Goal: Information Seeking & Learning: Learn about a topic

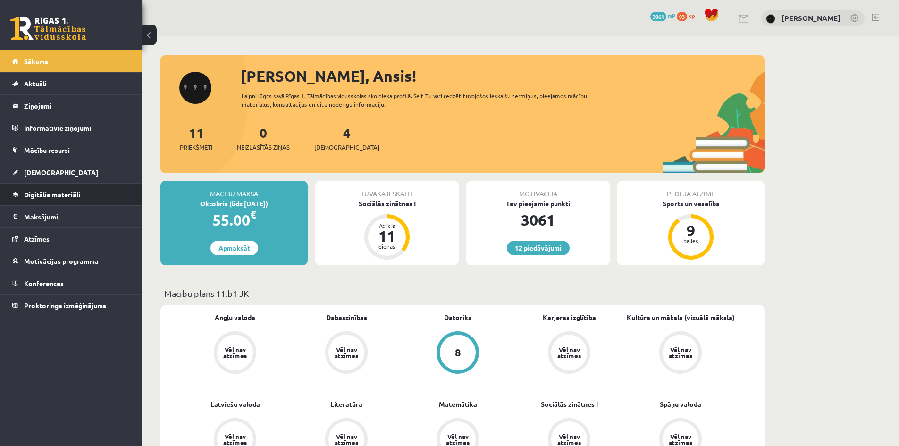
click at [96, 199] on link "Digitālie materiāli" at bounding box center [71, 195] width 118 height 22
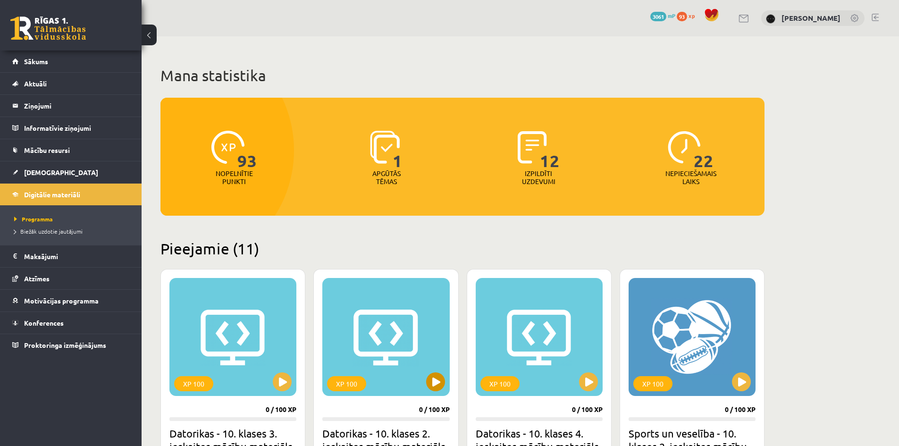
scroll to position [32, 0]
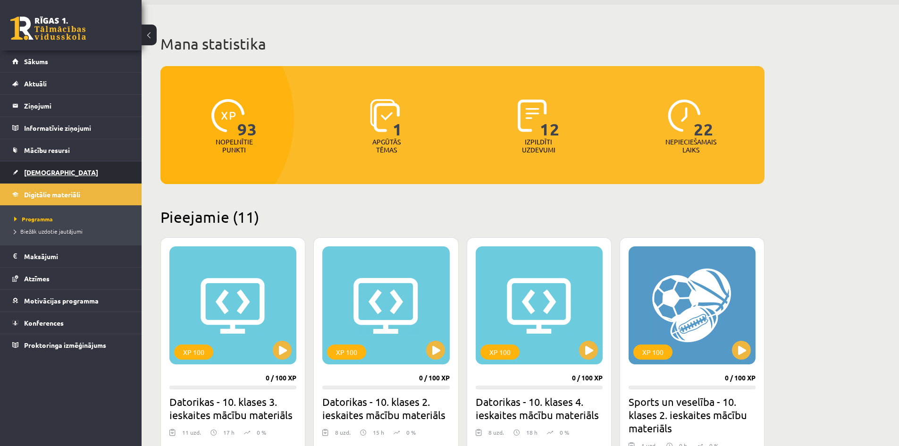
click at [94, 170] on link "[DEMOGRAPHIC_DATA]" at bounding box center [71, 172] width 118 height 22
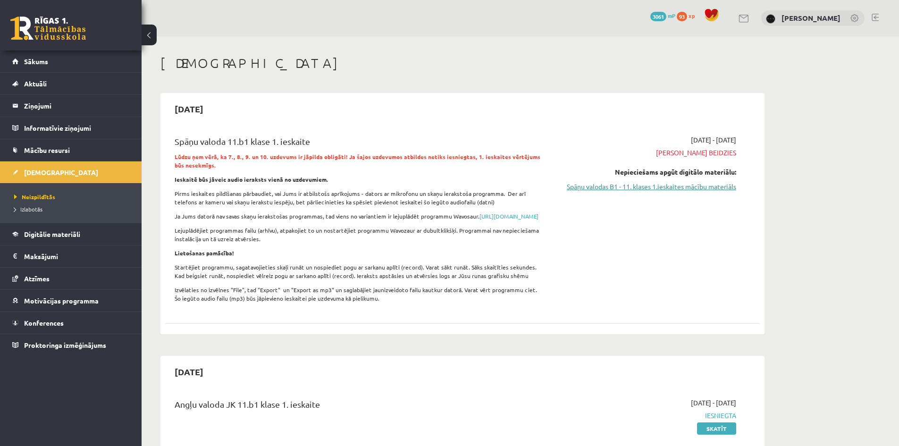
click at [685, 186] on link "Spāņu valodas B1 - 11. klases 1.ieskaites mācību materiāls" at bounding box center [647, 187] width 178 height 10
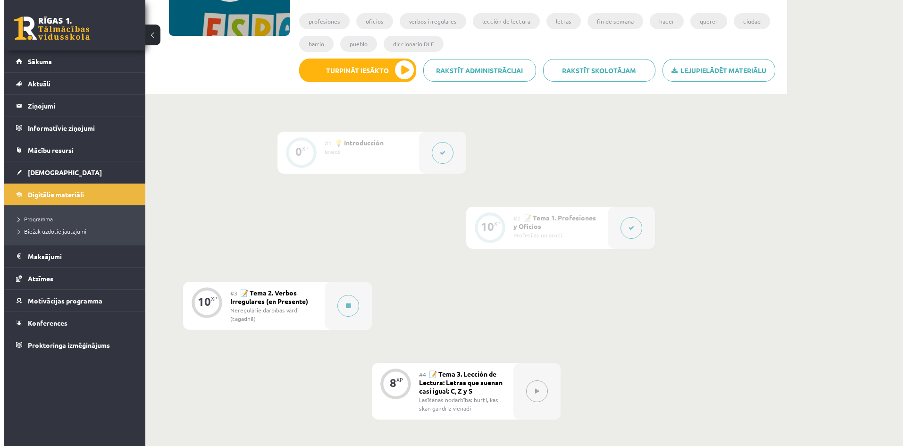
scroll to position [252, 0]
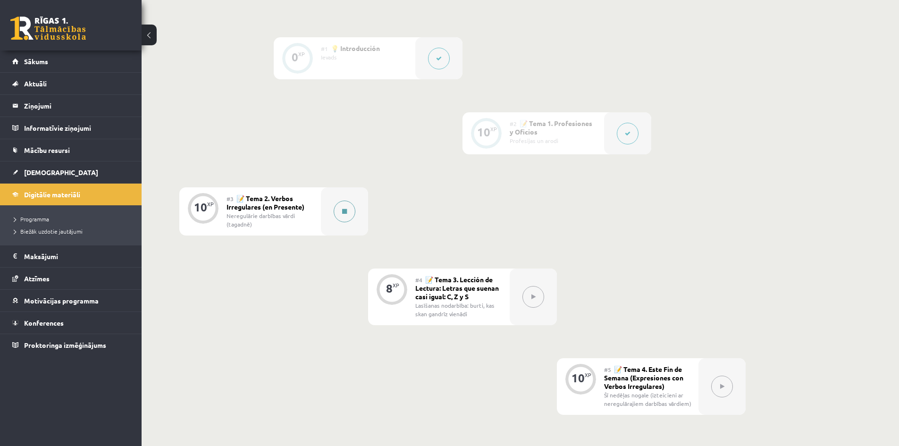
click at [353, 218] on button at bounding box center [345, 212] width 22 height 22
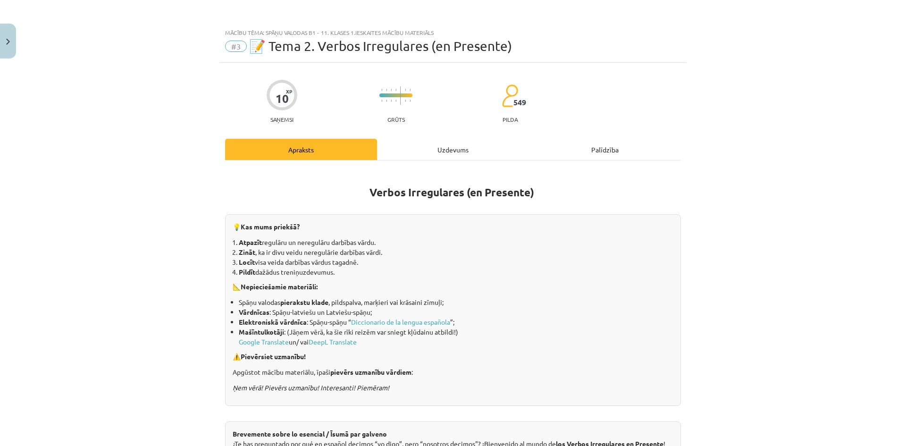
click at [560, 155] on div "Apraksts Uzdevums Palīdzība" at bounding box center [453, 149] width 456 height 21
click at [434, 151] on div "Uzdevums" at bounding box center [453, 149] width 152 height 21
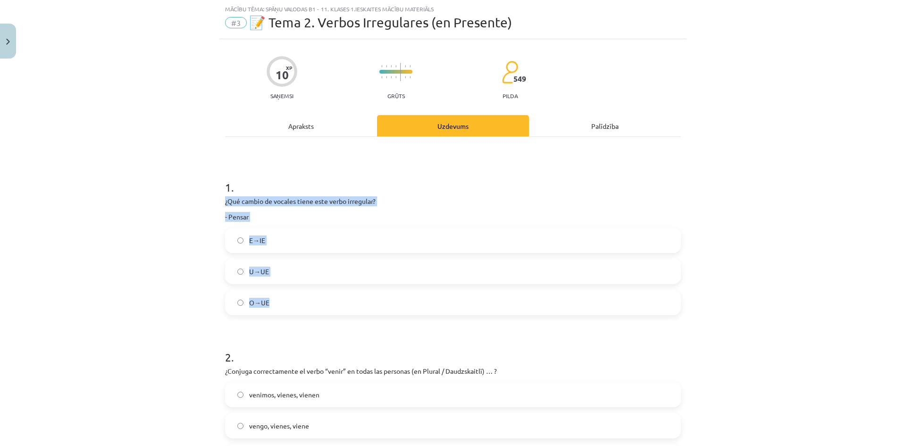
drag, startPoint x: 222, startPoint y: 199, endPoint x: 444, endPoint y: 291, distance: 240.2
click at [444, 291] on div "1 . ¿Qué cambio de vocales tiene este verbo irregular? - [GEOGRAPHIC_DATA] E→[G…" at bounding box center [453, 239] width 456 height 151
copy div "¿Qué cambio de vocales tiene este verbo irregular? - Pensar E→IE U→UE O→UE"
click at [347, 235] on label "E→IE" at bounding box center [453, 240] width 454 height 24
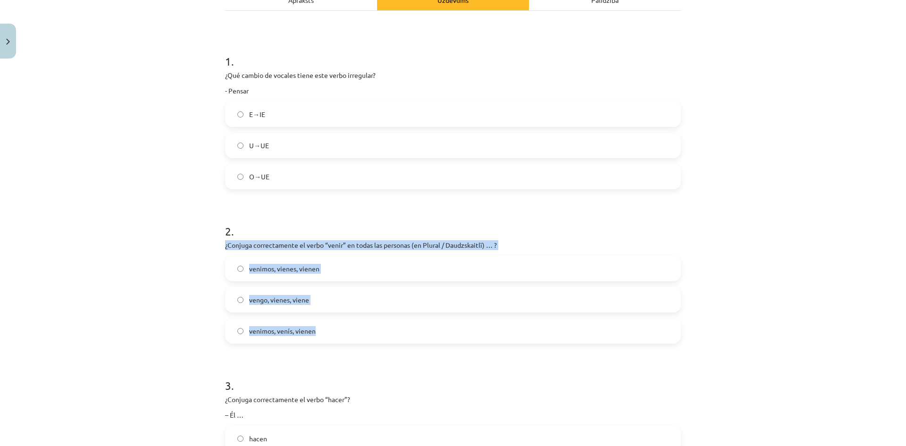
drag, startPoint x: 219, startPoint y: 242, endPoint x: 514, endPoint y: 315, distance: 303.5
copy div "¿Conjuga correctamente el verbo “venir” en todas las personas (en Plural / Daud…"
click at [418, 327] on label "venimos, venís, vienen" at bounding box center [453, 331] width 454 height 24
click at [164, 246] on div "Mācību tēma: Spāņu valodas b1 - 11. klases 1.ieskaites mācību materiāls #3 📝 Te…" at bounding box center [453, 223] width 906 height 446
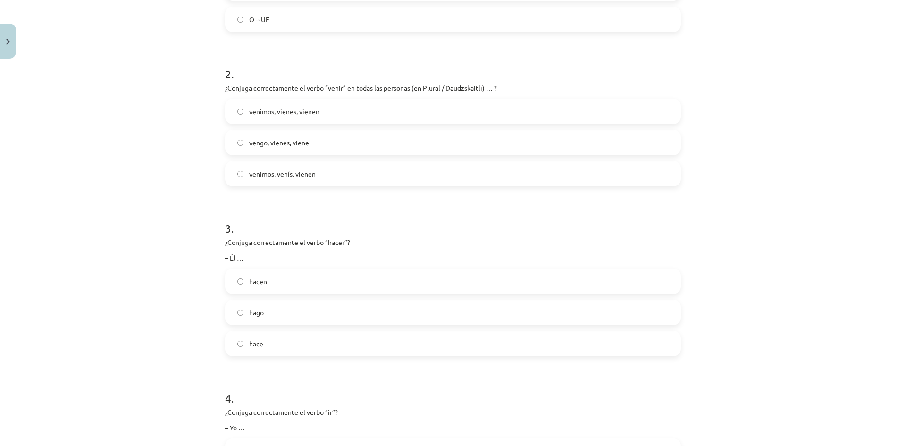
scroll to position [464, 0]
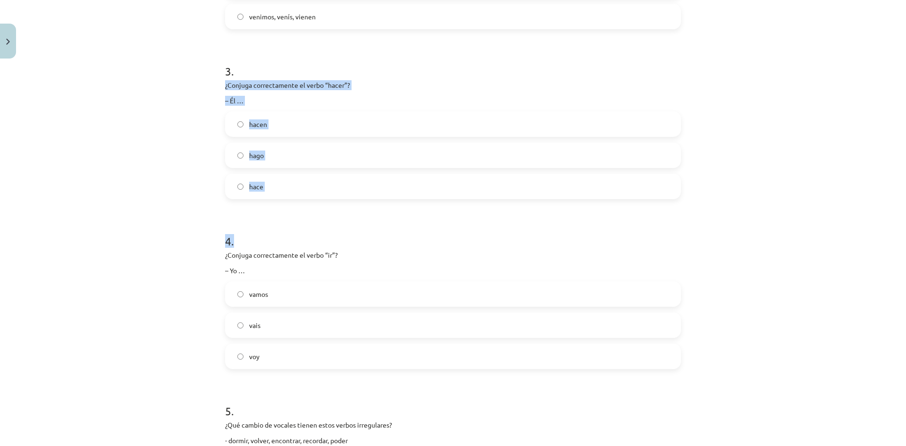
drag, startPoint x: 219, startPoint y: 82, endPoint x: 412, endPoint y: 197, distance: 224.6
drag, startPoint x: 232, startPoint y: 89, endPoint x: 222, endPoint y: 84, distance: 11.0
click at [230, 88] on p "¿Conjuga correctamente el verbo “hacer”?" at bounding box center [453, 85] width 456 height 10
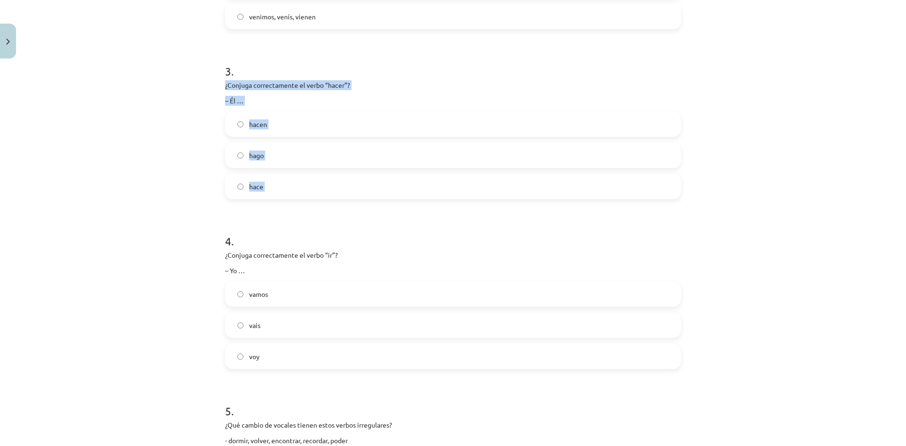
drag, startPoint x: 220, startPoint y: 84, endPoint x: 414, endPoint y: 172, distance: 212.9
click at [147, 166] on div "Mācību tēma: Spāņu valodas b1 - 11. klases 1.ieskaites mācību materiāls #3 📝 Te…" at bounding box center [453, 223] width 906 height 446
click at [287, 180] on label "hace" at bounding box center [453, 187] width 454 height 24
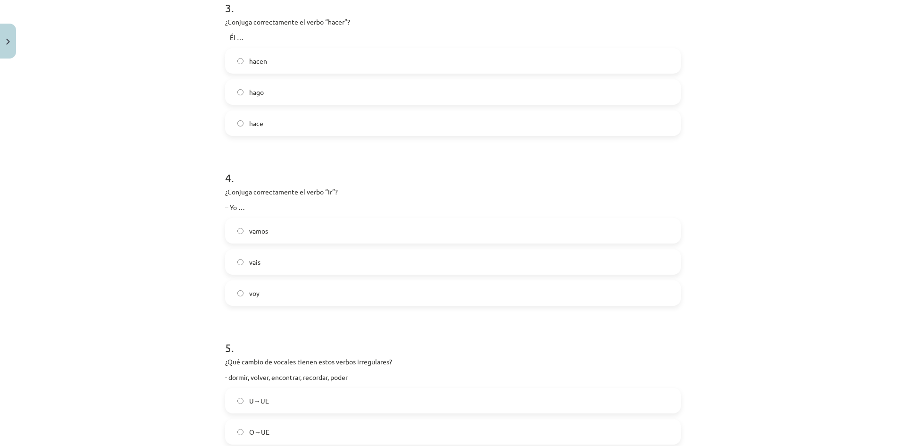
scroll to position [558, 0]
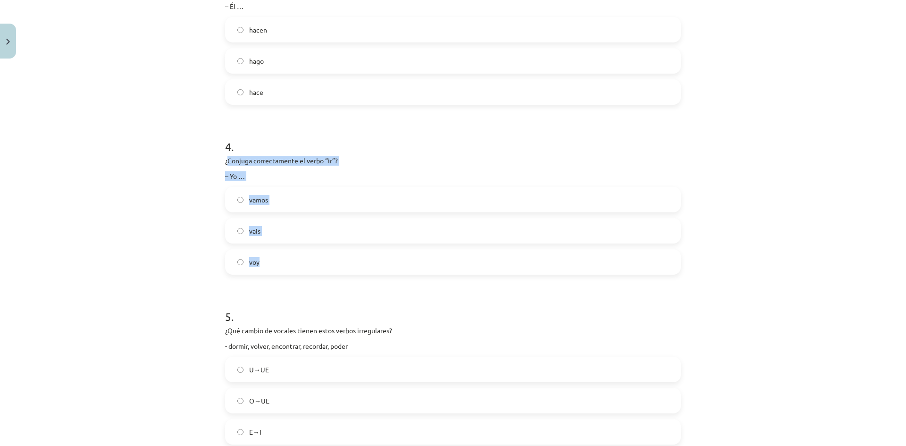
drag, startPoint x: 224, startPoint y: 160, endPoint x: 392, endPoint y: 251, distance: 190.7
click at [392, 251] on div "4 . ¿Conjuga correctamente el verbo “ir”? – Yo … vamos vais voy" at bounding box center [453, 199] width 456 height 151
copy div "¿Conjuga correctamente el verbo “ir”? – Yo … vamos vais voy"
click at [369, 230] on label "vais" at bounding box center [453, 231] width 454 height 24
click at [312, 280] on form "1 . ¿Qué cambio de vocales tiene este verbo irregular? - [GEOGRAPHIC_DATA] E→[G…" at bounding box center [453, 453] width 456 height 1649
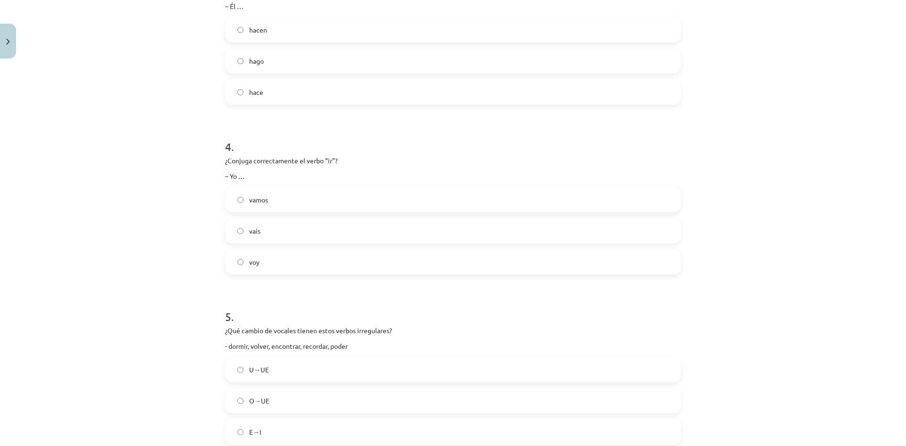
click at [313, 272] on label "voy" at bounding box center [453, 262] width 454 height 24
click at [313, 269] on label "voy" at bounding box center [453, 262] width 454 height 24
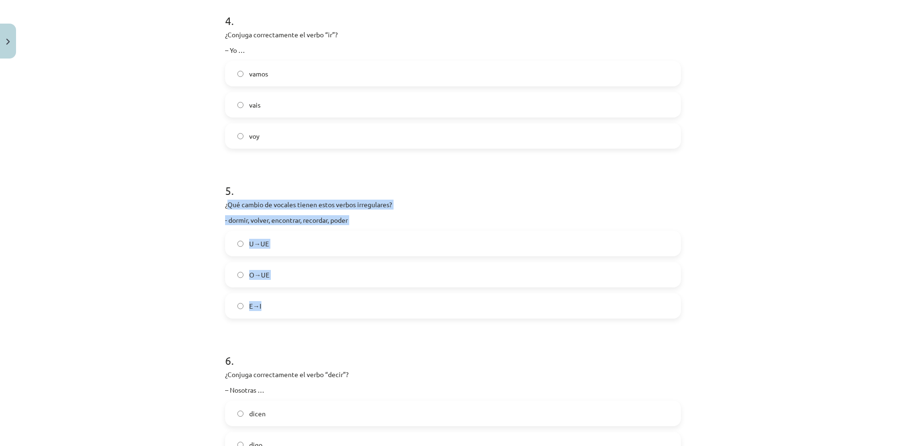
drag, startPoint x: 223, startPoint y: 202, endPoint x: 421, endPoint y: 297, distance: 218.9
click at [421, 297] on div "5 . ¿Qué cambio de vocales tienen estos verbos irregulares? - dormir, volver, e…" at bounding box center [453, 243] width 456 height 151
copy div "Qué cambio de vocales tienen estos verbos irregulares? - dormir, volver, encont…"
click at [282, 279] on label "O→UE" at bounding box center [453, 275] width 454 height 24
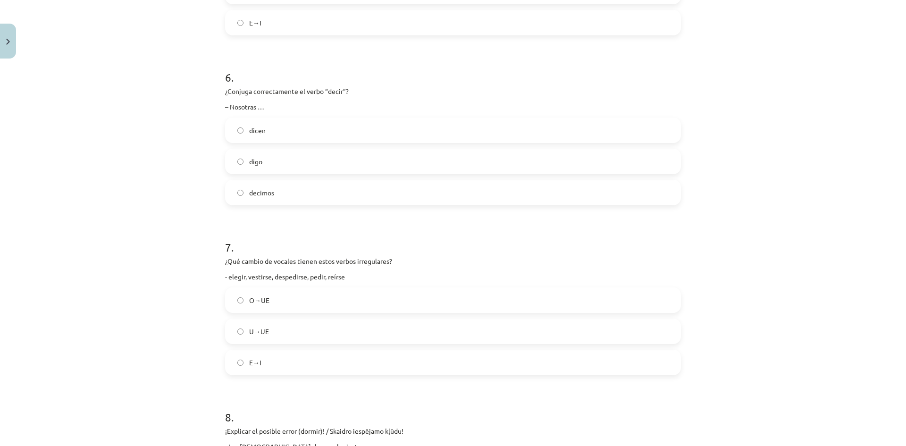
scroll to position [905, 0]
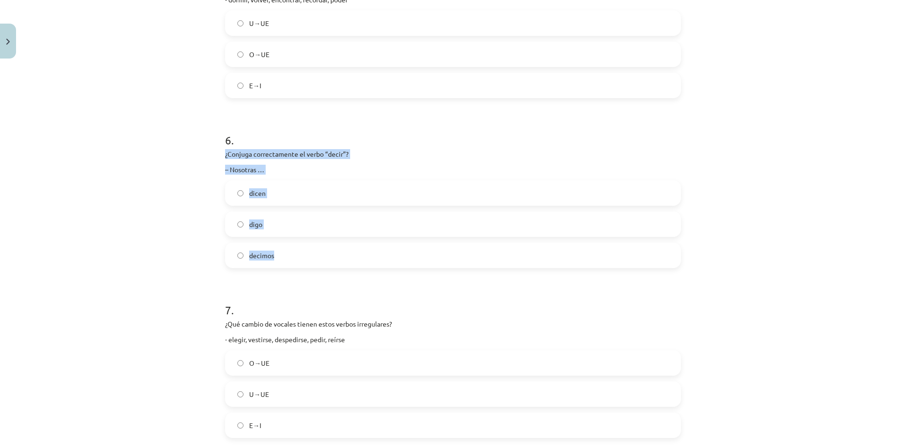
drag, startPoint x: 220, startPoint y: 150, endPoint x: 435, endPoint y: 244, distance: 234.6
click at [435, 244] on div "10 XP Saņemsi Grūts 549 pilda Apraksts Uzdevums Palīdzība 1 . ¿Qué cambio de vo…" at bounding box center [452, 88] width 467 height 1860
copy div "¿Conjuga correctamente el verbo “decir”? – Nosotras … dicen digo decimos"
click at [253, 255] on span "decimos" at bounding box center [261, 256] width 25 height 10
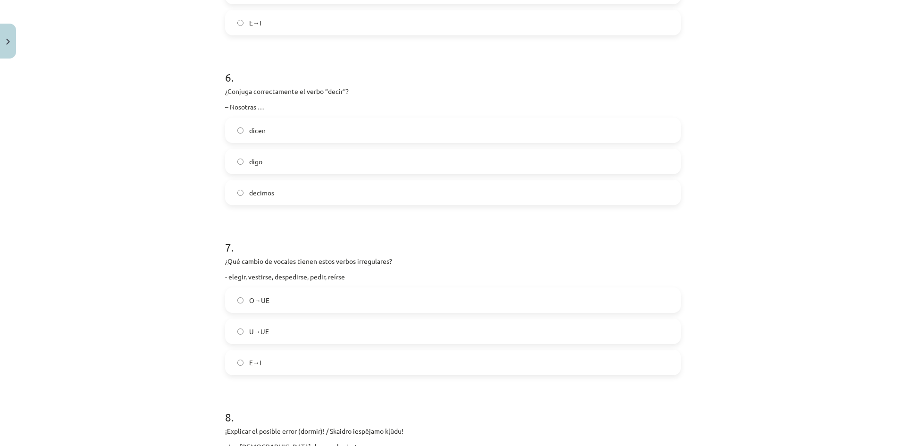
scroll to position [1030, 0]
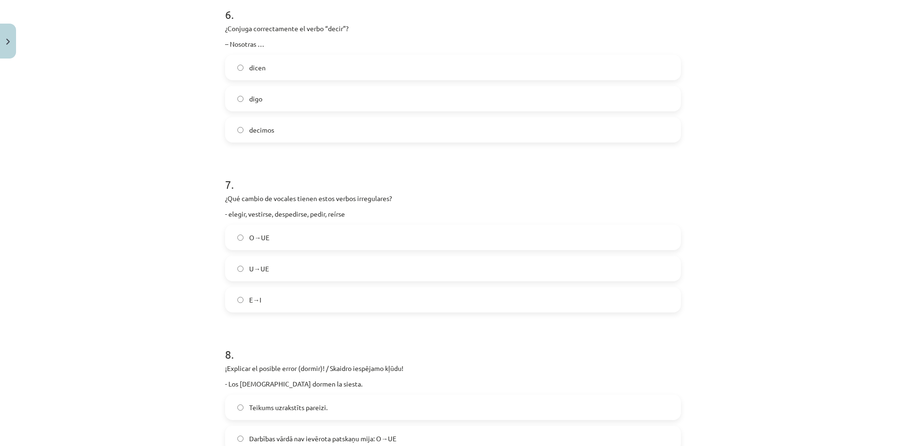
click at [273, 299] on label "E→I" at bounding box center [453, 300] width 454 height 24
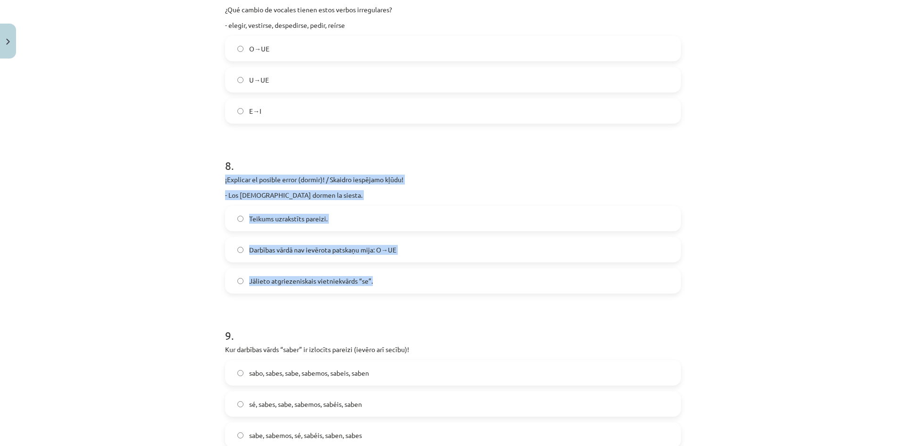
drag, startPoint x: 216, startPoint y: 173, endPoint x: 462, endPoint y: 273, distance: 265.8
copy div "¡Explicar el posible error (dormir)! / Skaidro iespējamo kļūdu! - Los [DEMOGRAP…"
click at [293, 253] on span "Darbības vārdā nav ievērota patskaņu mija: O→UE" at bounding box center [322, 250] width 147 height 10
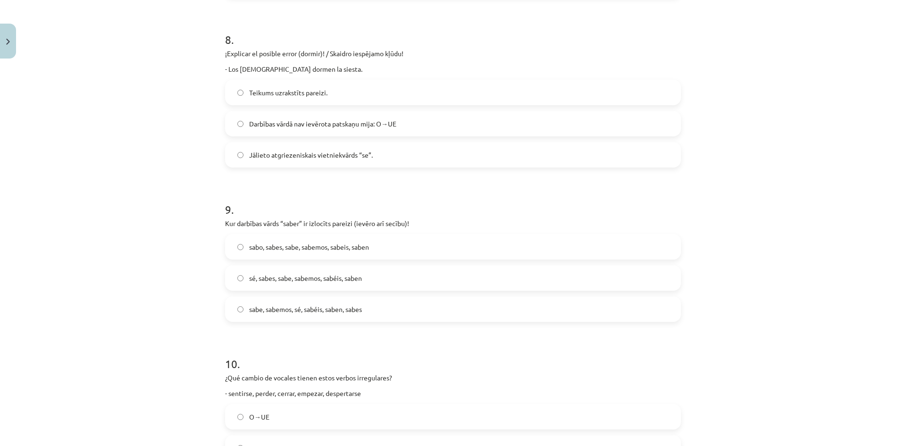
scroll to position [1408, 0]
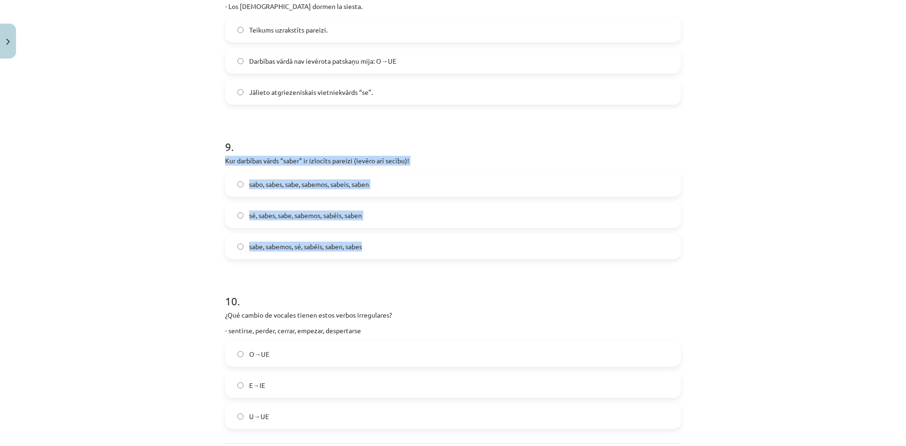
drag, startPoint x: 219, startPoint y: 159, endPoint x: 506, endPoint y: 238, distance: 297.3
copy div "Kur darbības vārds “saber” ir izlocīts pareizi (ievēro arī secību)! sabo, sabes…"
click at [308, 212] on span "sé, sabes, sabe, sabemos, sabéis, saben" at bounding box center [305, 216] width 113 height 10
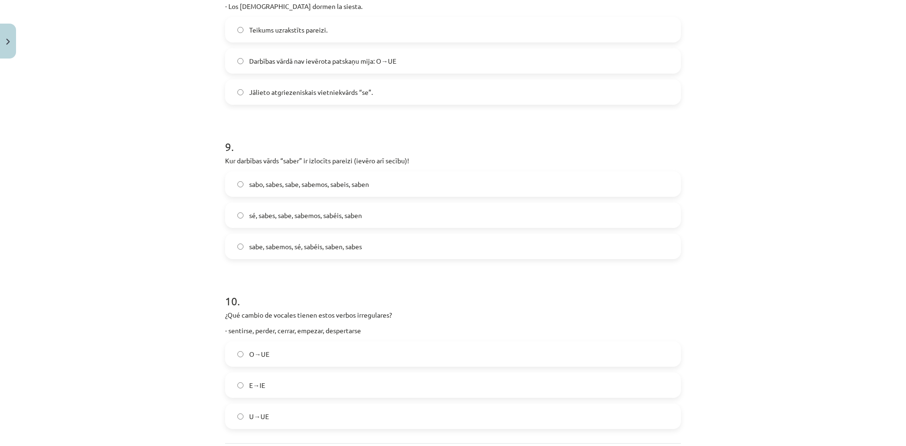
scroll to position [1501, 0]
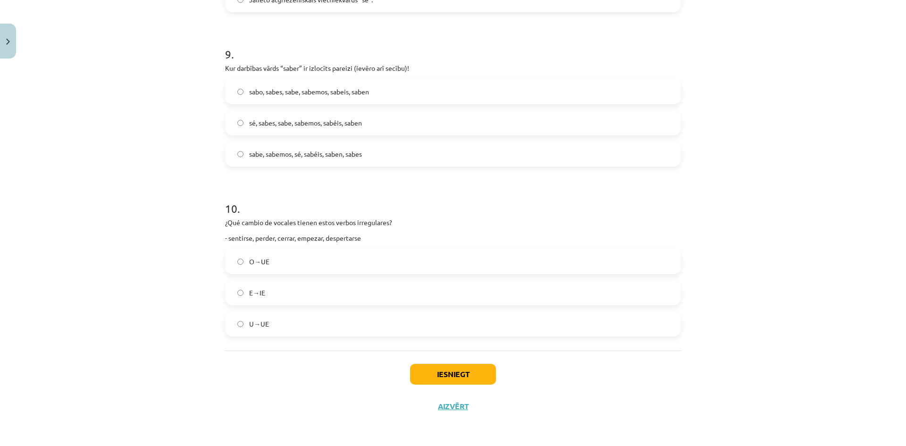
drag, startPoint x: 329, startPoint y: 295, endPoint x: 343, endPoint y: 307, distance: 18.4
click at [330, 295] on label "E→IE" at bounding box center [453, 293] width 454 height 24
click at [455, 375] on button "Iesniegt" at bounding box center [453, 374] width 86 height 21
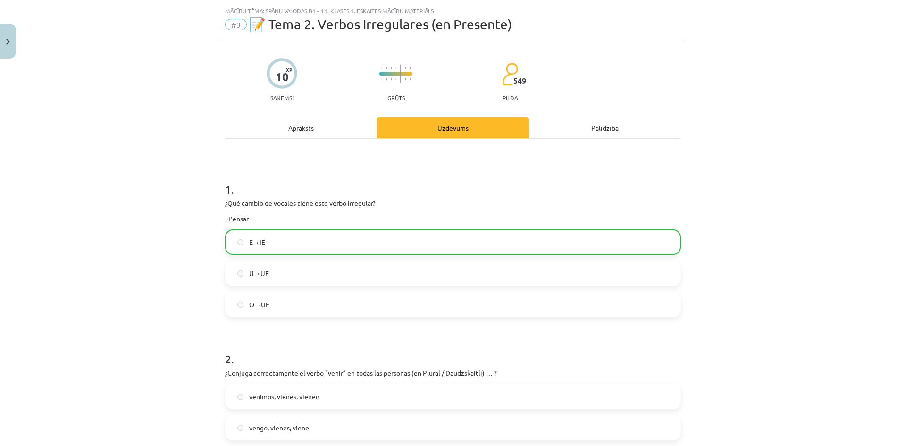
scroll to position [0, 0]
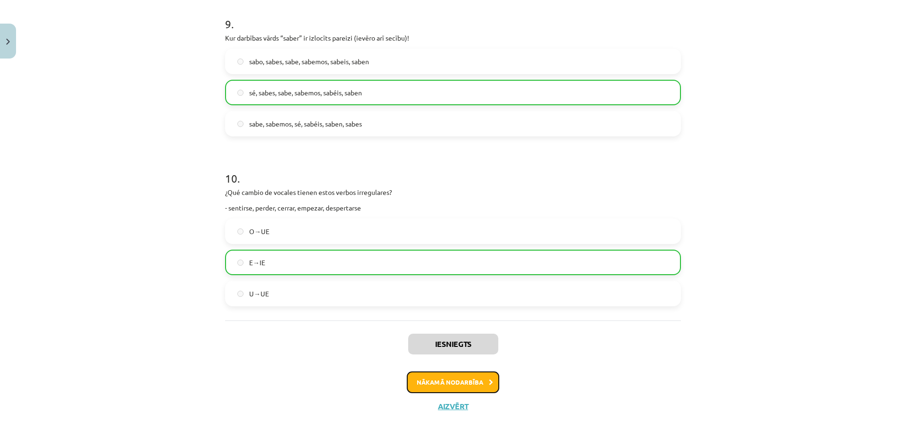
click at [451, 376] on button "Nākamā nodarbība" at bounding box center [453, 382] width 93 height 22
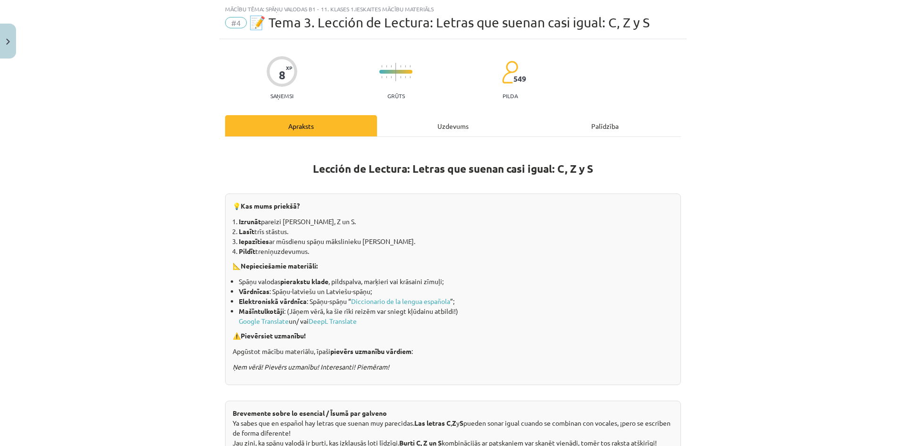
click at [430, 135] on div "Uzdevums" at bounding box center [453, 125] width 152 height 21
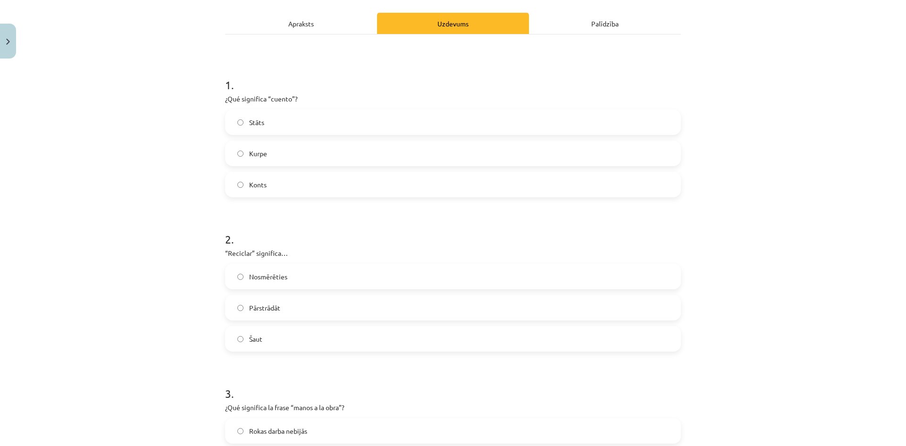
scroll to position [94, 0]
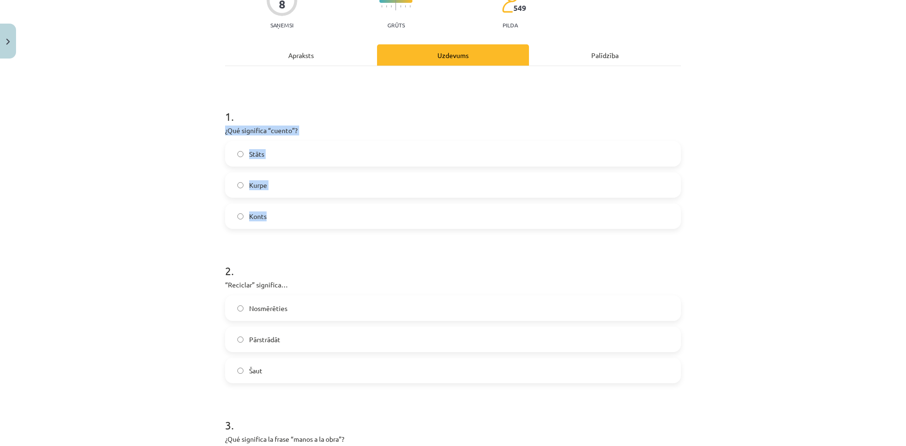
drag, startPoint x: 213, startPoint y: 131, endPoint x: 379, endPoint y: 208, distance: 183.7
click at [376, 211] on div "Mācību tēma: Spāņu valodas b1 - 11. klases 1.ieskaites mācību materiāls #4 📝 Te…" at bounding box center [453, 223] width 906 height 446
copy div "¿Qué significa “cuento”? Stāts Kurpe Konts"
click at [299, 158] on label "Stāts" at bounding box center [453, 154] width 454 height 24
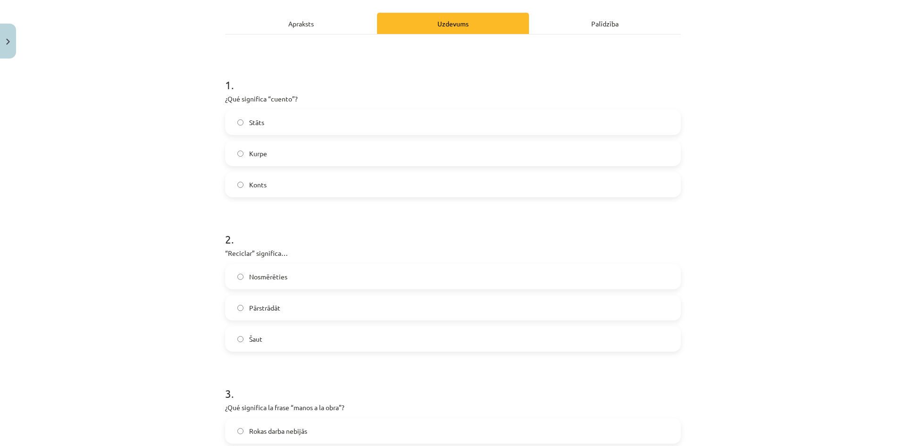
click at [353, 156] on label "Kurpe" at bounding box center [453, 154] width 454 height 24
click at [362, 126] on label "Stāts" at bounding box center [453, 122] width 454 height 24
click at [360, 167] on div "Stāts Kurpe Konts" at bounding box center [453, 154] width 456 height 88
click at [361, 132] on label "Stāts" at bounding box center [453, 122] width 454 height 24
click at [350, 159] on label "Kurpe" at bounding box center [453, 154] width 454 height 24
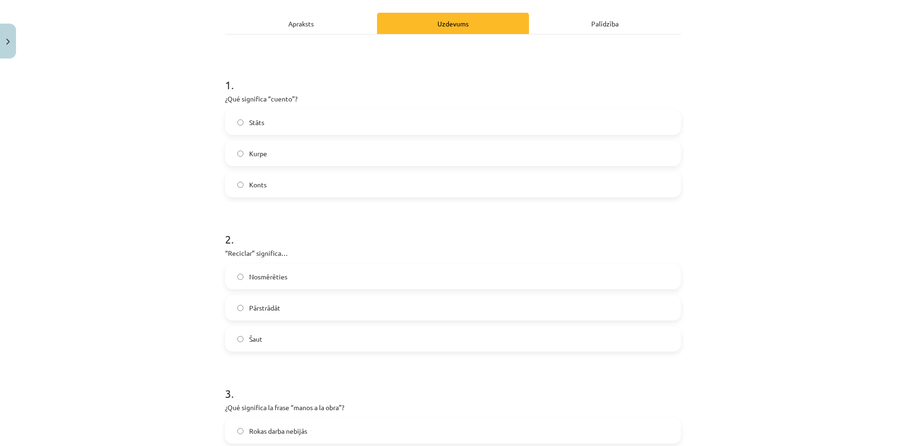
click at [348, 125] on label "Stāts" at bounding box center [453, 122] width 454 height 24
click at [338, 151] on label "Kurpe" at bounding box center [453, 154] width 454 height 24
click at [335, 123] on label "Stāts" at bounding box center [453, 122] width 454 height 24
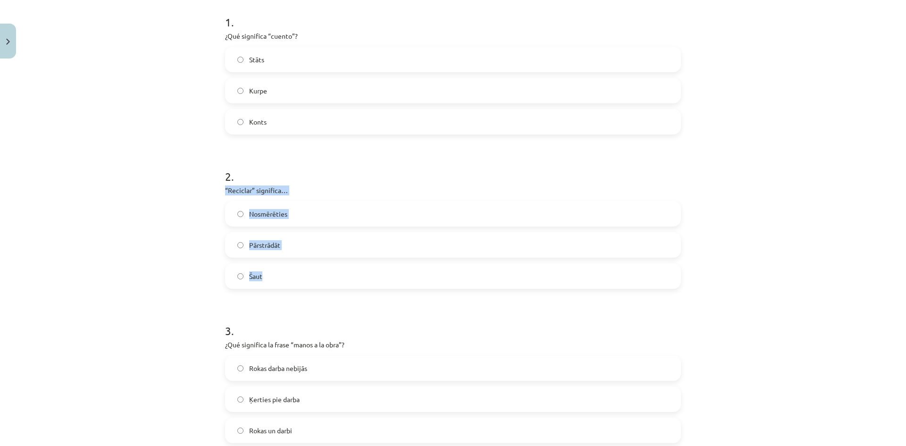
drag, startPoint x: 228, startPoint y: 187, endPoint x: 395, endPoint y: 287, distance: 195.4
copy div "“Reciclar” significa… Nosmērēties Pārstrādāt Šaut"
click at [556, 27] on h1 "1 ." at bounding box center [453, 13] width 456 height 29
click at [316, 247] on label "Pārstrādāt" at bounding box center [453, 245] width 454 height 24
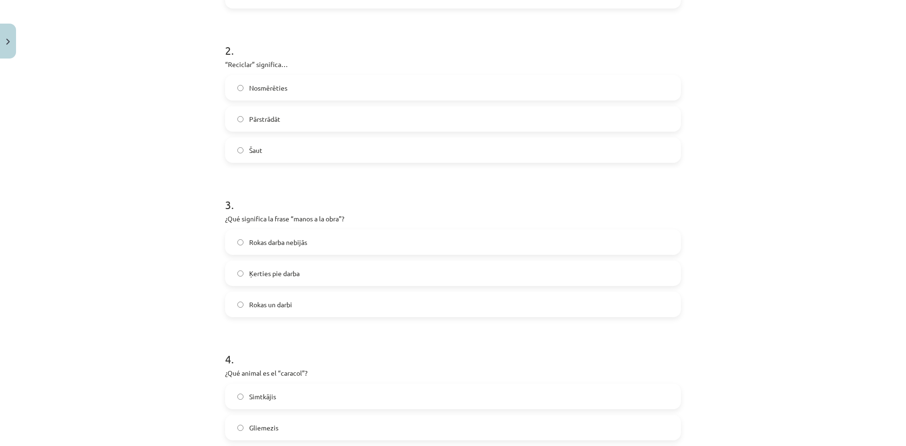
scroll to position [346, 0]
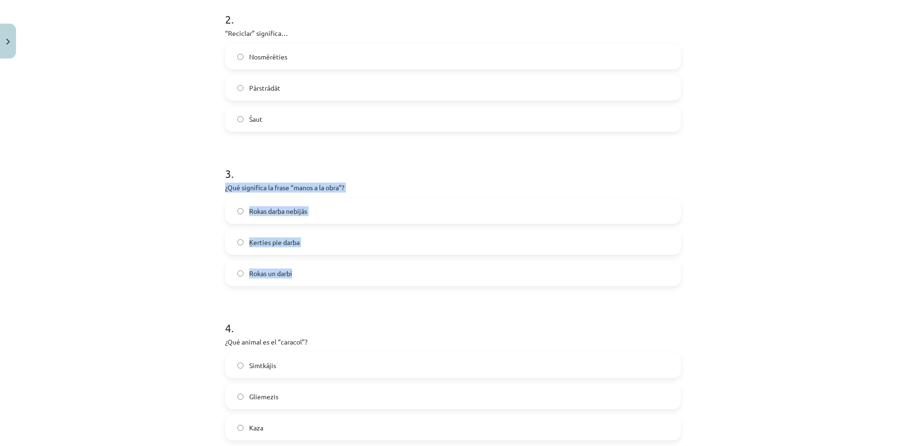
drag, startPoint x: 212, startPoint y: 184, endPoint x: 400, endPoint y: 261, distance: 203.2
click at [400, 261] on div "Mācību tēma: Spāņu valodas b1 - 11. klases 1.ieskaites mācību materiāls #4 📝 Te…" at bounding box center [453, 223] width 906 height 446
copy div "¿Qué significa la frase “manos a la obra”? Rokas darba nebijās Ķerties pie darb…"
click at [334, 239] on label "Ķerties pie darba" at bounding box center [453, 242] width 454 height 24
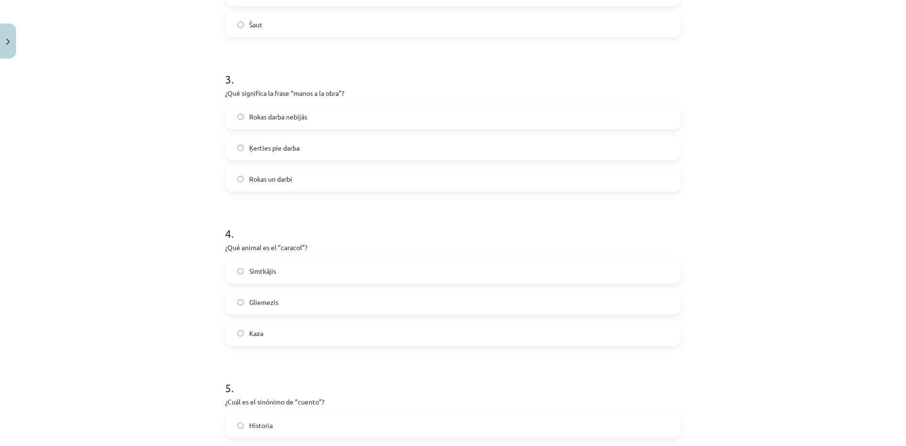
scroll to position [504, 0]
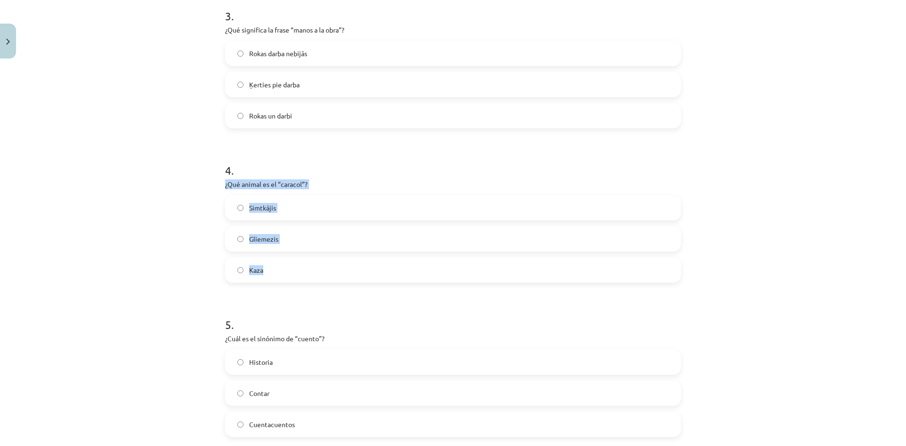
drag, startPoint x: 236, startPoint y: 178, endPoint x: 365, endPoint y: 259, distance: 152.4
click at [365, 259] on div "8 XP Saņemsi Grūts 549 pilda Apraksts Uzdevums Palīdzība 1 . ¿Qué significa “cu…" at bounding box center [452, 272] width 467 height 1427
click at [288, 227] on label "Gliemezis" at bounding box center [453, 239] width 454 height 24
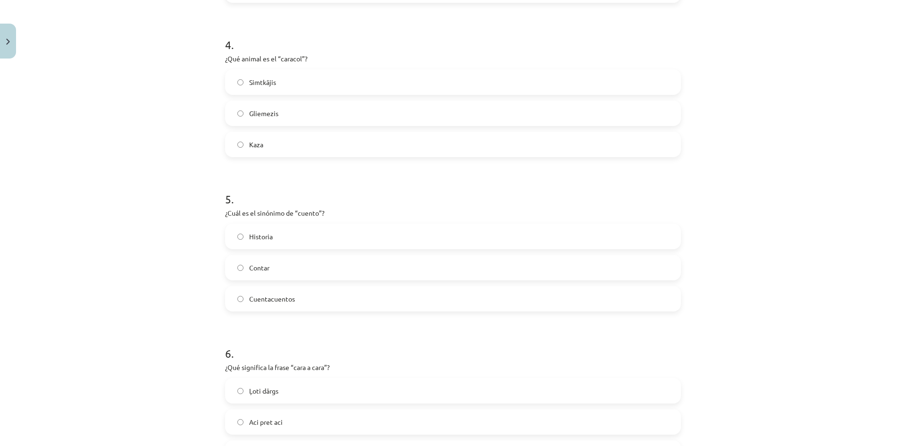
scroll to position [661, 0]
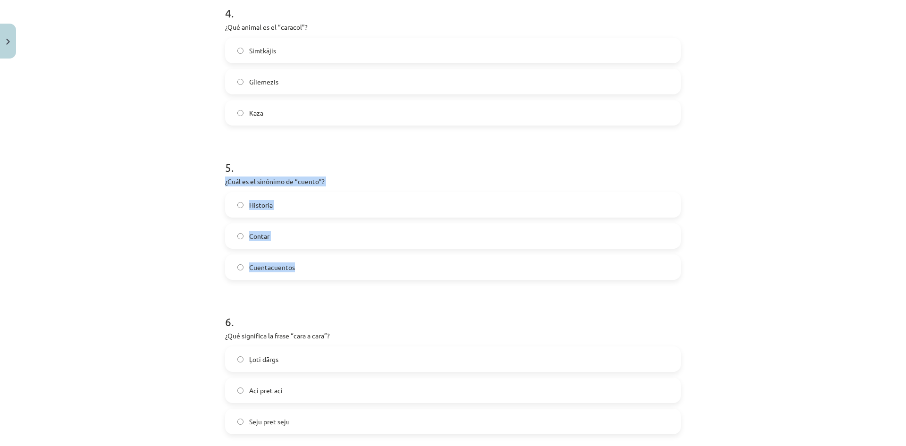
drag, startPoint x: 219, startPoint y: 179, endPoint x: 387, endPoint y: 253, distance: 183.8
click at [387, 255] on div "8 XP Saņemsi Grūts 549 pilda Apraksts Uzdevums Palīdzība 1 . ¿Qué significa “cu…" at bounding box center [452, 115] width 467 height 1427
click at [368, 202] on label "Historia" at bounding box center [453, 205] width 454 height 24
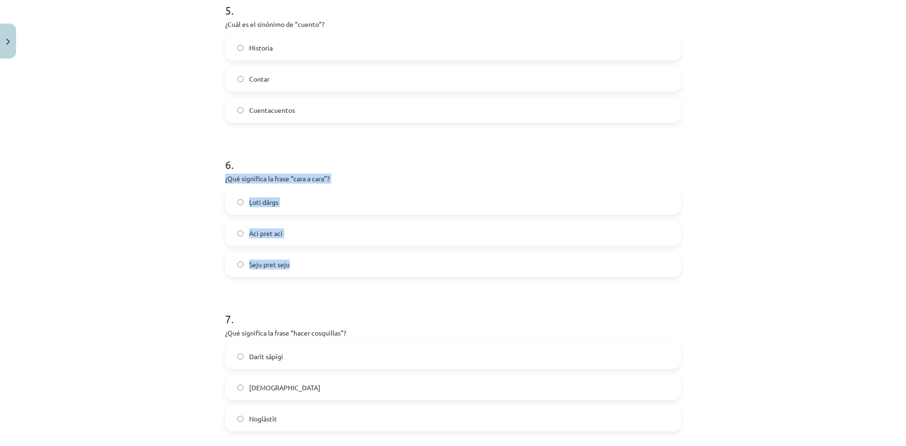
drag, startPoint x: 240, startPoint y: 176, endPoint x: 365, endPoint y: 259, distance: 150.8
click at [365, 259] on div "Mācību tēma: Spāņu valodas b1 - 11. klases 1.ieskaites mācību materiāls #4 📝 Te…" at bounding box center [453, 223] width 906 height 446
click at [390, 178] on p "¿Qué significa la frase “cara a cara”?" at bounding box center [453, 179] width 456 height 10
drag, startPoint x: 212, startPoint y: 181, endPoint x: 384, endPoint y: 247, distance: 184.7
click at [384, 247] on div "Mācību tēma: Spāņu valodas b1 - 11. klases 1.ieskaites mācību materiāls #4 📝 Te…" at bounding box center [453, 223] width 906 height 446
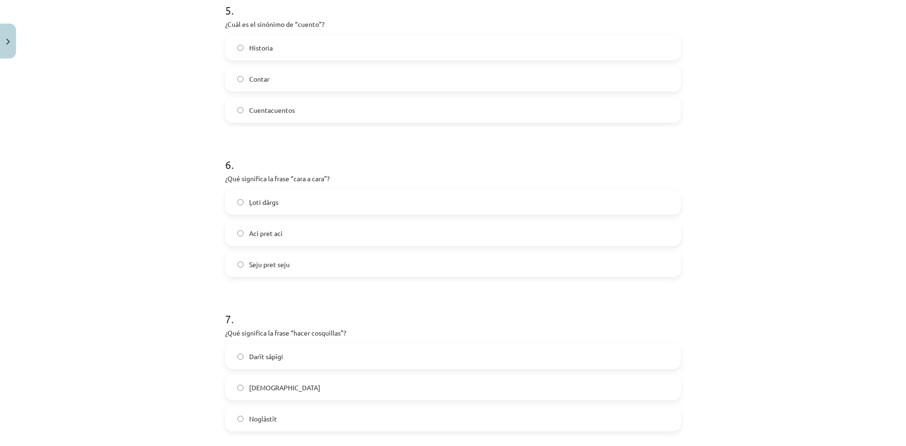
click at [405, 155] on h1 "6 ." at bounding box center [453, 156] width 456 height 29
click at [332, 229] on label "Aci pret aci" at bounding box center [453, 233] width 454 height 24
click at [156, 266] on div "Mācību tēma: Spāņu valodas b1 - 11. klases 1.ieskaites mācību materiāls #4 📝 Te…" at bounding box center [453, 223] width 906 height 446
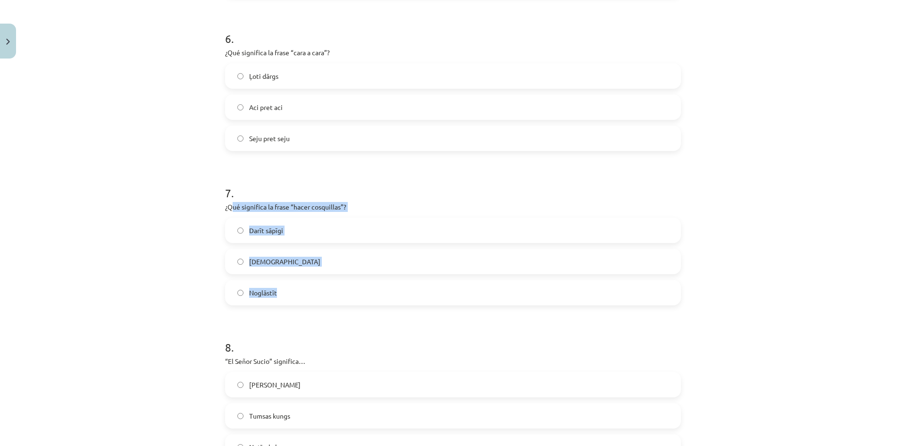
drag, startPoint x: 228, startPoint y: 204, endPoint x: 404, endPoint y: 275, distance: 189.8
click at [395, 290] on div "7 . ¿Qué significa la frase “hacer cosquillas”? Darīt sāpīgi Kutināt Noglāstīt" at bounding box center [453, 237] width 456 height 135
click at [229, 212] on div "7 . ¿Qué significa la frase “hacer cosquillas”? Darīt sāpīgi Kutināt Noglāstīt" at bounding box center [453, 237] width 456 height 135
drag, startPoint x: 222, startPoint y: 200, endPoint x: 412, endPoint y: 287, distance: 208.5
click at [412, 287] on div "7 . ¿Qué significa la frase “hacer cosquillas”? Darīt sāpīgi Kutināt Noglāstīt" at bounding box center [453, 237] width 456 height 135
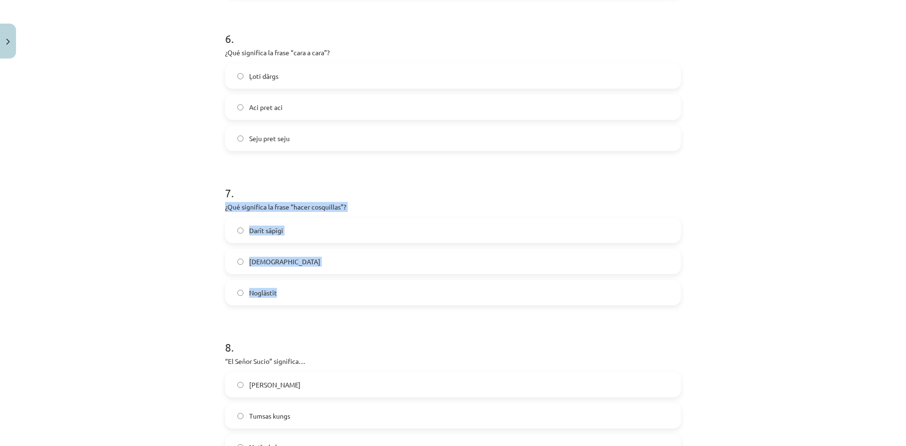
click at [263, 264] on span "[DEMOGRAPHIC_DATA]" at bounding box center [284, 262] width 71 height 10
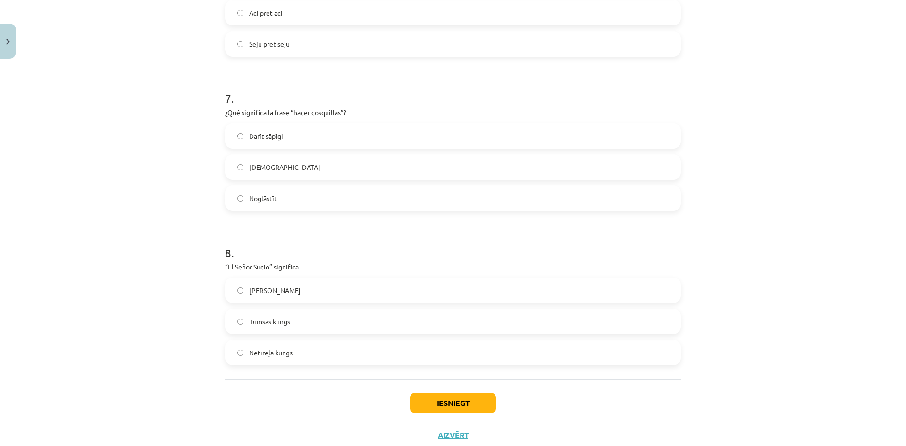
scroll to position [1067, 0]
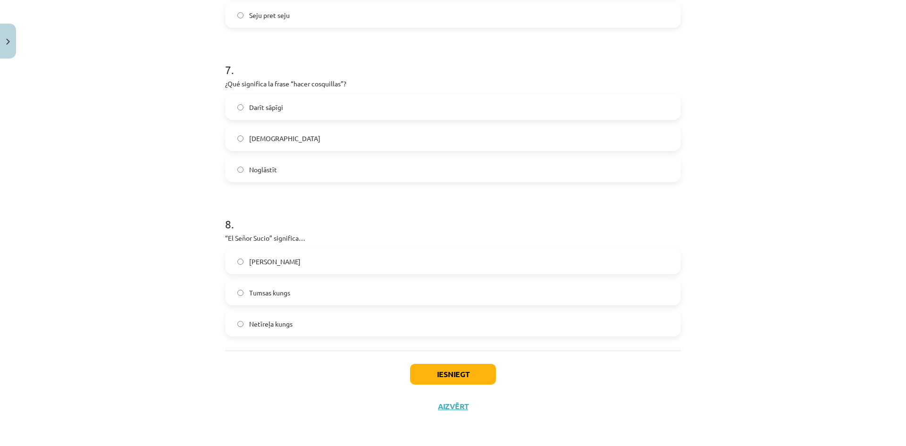
drag, startPoint x: 220, startPoint y: 239, endPoint x: 228, endPoint y: 241, distance: 8.2
drag, startPoint x: 218, startPoint y: 236, endPoint x: 376, endPoint y: 320, distance: 178.6
click at [148, 253] on div "Mācību tēma: Spāņu valodas b1 - 11. klases 1.ieskaites mācību materiāls #4 📝 Te…" at bounding box center [453, 223] width 906 height 446
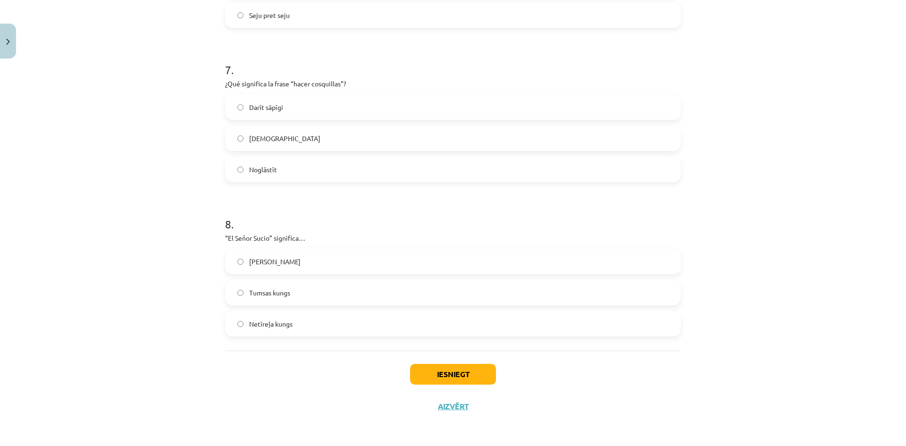
drag, startPoint x: 220, startPoint y: 237, endPoint x: 254, endPoint y: 215, distance: 40.7
drag, startPoint x: 228, startPoint y: 234, endPoint x: 412, endPoint y: 300, distance: 194.7
click at [394, 321] on div "Mācību tēma: Spāņu valodas b1 - 11. klases 1.ieskaites mācību materiāls #4 📝 Te…" at bounding box center [453, 223] width 906 height 446
click at [332, 325] on label "Netīreļa kungs" at bounding box center [453, 324] width 454 height 24
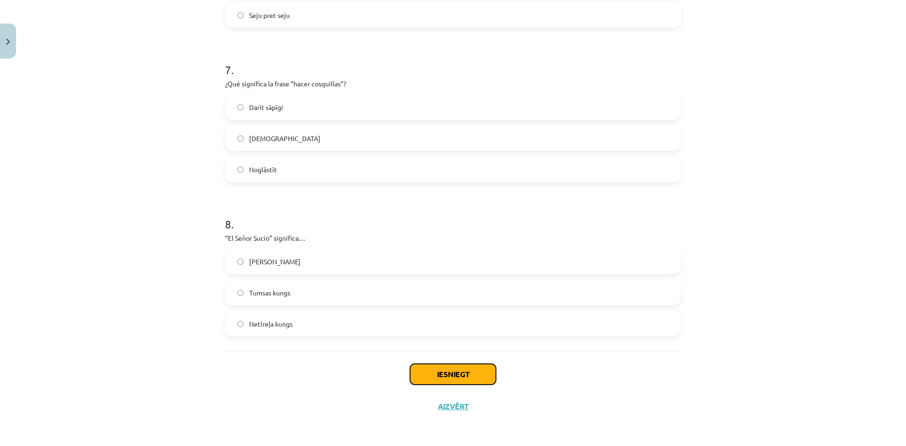
click at [452, 369] on button "Iesniegt" at bounding box center [453, 374] width 86 height 21
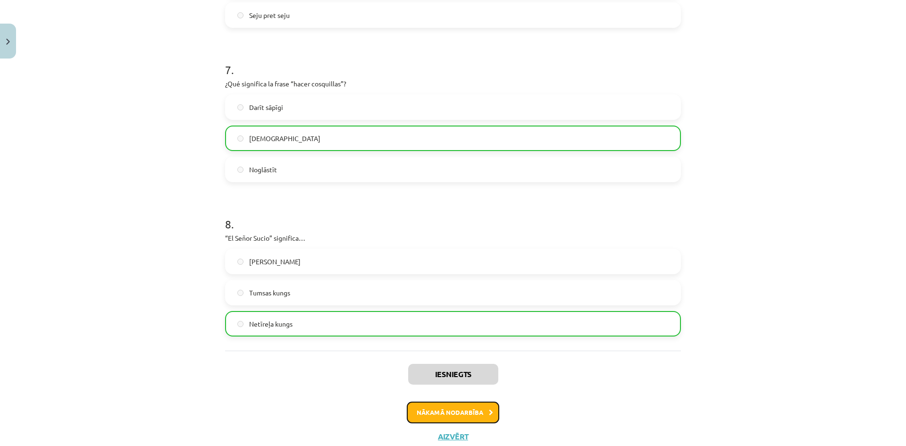
click at [411, 412] on button "Nākamā nodarbība" at bounding box center [453, 413] width 93 height 22
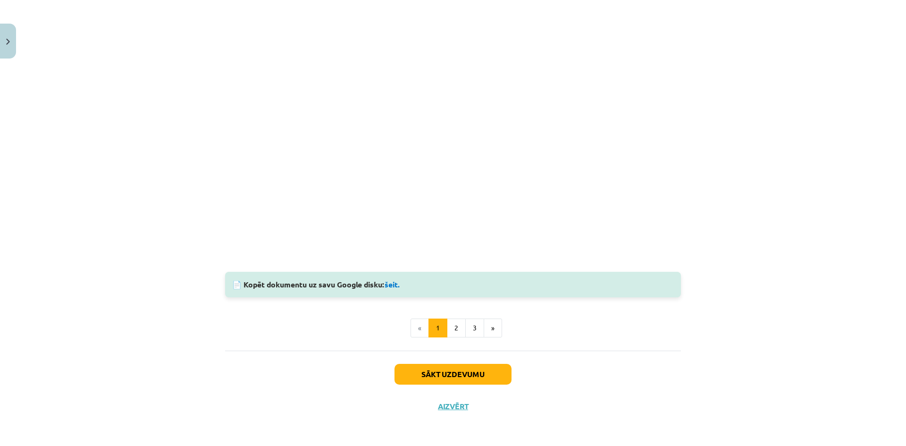
scroll to position [24, 0]
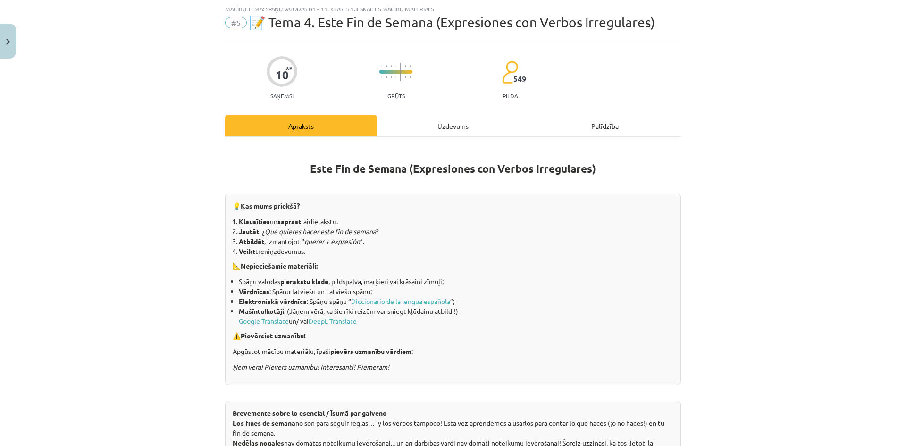
click at [414, 126] on div "Uzdevums" at bounding box center [453, 125] width 152 height 21
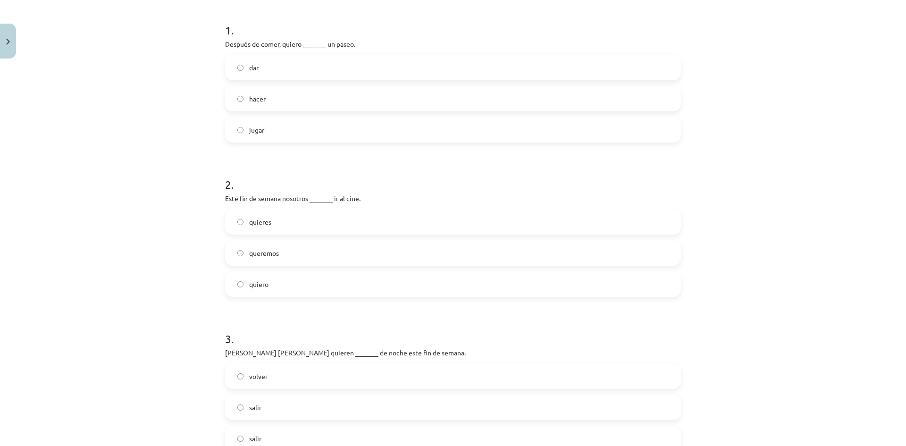
scroll to position [86, 0]
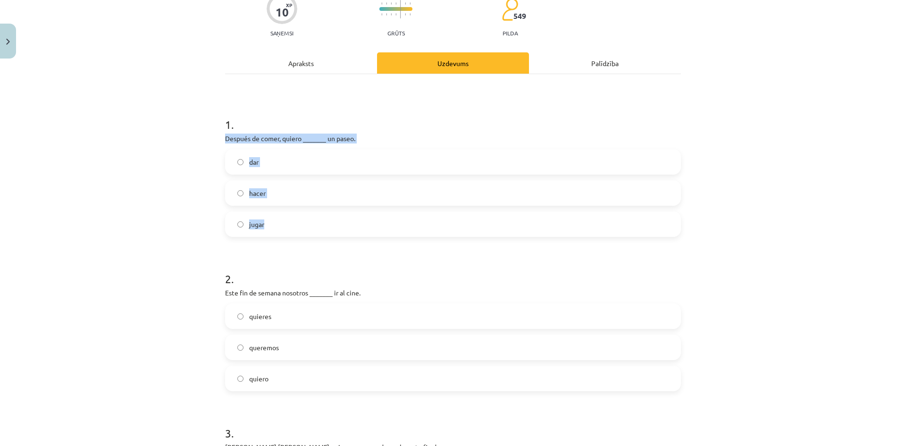
drag, startPoint x: 200, startPoint y: 139, endPoint x: 456, endPoint y: 221, distance: 269.6
click at [456, 221] on div "Mācību tēma: Spāņu valodas b1 - 11. klases 1.ieskaites mācību materiāls #5 📝 Te…" at bounding box center [453, 223] width 906 height 446
drag, startPoint x: 405, startPoint y: 118, endPoint x: 389, endPoint y: 114, distance: 16.5
click at [401, 118] on h1 "1 ." at bounding box center [453, 115] width 456 height 29
click at [281, 220] on label "jugar" at bounding box center [453, 224] width 454 height 24
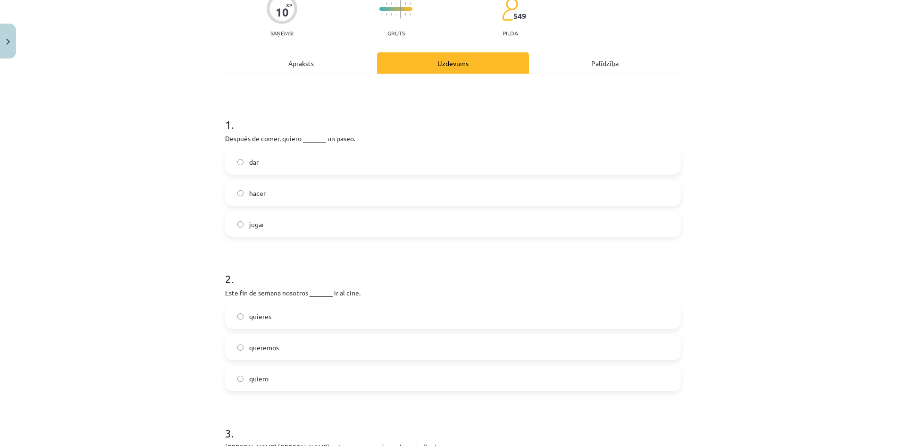
click at [343, 164] on label "dar" at bounding box center [453, 162] width 454 height 24
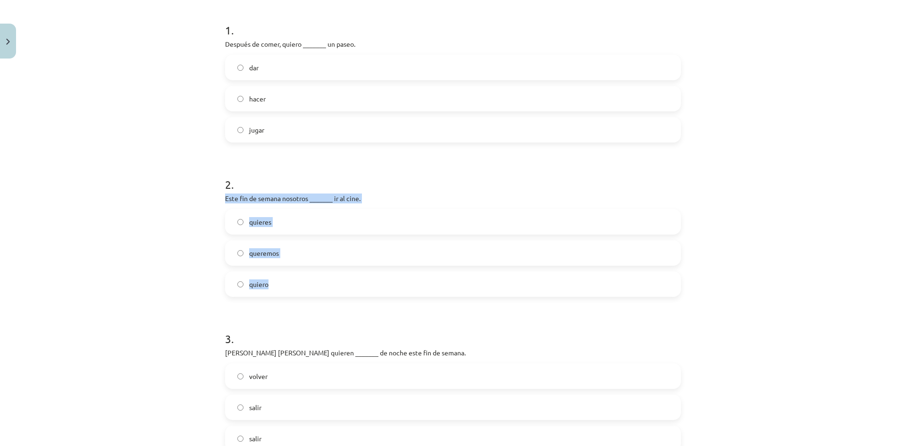
drag, startPoint x: 217, startPoint y: 195, endPoint x: 468, endPoint y: 282, distance: 266.1
click at [335, 260] on label "queremos" at bounding box center [453, 253] width 454 height 24
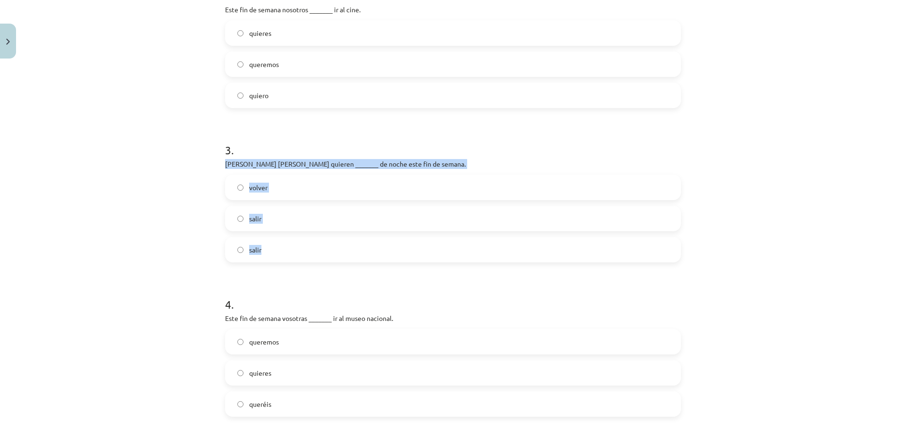
drag, startPoint x: 217, startPoint y: 160, endPoint x: 502, endPoint y: 239, distance: 296.0
click at [347, 220] on label "salir" at bounding box center [453, 219] width 454 height 24
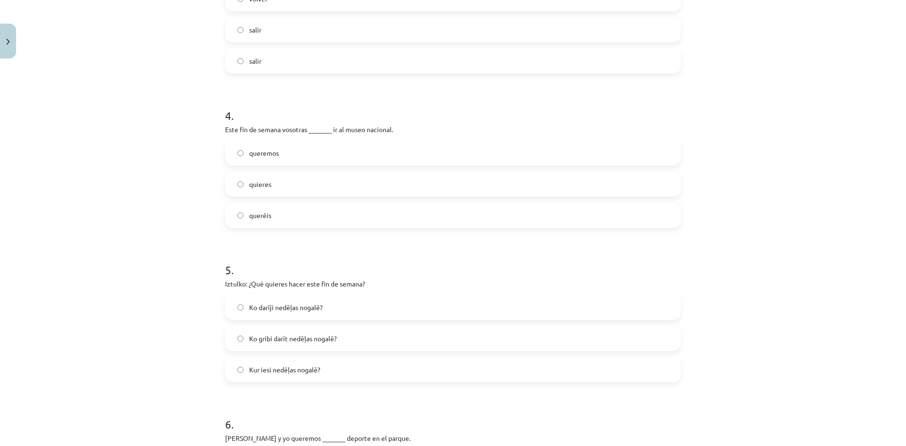
scroll to position [496, 0]
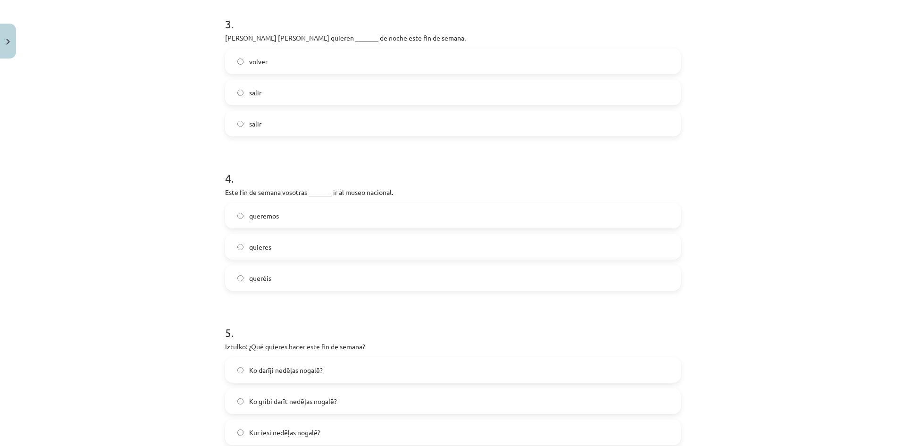
drag, startPoint x: 216, startPoint y: 193, endPoint x: 241, endPoint y: 198, distance: 26.0
click at [219, 188] on div "10 XP Saņemsi Grūts 549 pilda Apraksts Uzdevums Palīdzība 1 . Después de comer,…" at bounding box center [452, 435] width 467 height 1736
drag, startPoint x: 216, startPoint y: 187, endPoint x: 481, endPoint y: 266, distance: 276.1
click at [481, 266] on div "10 XP Saņemsi Grūts 549 pilda Apraksts Uzdevums Palīdzība 1 . Después de comer,…" at bounding box center [452, 435] width 467 height 1736
click at [400, 184] on h1 "4 ." at bounding box center [453, 169] width 456 height 29
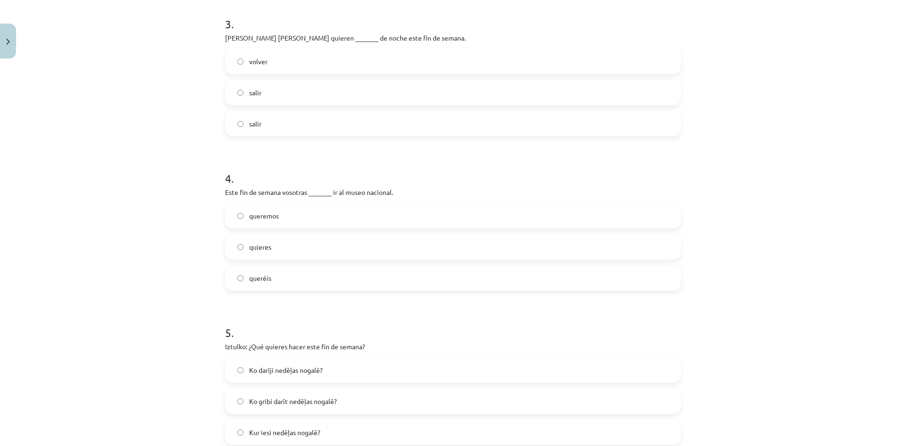
click at [437, 241] on label "quieres" at bounding box center [453, 247] width 454 height 24
click at [330, 259] on div "quieres" at bounding box center [453, 246] width 456 height 25
click at [331, 270] on label "queréis" at bounding box center [453, 278] width 454 height 24
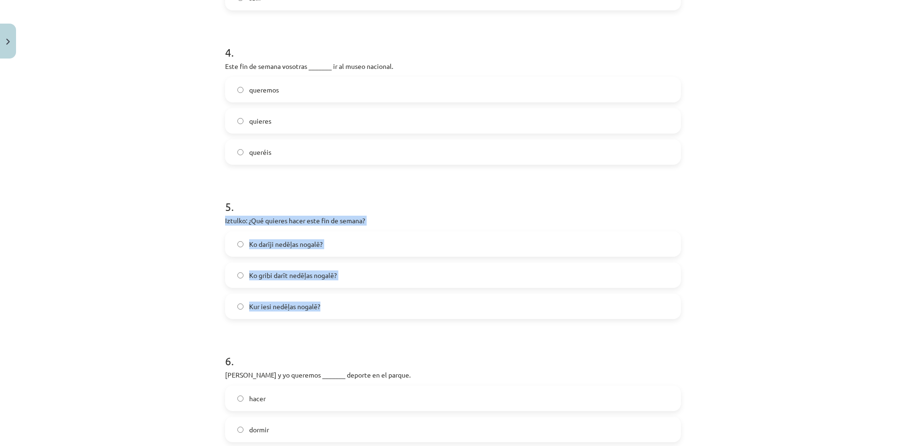
drag, startPoint x: 219, startPoint y: 220, endPoint x: 403, endPoint y: 299, distance: 200.4
click at [403, 299] on div "10 XP Saņemsi Grūts 549 pilda Apraksts Uzdevums Palīdzība 1 . Después de comer,…" at bounding box center [452, 309] width 467 height 1736
click at [395, 275] on label "Ko gribi darīt nedēļas nogalē?" at bounding box center [453, 275] width 454 height 24
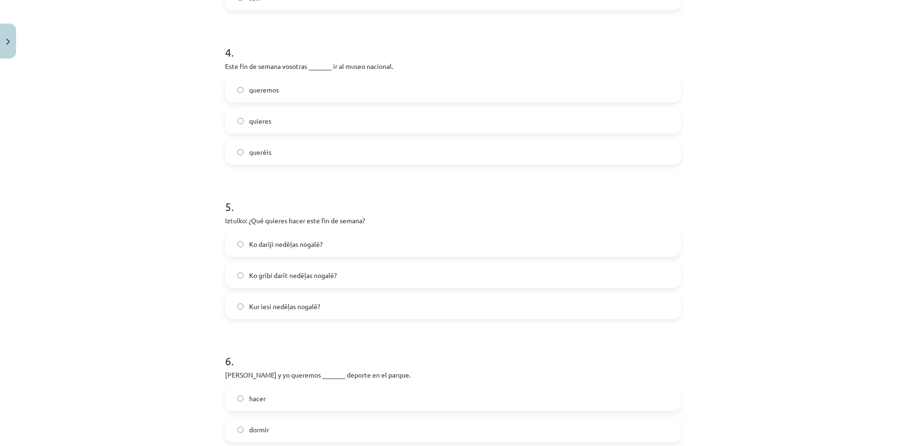
scroll to position [747, 0]
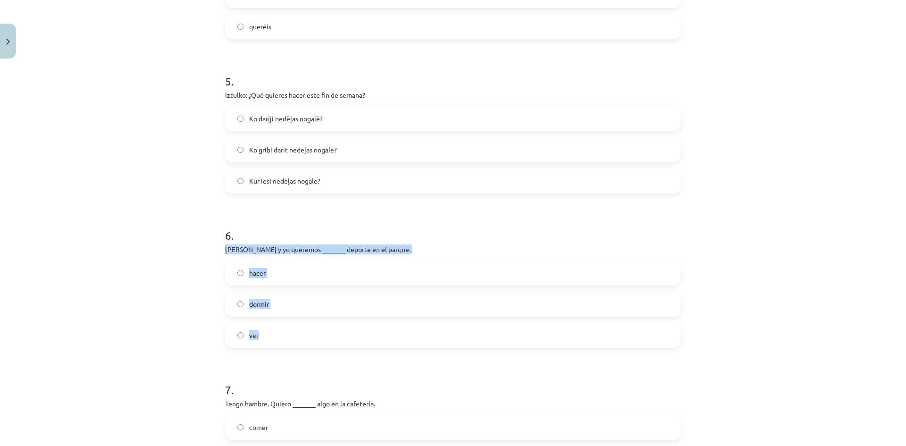
drag, startPoint x: 216, startPoint y: 250, endPoint x: 431, endPoint y: 323, distance: 227.0
click at [428, 328] on div "10 XP Saņemsi Grūts 549 pilda Apraksts Uzdevums Palīdzība 1 . Después de comer,…" at bounding box center [452, 184] width 467 height 1736
click at [382, 279] on label "hacer" at bounding box center [453, 273] width 454 height 24
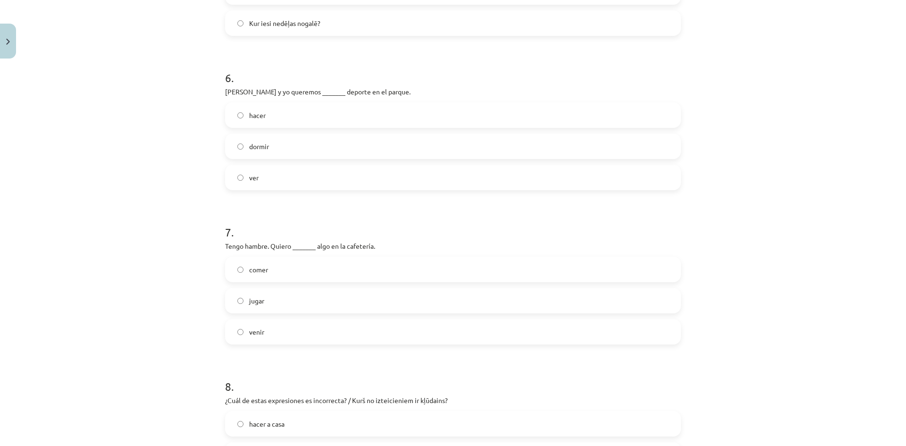
click at [212, 219] on div "Mācību tēma: Spāņu valodas b1 - 11. klases 1.ieskaites mācību materiāls #5 📝 Te…" at bounding box center [453, 223] width 906 height 446
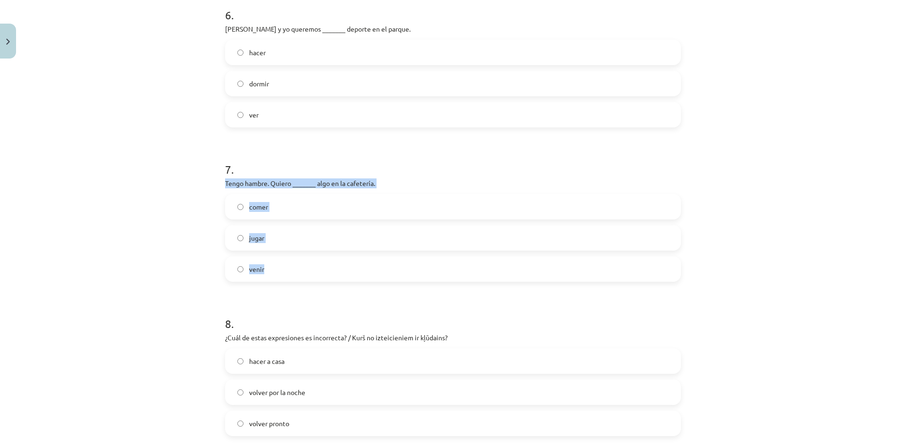
drag, startPoint x: 216, startPoint y: 178, endPoint x: 459, endPoint y: 276, distance: 261.4
drag, startPoint x: 297, startPoint y: 202, endPoint x: 298, endPoint y: 225, distance: 23.1
click at [296, 202] on label "comer" at bounding box center [453, 207] width 454 height 24
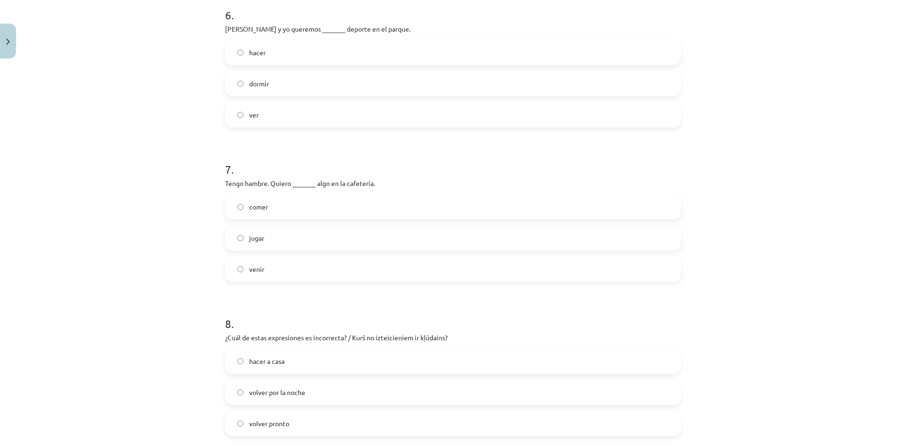
scroll to position [1125, 0]
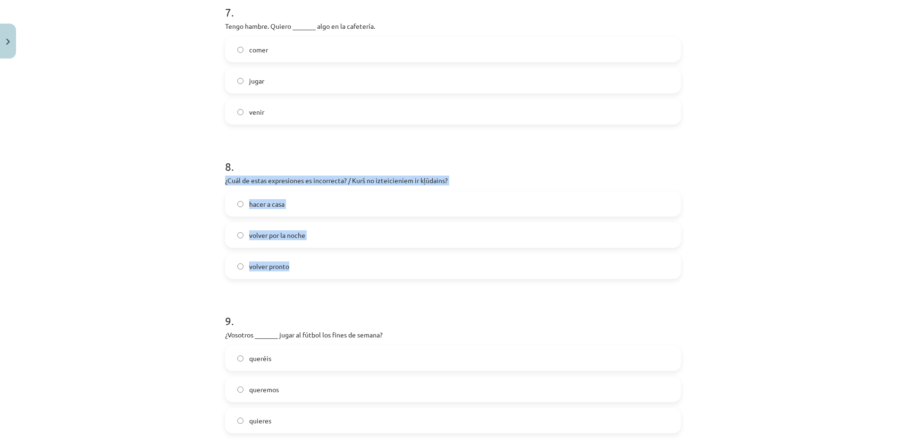
drag, startPoint x: 222, startPoint y: 177, endPoint x: 487, endPoint y: 250, distance: 274.3
click at [487, 250] on div "8 . ¿Cuál de estas expresiones es incorrecta? / Kurš no izteicieniem ir kļūdain…" at bounding box center [453, 210] width 456 height 135
click at [345, 210] on label "hacer a casa" at bounding box center [453, 204] width 454 height 24
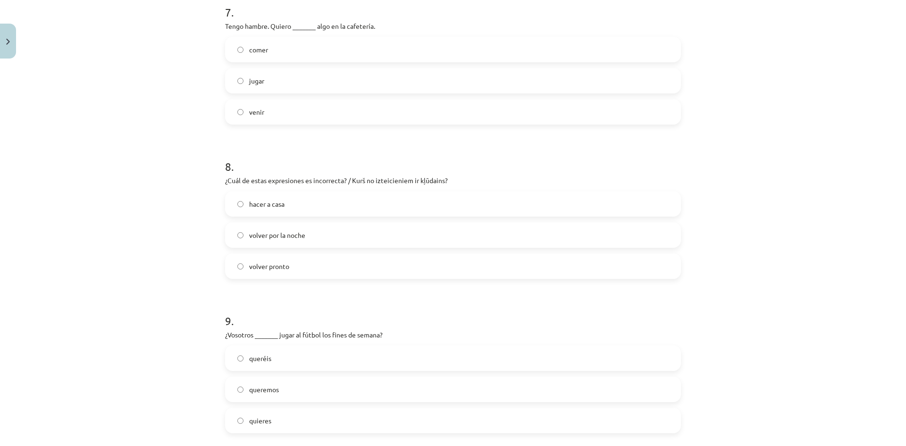
scroll to position [1314, 0]
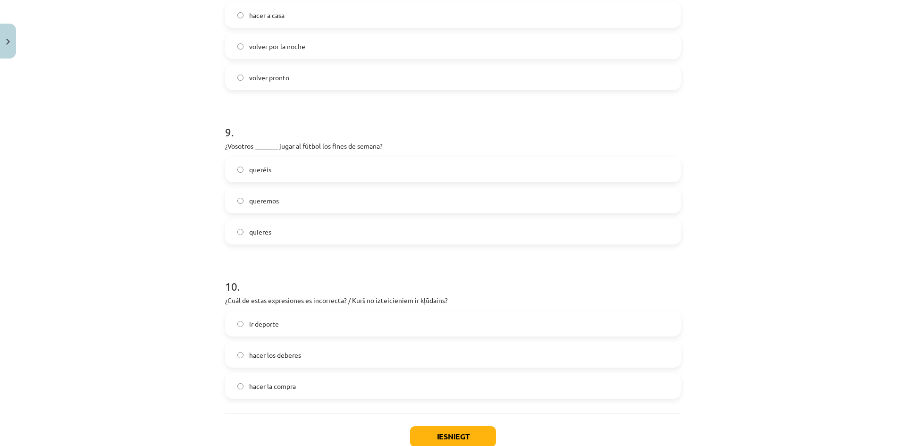
click at [266, 206] on label "queremos" at bounding box center [453, 201] width 454 height 24
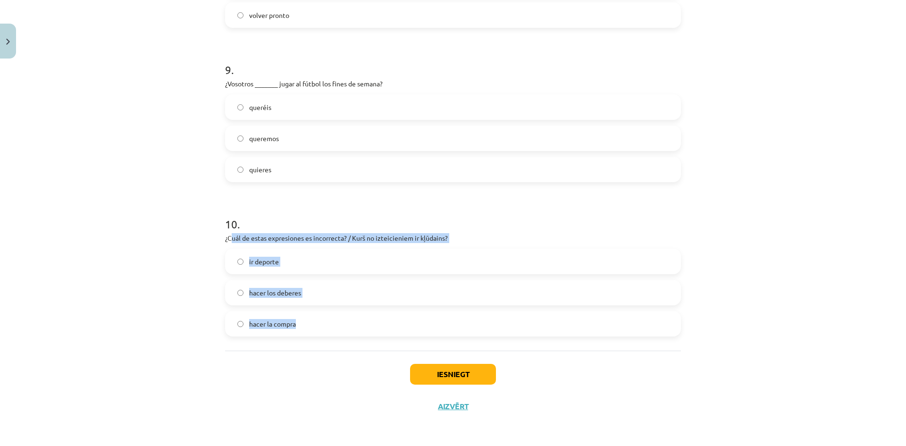
drag, startPoint x: 229, startPoint y: 239, endPoint x: 482, endPoint y: 318, distance: 264.5
click at [482, 318] on div "10 . ¿Cuál de estas expresiones es incorrecta? / Kurš no izteicieniem ir kļūdai…" at bounding box center [453, 268] width 456 height 135
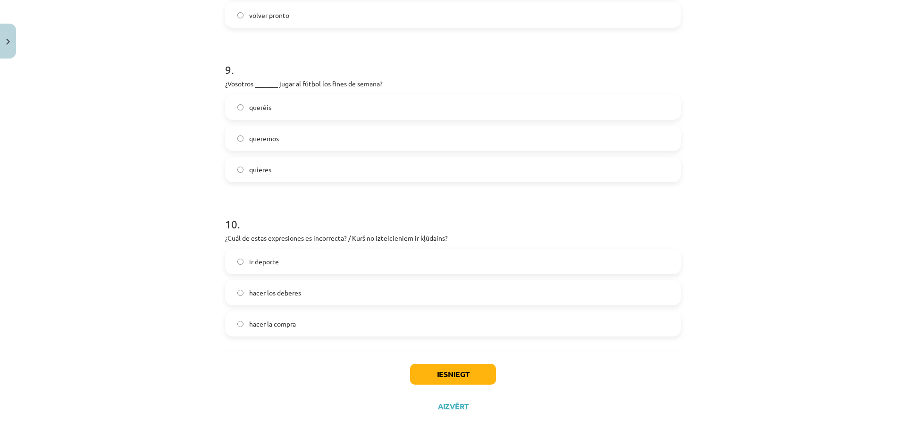
click at [241, 224] on h1 "10 ." at bounding box center [453, 215] width 456 height 29
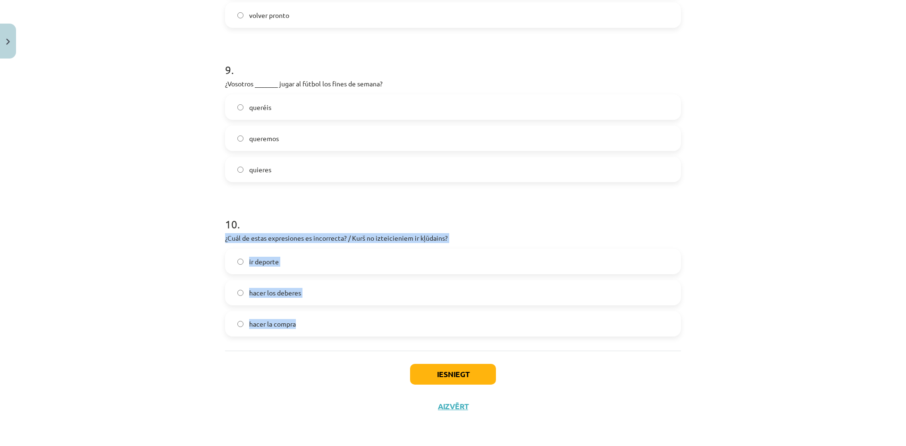
drag, startPoint x: 216, startPoint y: 234, endPoint x: 529, endPoint y: 337, distance: 329.9
click at [334, 272] on label "ir deporte" at bounding box center [453, 262] width 454 height 24
click at [447, 380] on button "Iesniegt" at bounding box center [453, 374] width 86 height 21
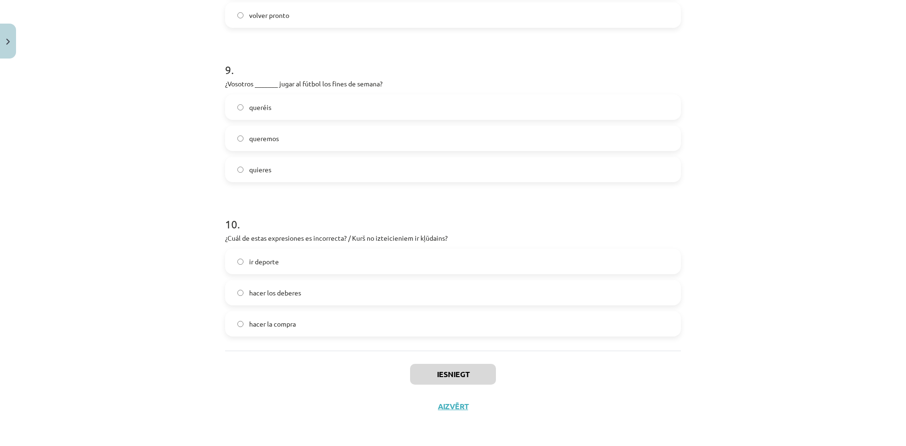
click at [379, 384] on div "Iesniegt Aizvērt" at bounding box center [453, 384] width 456 height 66
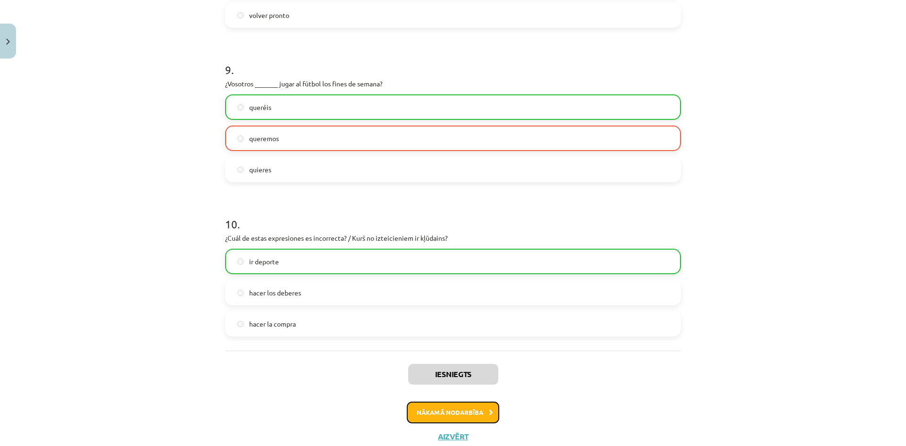
click at [447, 409] on button "Nākamā nodarbība" at bounding box center [453, 413] width 93 height 22
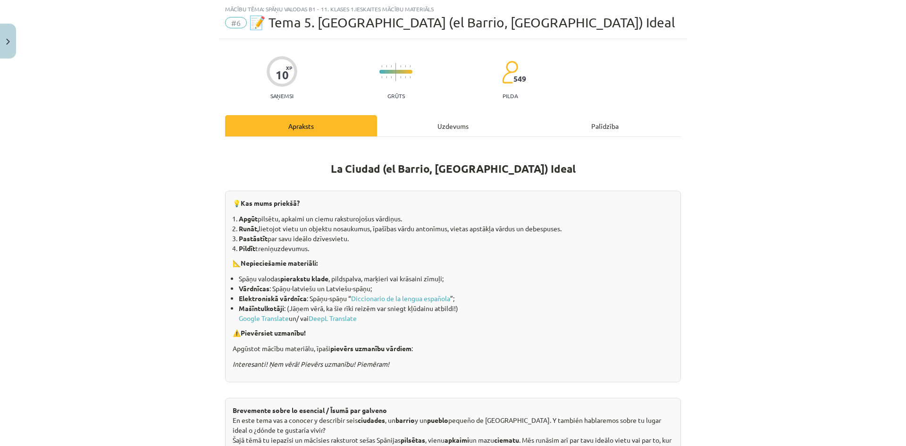
click at [426, 125] on div "Uzdevums" at bounding box center [453, 125] width 152 height 21
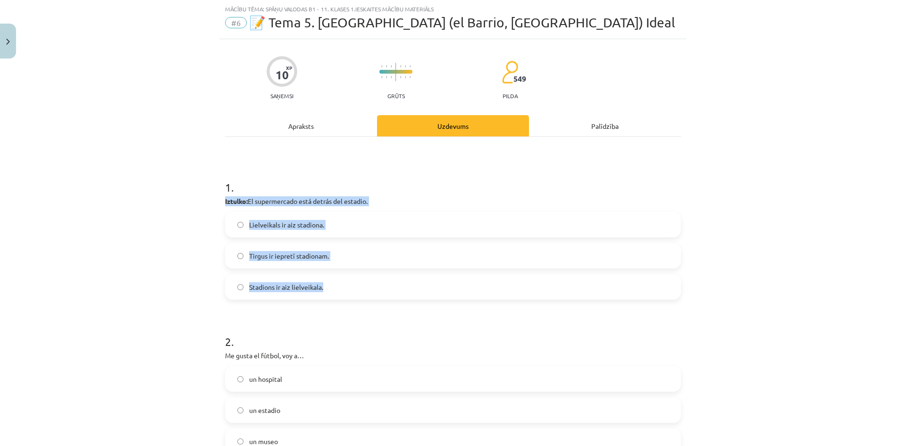
drag, startPoint x: 214, startPoint y: 195, endPoint x: 404, endPoint y: 276, distance: 206.0
click at [404, 276] on div "Mācību tēma: Spāņu valodas b1 - 11. klases 1.ieskaites mācību materiāls #6 📝 Te…" at bounding box center [453, 223] width 906 height 446
click at [350, 216] on label "Lielveikals ir aiz stadiona." at bounding box center [453, 225] width 454 height 24
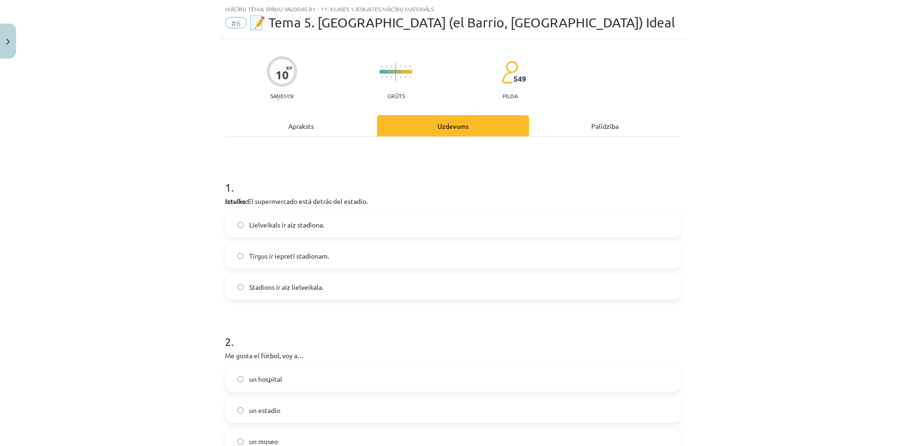
click at [323, 189] on h1 "1 ." at bounding box center [453, 178] width 456 height 29
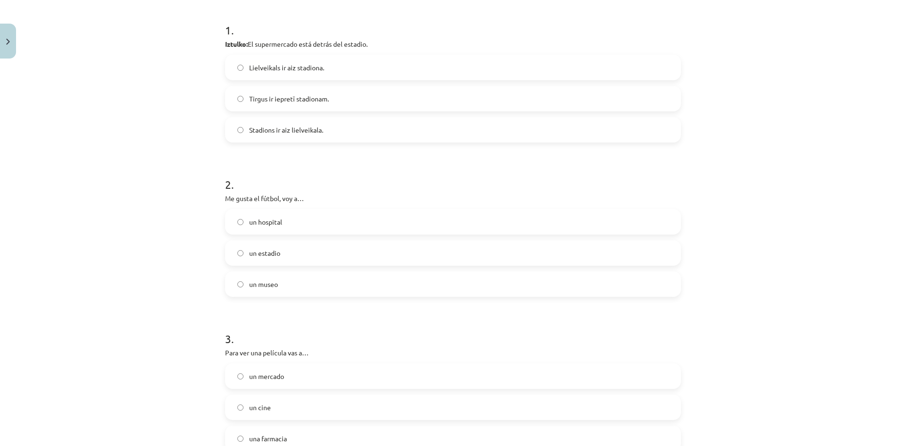
click at [330, 165] on h1 "2 ." at bounding box center [453, 175] width 456 height 29
click at [107, 181] on div "Mācību tēma: Spāņu valodas b1 - 11. klases 1.ieskaites mācību materiāls #6 📝 Te…" at bounding box center [453, 223] width 906 height 446
drag, startPoint x: 219, startPoint y: 197, endPoint x: 377, endPoint y: 277, distance: 176.9
click at [367, 255] on label "un estadio" at bounding box center [453, 253] width 454 height 24
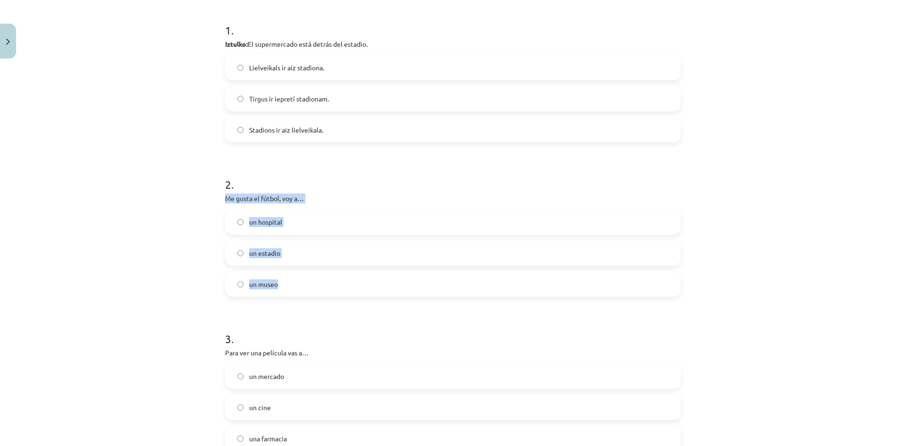
drag, startPoint x: 212, startPoint y: 194, endPoint x: 363, endPoint y: 271, distance: 169.1
click at [361, 276] on div "Mācību tēma: Spāņu valodas b1 - 11. klases 1.ieskaites mācību materiāls #6 📝 Te…" at bounding box center [453, 223] width 906 height 446
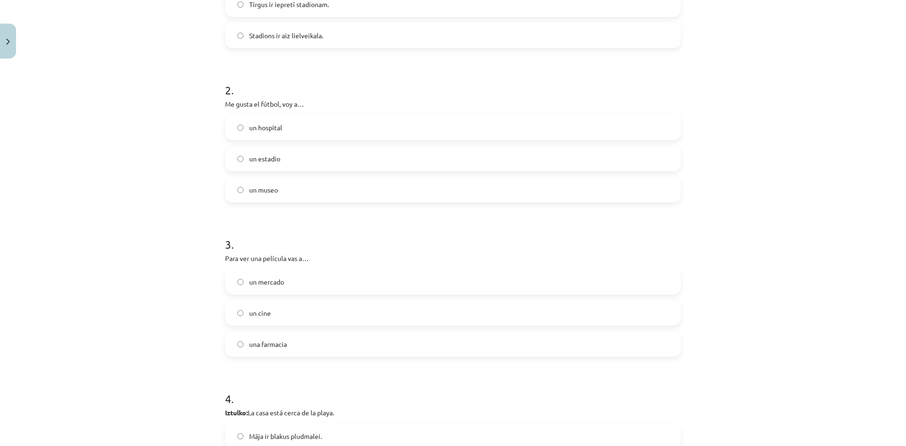
scroll to position [338, 0]
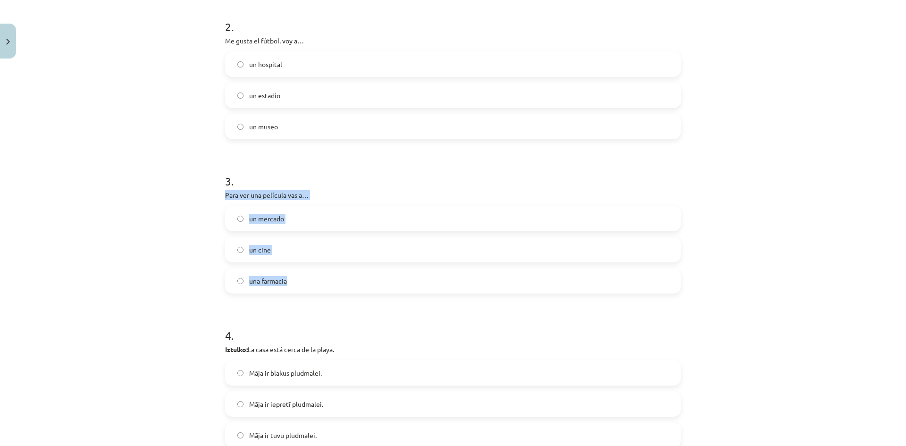
drag, startPoint x: 219, startPoint y: 191, endPoint x: 407, endPoint y: 256, distance: 198.2
click at [280, 250] on label "un cine" at bounding box center [453, 250] width 454 height 24
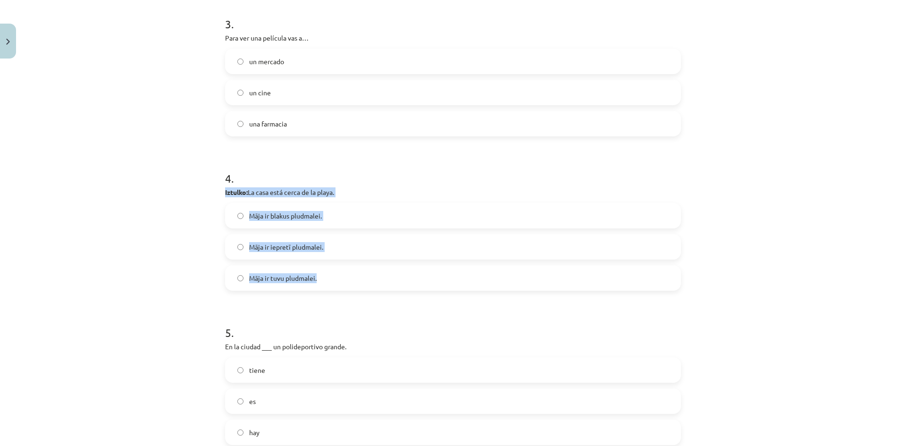
drag, startPoint x: 218, startPoint y: 190, endPoint x: 411, endPoint y: 286, distance: 215.1
click at [411, 286] on div "10 XP Saņemsi Grūts 549 pilda Apraksts Uzdevums Palīdzība 1 . Iztulko: El super…" at bounding box center [452, 435] width 467 height 1736
click at [322, 278] on label "Māja ir tuvu pludmalei." at bounding box center [453, 278] width 454 height 24
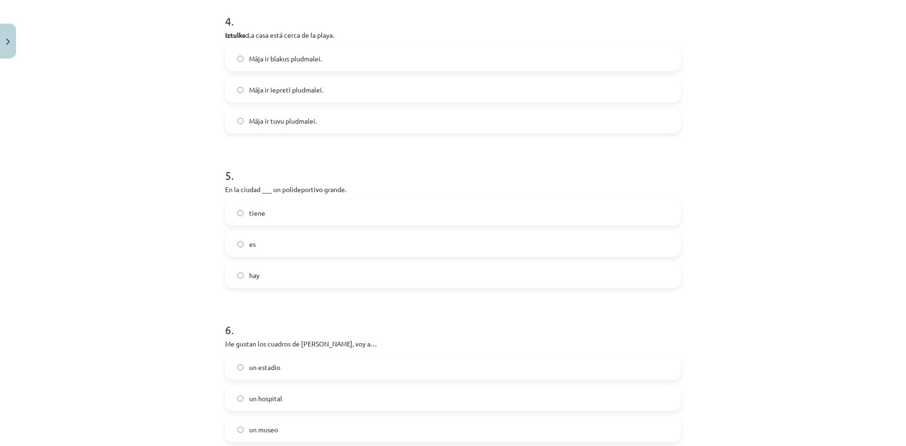
click at [148, 235] on div "Mācību tēma: Spāņu valodas b1 - 11. klases 1.ieskaites mācību materiāls #6 📝 Te…" at bounding box center [453, 223] width 906 height 446
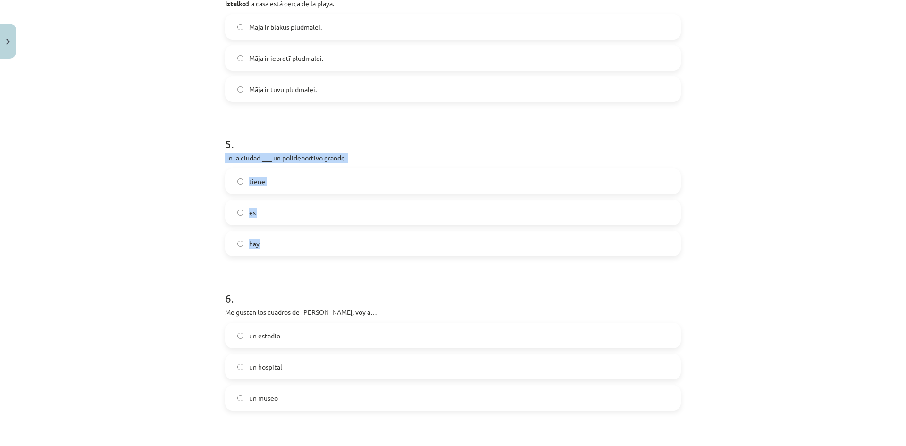
drag, startPoint x: 222, startPoint y: 156, endPoint x: 433, endPoint y: 228, distance: 223.0
click at [433, 228] on div "5 . En la ciudad ___ un polideportivo grande. tiene es hay" at bounding box center [453, 188] width 456 height 135
click at [394, 236] on label "hay" at bounding box center [453, 244] width 454 height 24
click at [391, 244] on label "hay" at bounding box center [453, 244] width 454 height 24
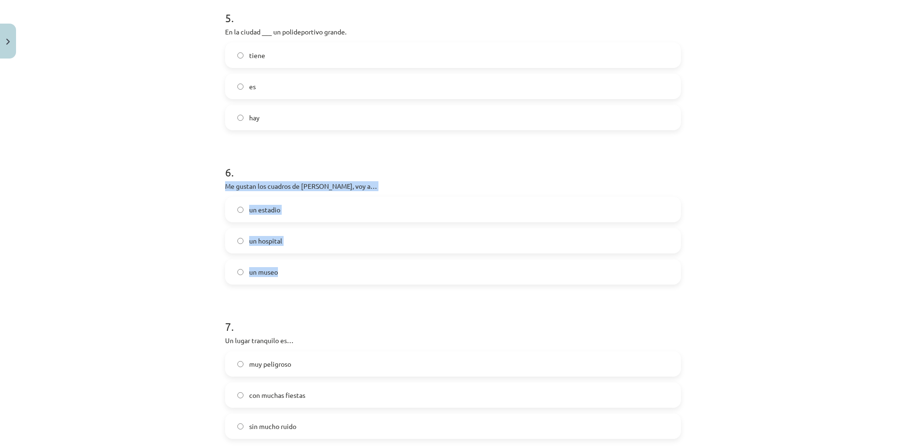
drag, startPoint x: 258, startPoint y: 176, endPoint x: 404, endPoint y: 263, distance: 170.4
click at [404, 263] on div "Mācību tēma: Spāņu valodas b1 - 11. klases 1.ieskaites mācību materiāls #6 📝 Te…" at bounding box center [453, 223] width 906 height 446
click at [382, 201] on label "un estadio" at bounding box center [453, 210] width 454 height 24
click at [331, 237] on label "un hospital" at bounding box center [453, 241] width 454 height 24
click at [325, 270] on label "un museo" at bounding box center [453, 272] width 454 height 24
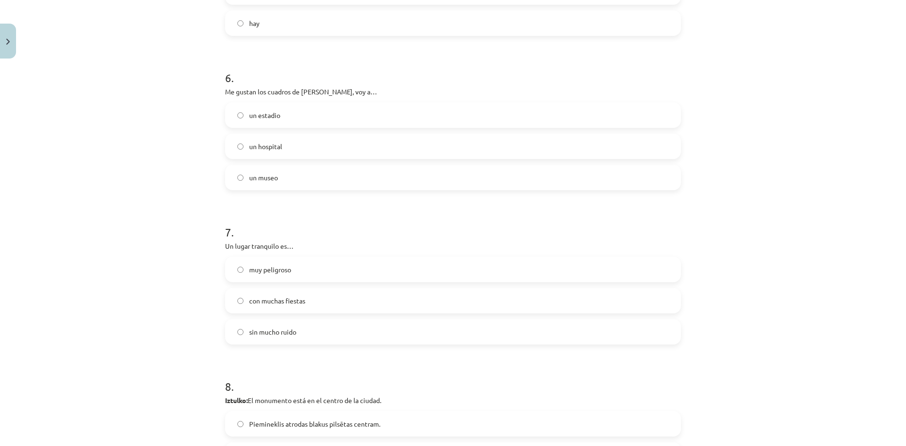
scroll to position [936, 0]
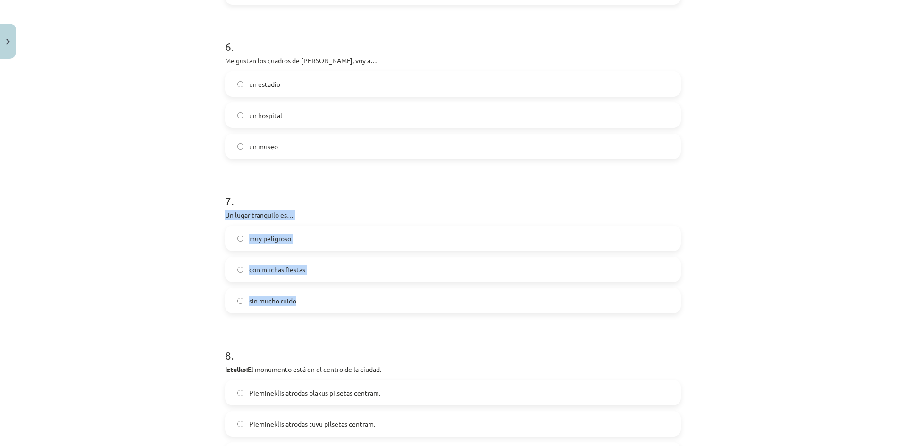
drag, startPoint x: 215, startPoint y: 212, endPoint x: 347, endPoint y: 285, distance: 150.2
click at [347, 285] on div "Mācību tēma: Spāņu valodas b1 - 11. klases 1.ieskaites mācību materiāls #6 📝 Te…" at bounding box center [453, 223] width 906 height 446
click at [330, 273] on label "con muchas fiestas" at bounding box center [453, 270] width 454 height 24
click at [372, 304] on label "sin mucho ruido" at bounding box center [453, 301] width 454 height 24
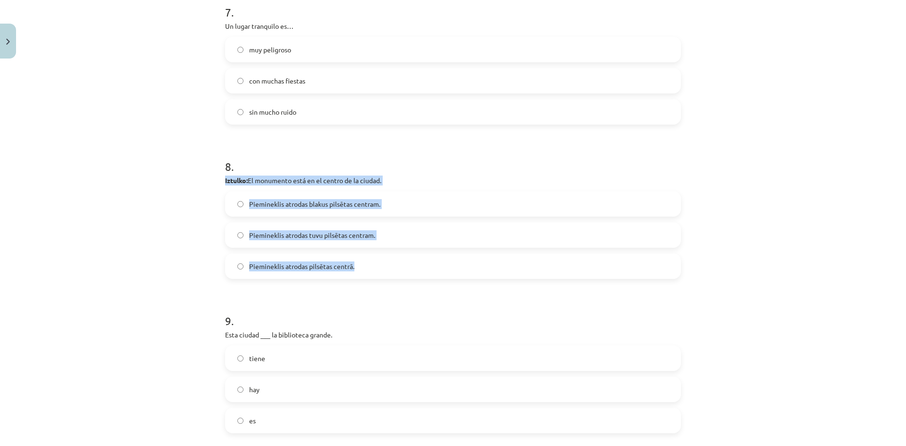
drag, startPoint x: 216, startPoint y: 184, endPoint x: 411, endPoint y: 270, distance: 212.8
click at [416, 263] on label "Piemineklis atrodas pilsētas centrā." at bounding box center [453, 266] width 454 height 24
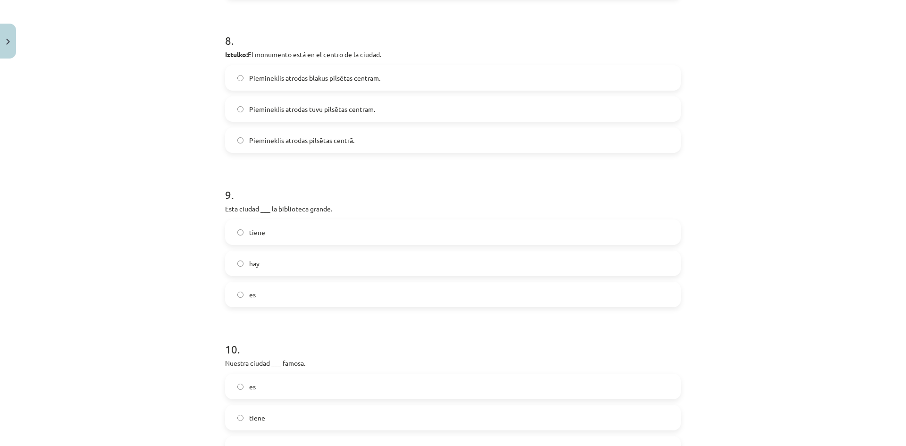
scroll to position [1314, 0]
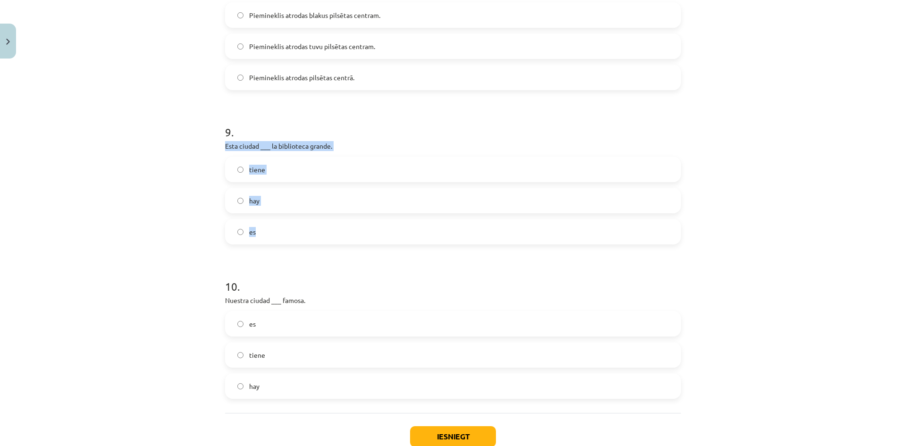
drag, startPoint x: 220, startPoint y: 145, endPoint x: 383, endPoint y: 221, distance: 179.7
drag, startPoint x: 213, startPoint y: 143, endPoint x: 376, endPoint y: 214, distance: 177.1
click at [376, 214] on div "Mācību tēma: Spāņu valodas b1 - 11. klases 1.ieskaites mācību materiāls #6 📝 Te…" at bounding box center [453, 223] width 906 height 446
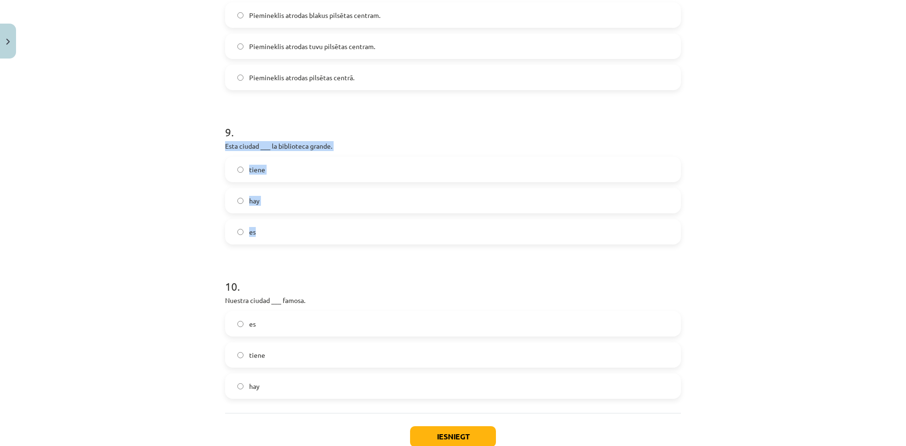
click at [342, 239] on label "es" at bounding box center [453, 232] width 454 height 24
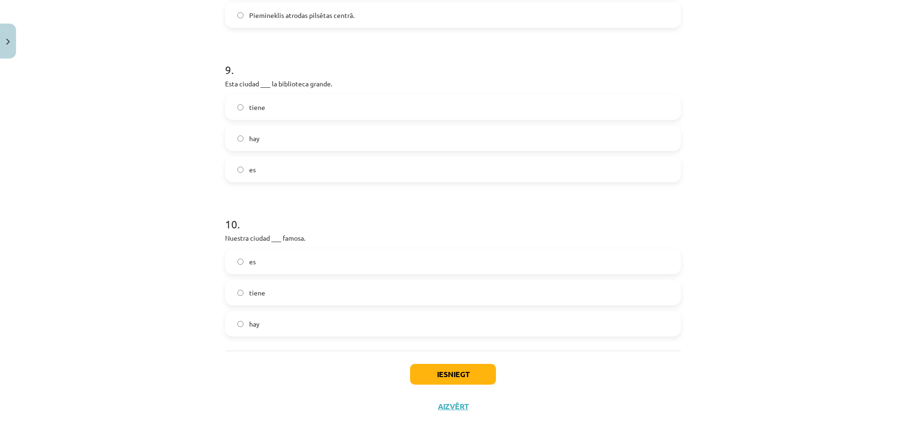
click at [301, 327] on label "hay" at bounding box center [453, 324] width 454 height 24
click at [464, 358] on div "Iesniegt Aizvērt" at bounding box center [453, 384] width 456 height 66
click at [461, 363] on div "Iesniegt Aizvērt" at bounding box center [453, 384] width 456 height 66
click at [461, 364] on div "Iesniegt Aizvērt" at bounding box center [453, 384] width 456 height 66
click at [461, 364] on button "Iesniegt" at bounding box center [453, 374] width 86 height 21
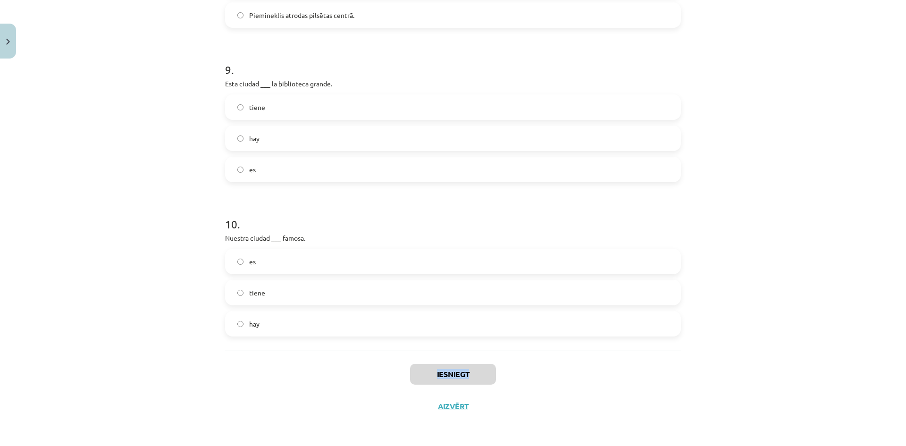
click at [339, 371] on div "Iesniegt Aizvērt" at bounding box center [453, 384] width 456 height 66
click at [473, 426] on div "Mācību tēma: Spāņu valodas b1 - 11. klases 1.ieskaites mācību materiāls #6 📝 Te…" at bounding box center [453, 223] width 906 height 446
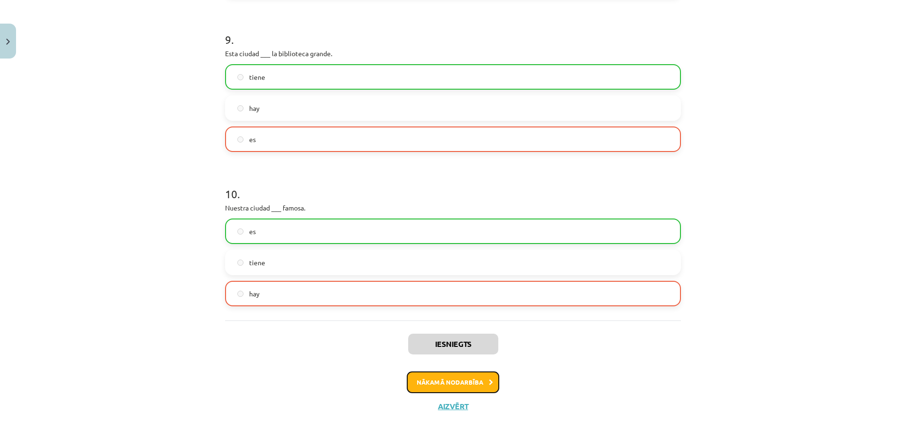
click at [472, 376] on button "Nākamā nodarbība" at bounding box center [453, 382] width 93 height 22
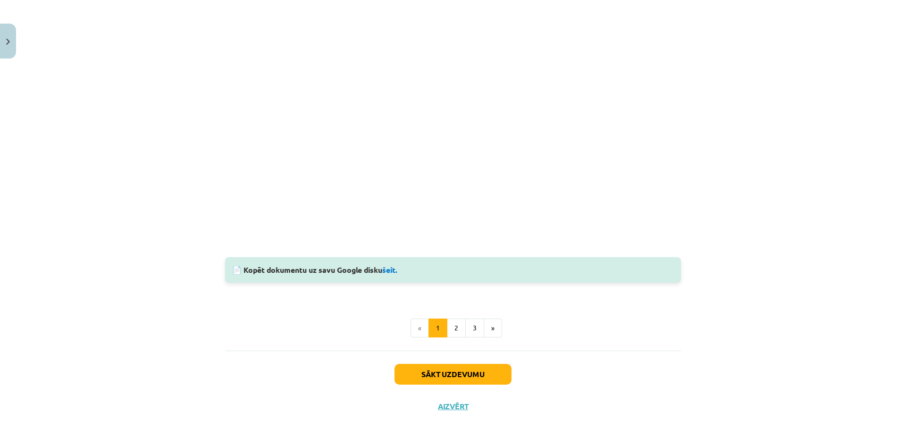
scroll to position [24, 0]
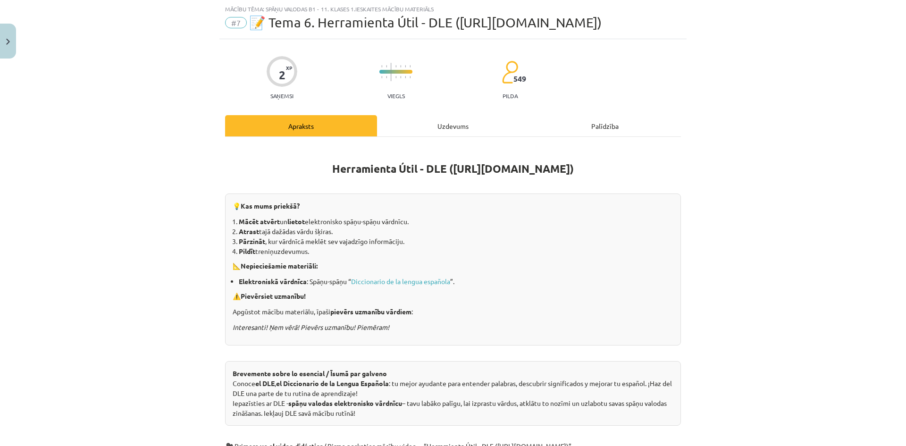
click at [452, 129] on div "Uzdevums" at bounding box center [453, 125] width 152 height 21
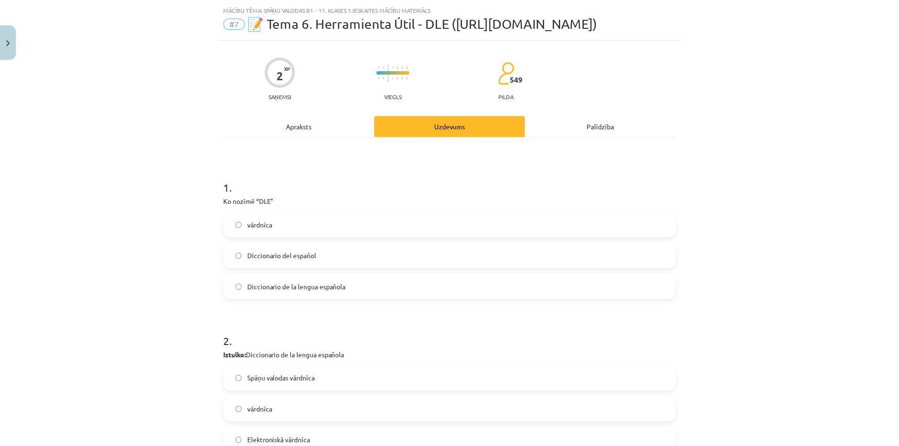
scroll to position [55, 0]
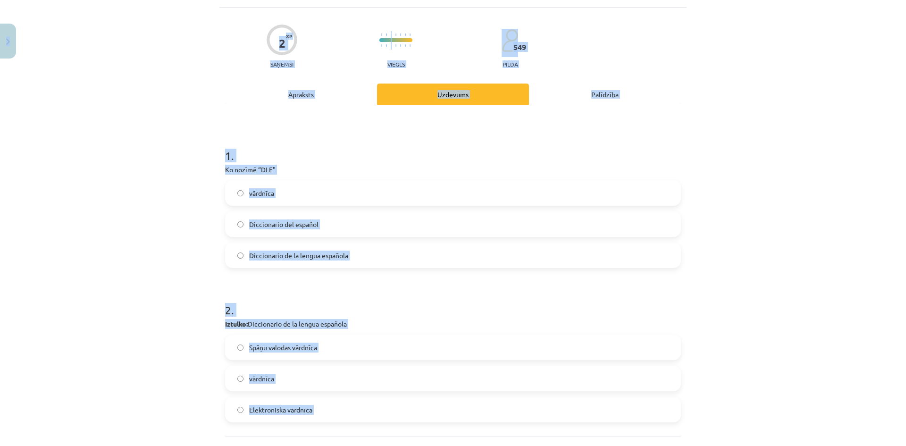
click at [11, 50] on div "Mācību tēma: Spāņu valodas b1 - 11. klases 1.ieskaites mācību materiāls #7 📝 Te…" at bounding box center [453, 223] width 906 height 446
click at [0, 40] on button "Close" at bounding box center [8, 41] width 16 height 35
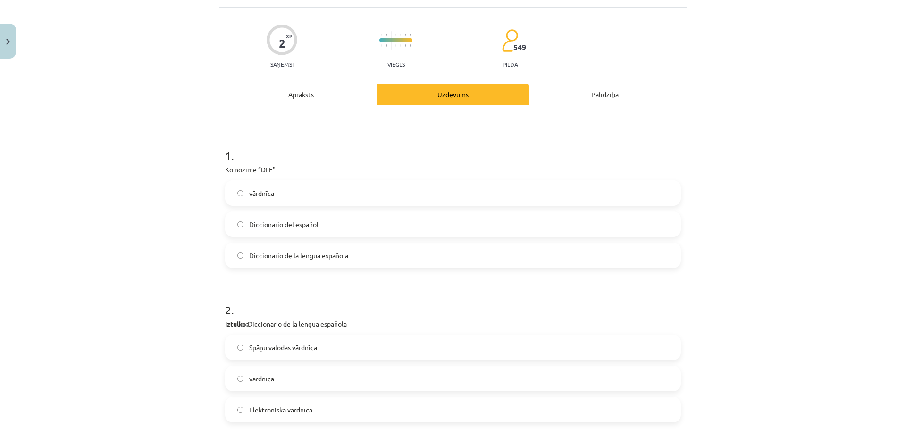
click at [394, 273] on div "Mācību tēma: Spāņu valodas b1 - 11. klases 1.ieskaites mācību materiāls #7 📝 Te…" at bounding box center [453, 223] width 906 height 446
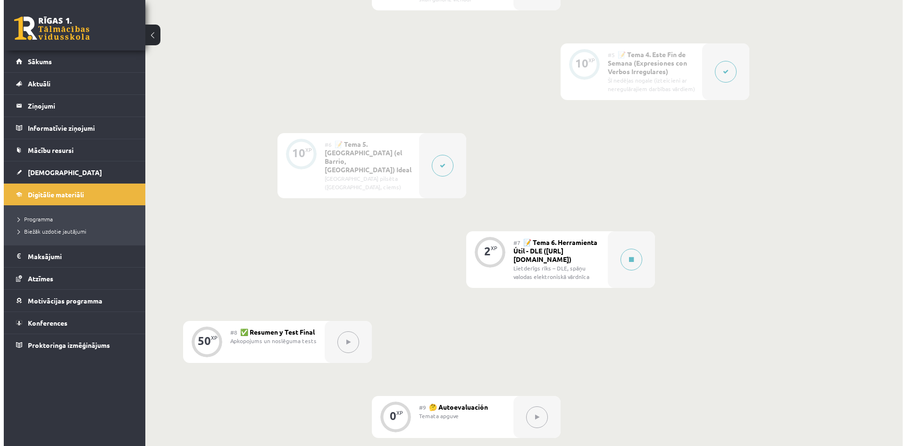
scroll to position [700, 0]
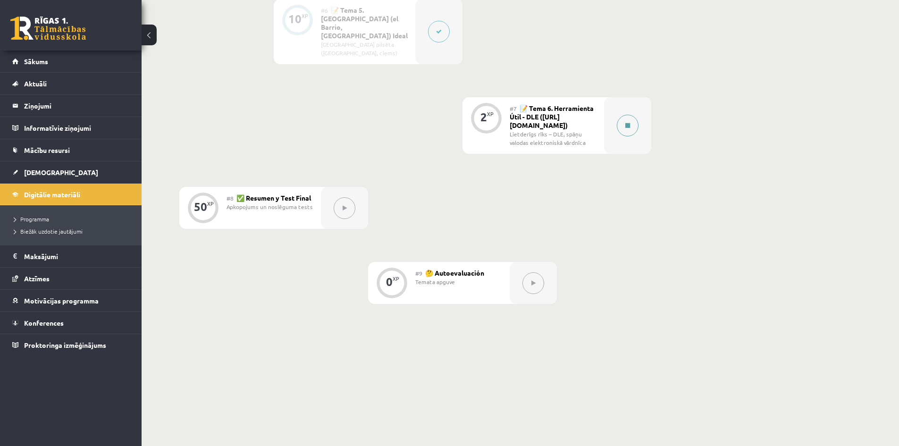
click at [638, 115] on button at bounding box center [628, 126] width 22 height 22
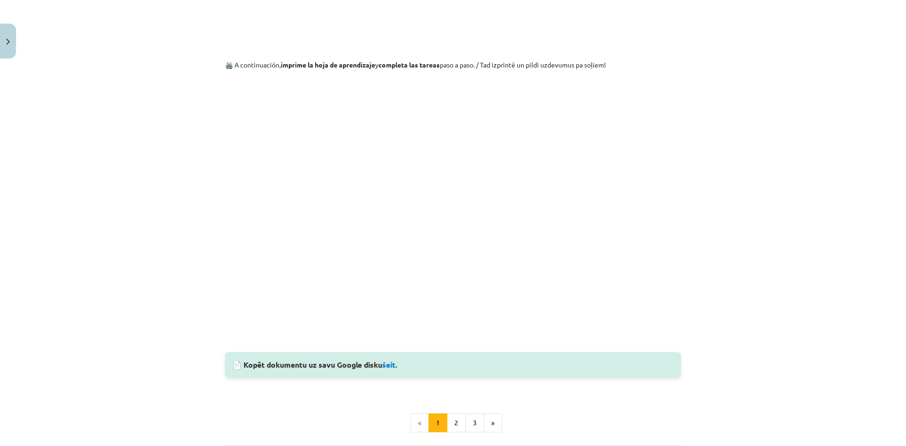
scroll to position [757, 0]
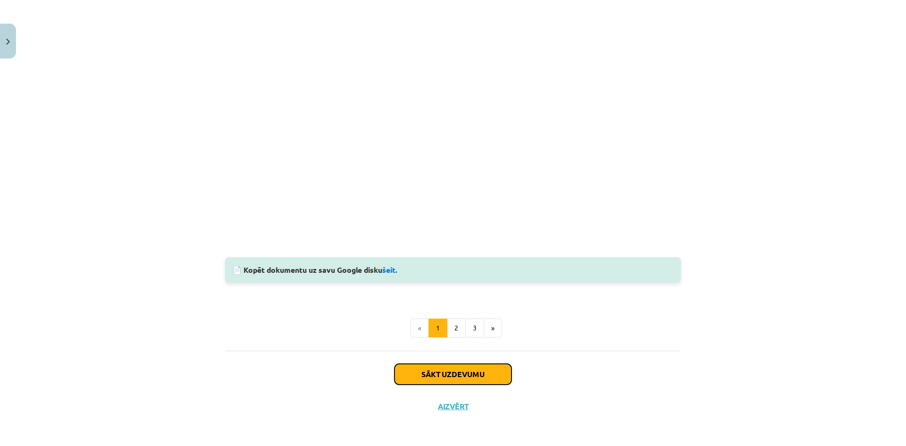
click at [447, 367] on button "Sākt uzdevumu" at bounding box center [453, 374] width 117 height 21
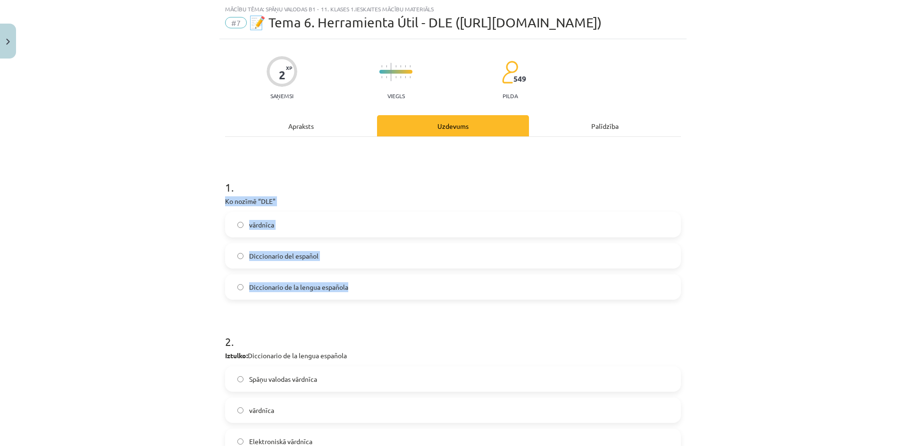
drag, startPoint x: 222, startPoint y: 197, endPoint x: 364, endPoint y: 288, distance: 168.5
click at [364, 288] on div "1 . Ko nozīmē “DLE" vārdnīca Diccionario del español Diccionario de la lengua e…" at bounding box center [453, 231] width 456 height 135
click at [349, 254] on label "Diccionario del español" at bounding box center [453, 256] width 454 height 24
drag, startPoint x: 219, startPoint y: 199, endPoint x: 446, endPoint y: 298, distance: 247.3
click at [446, 300] on div "2 XP Saņemsi Viegls 549 pilda Apraksts Uzdevums Palīdzība 1 . Ko nozīmē “DLE" v…" at bounding box center [452, 289] width 467 height 501
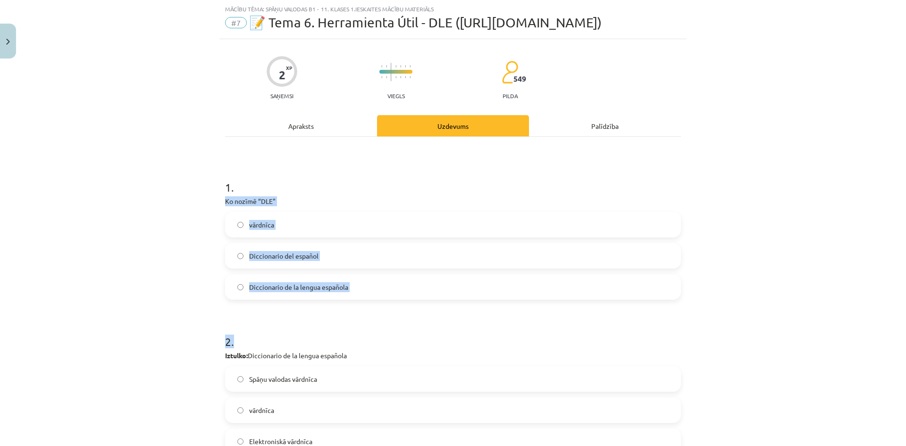
click at [393, 291] on label "Diccionario de la lengua española" at bounding box center [453, 287] width 454 height 24
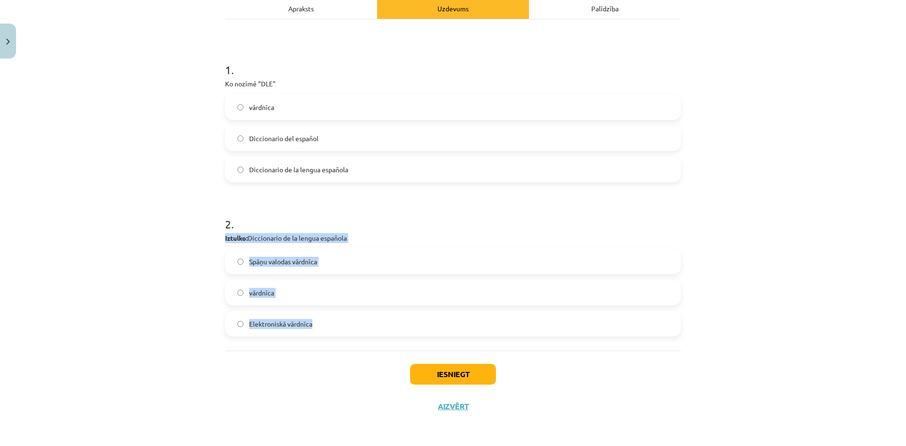
drag, startPoint x: 217, startPoint y: 233, endPoint x: 389, endPoint y: 328, distance: 196.0
click at [389, 328] on div "2 XP Saņemsi Viegls 549 pilda Apraksts Uzdevums Palīdzība 1 . Ko nozīmē “DLE" v…" at bounding box center [452, 172] width 467 height 501
click at [370, 260] on label "Spāņu valodas vārdnīca" at bounding box center [453, 262] width 454 height 24
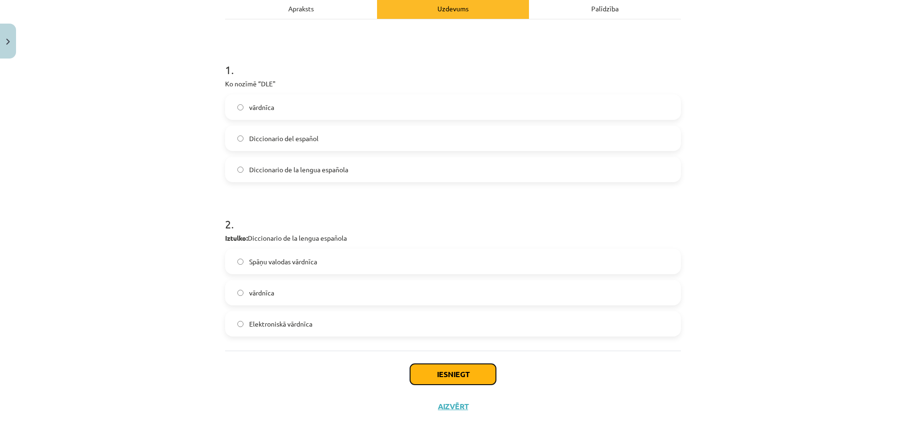
click at [435, 372] on button "Iesniegt" at bounding box center [453, 374] width 86 height 21
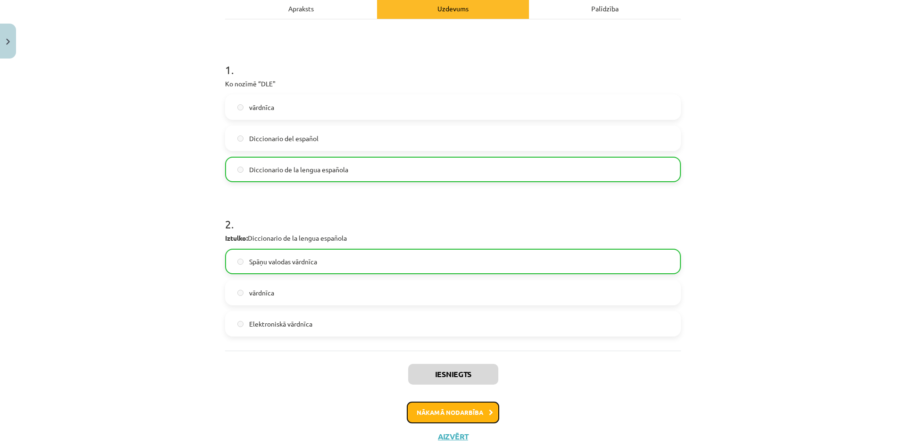
click at [451, 411] on button "Nākamā nodarbība" at bounding box center [453, 413] width 93 height 22
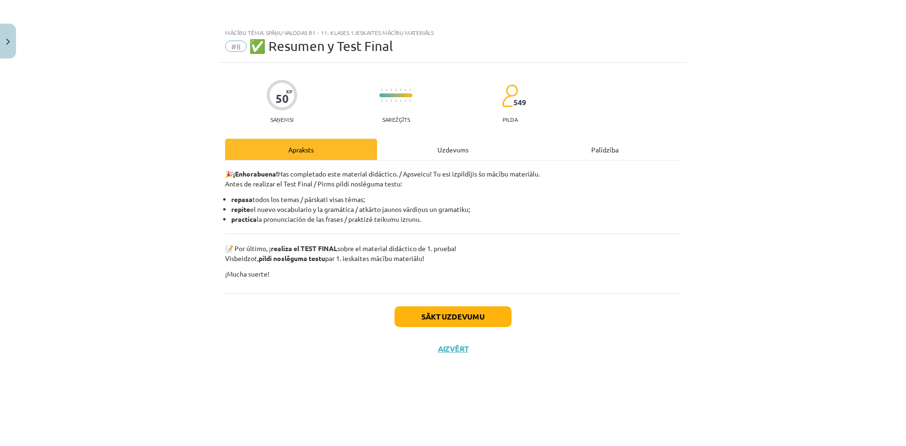
click at [435, 152] on div "Uzdevums" at bounding box center [453, 149] width 152 height 21
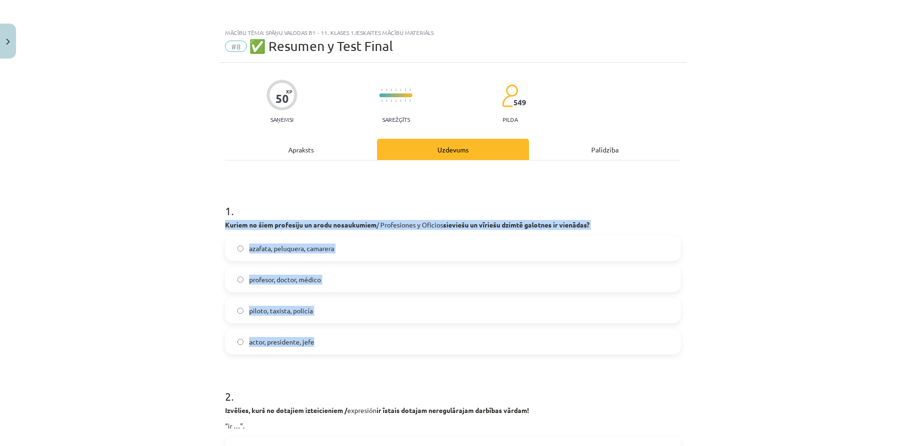
drag, startPoint x: 214, startPoint y: 220, endPoint x: 677, endPoint y: 333, distance: 476.2
click at [677, 333] on div "Mācību tēma: Spāņu valodas b1 - 11. klases 1.ieskaites mācību materiāls #8 ✅ Re…" at bounding box center [453, 223] width 906 height 446
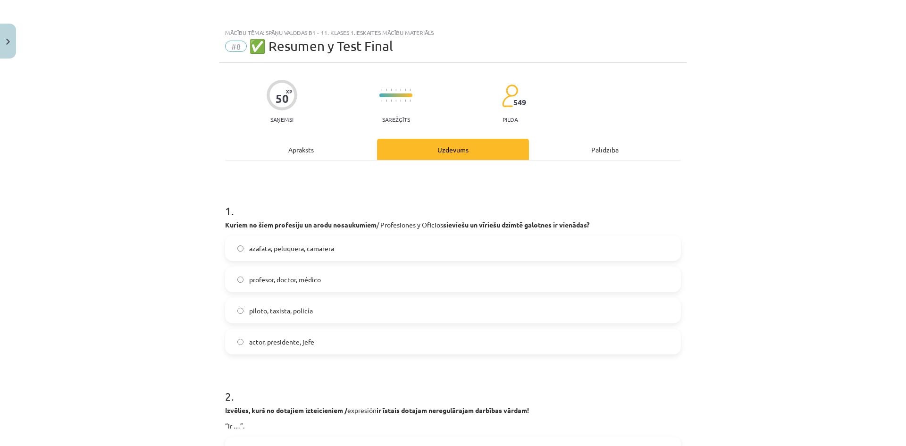
click at [441, 193] on h1 "1 ." at bounding box center [453, 202] width 456 height 29
click at [414, 273] on label "profesor, doctor, médico" at bounding box center [453, 280] width 454 height 24
click at [165, 302] on div "Mācību tēma: Spāņu valodas b1 - 11. klases 1.ieskaites mācību materiāls #8 ✅ Re…" at bounding box center [453, 223] width 906 height 446
click at [249, 309] on span "piloto, taxista, policía" at bounding box center [281, 311] width 64 height 10
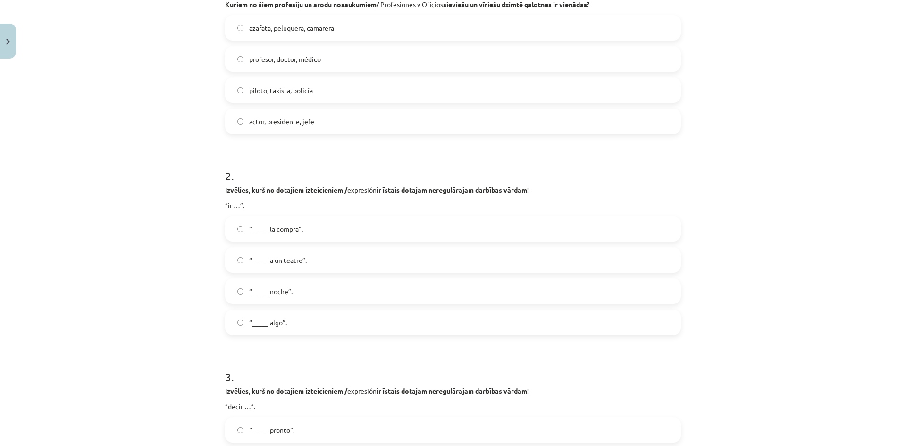
scroll to position [252, 0]
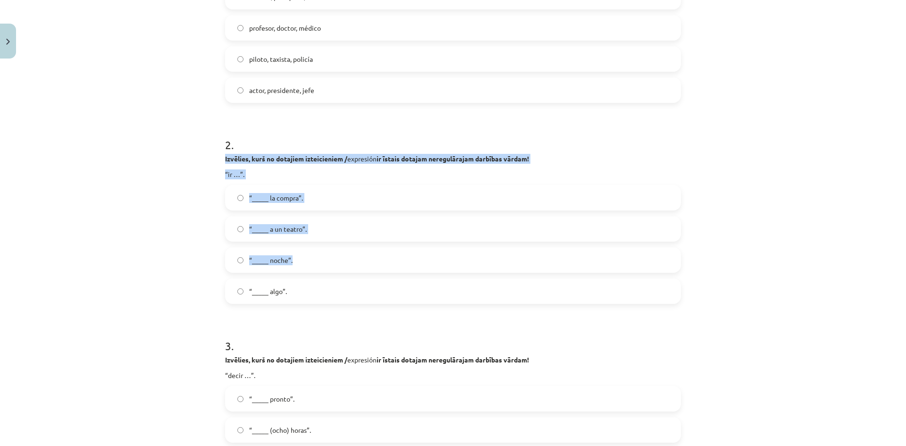
drag, startPoint x: 219, startPoint y: 156, endPoint x: 592, endPoint y: 268, distance: 389.6
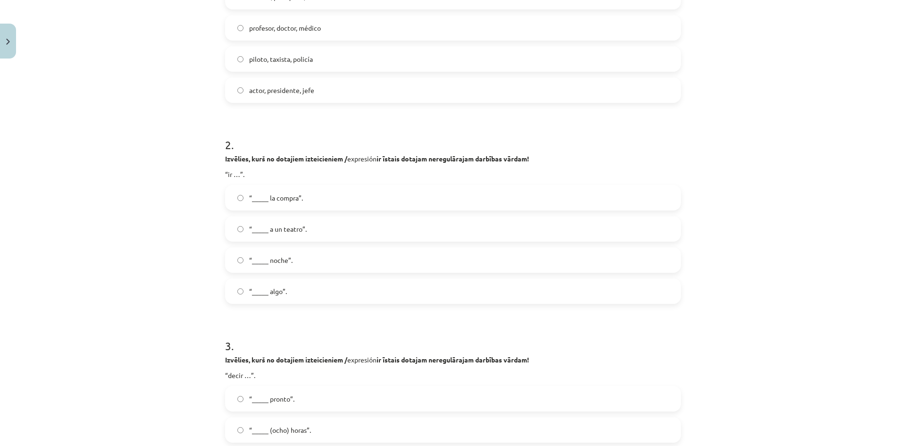
click at [489, 145] on h1 "2 ." at bounding box center [453, 136] width 456 height 29
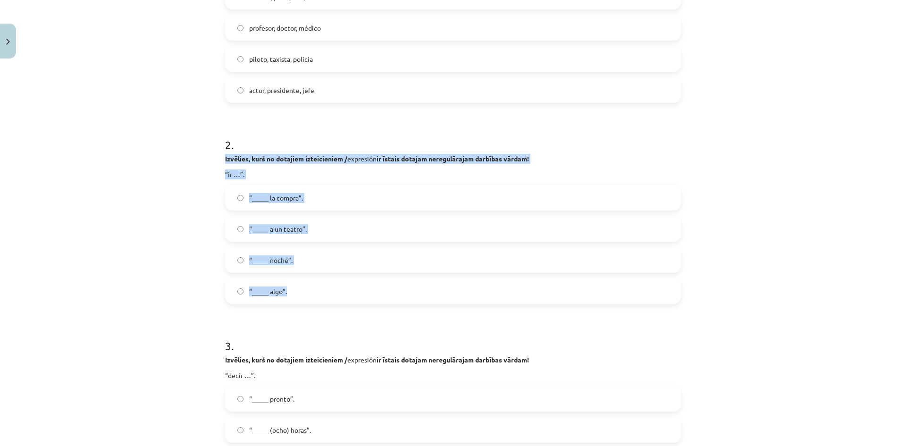
drag, startPoint x: 222, startPoint y: 155, endPoint x: 545, endPoint y: 281, distance: 346.6
click at [545, 281] on div "Mācību tēma: Spāņu valodas b1 - 11. klases 1.ieskaites mācību materiāls #8 ✅ Re…" at bounding box center [453, 223] width 906 height 446
click at [334, 228] on label "“_____ a un teatro”." at bounding box center [453, 229] width 454 height 24
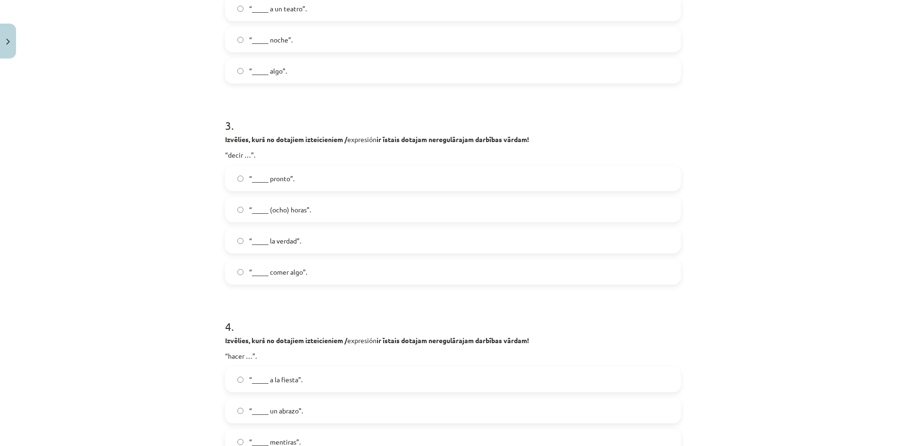
scroll to position [504, 0]
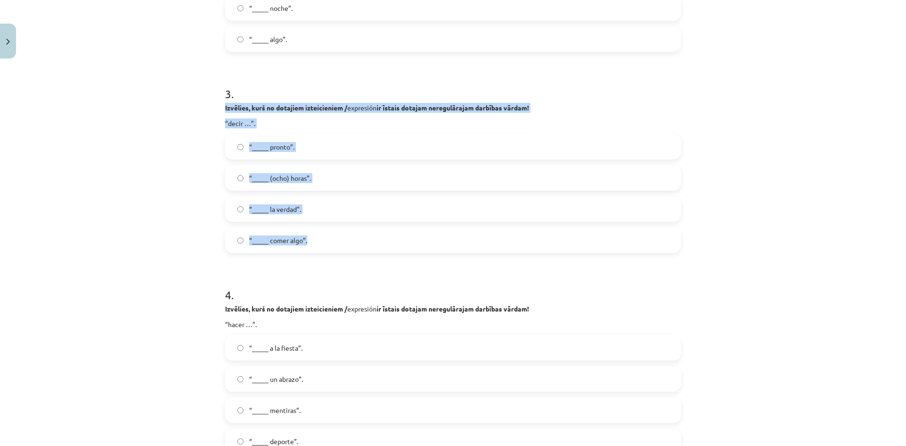
drag, startPoint x: 219, startPoint y: 101, endPoint x: 559, endPoint y: 240, distance: 367.7
click at [309, 198] on label "“_____ la verdad”." at bounding box center [453, 209] width 454 height 24
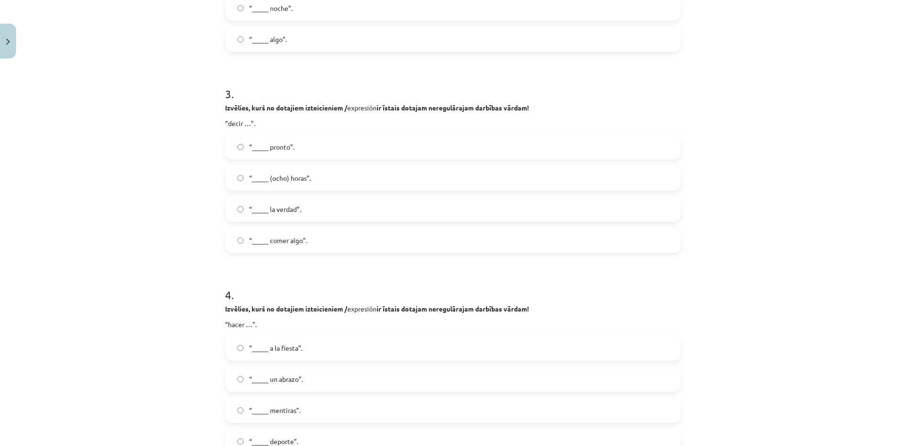
scroll to position [661, 0]
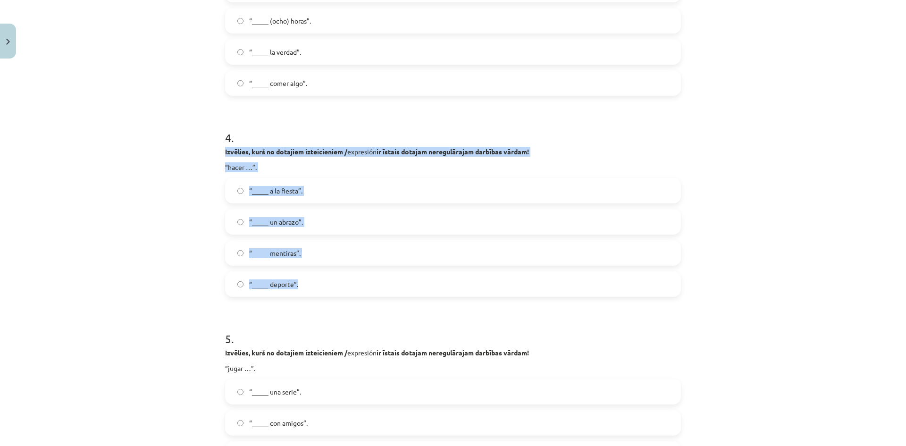
drag, startPoint x: 222, startPoint y: 147, endPoint x: 563, endPoint y: 242, distance: 353.7
click at [301, 292] on label "“_____ deporte”." at bounding box center [453, 284] width 454 height 24
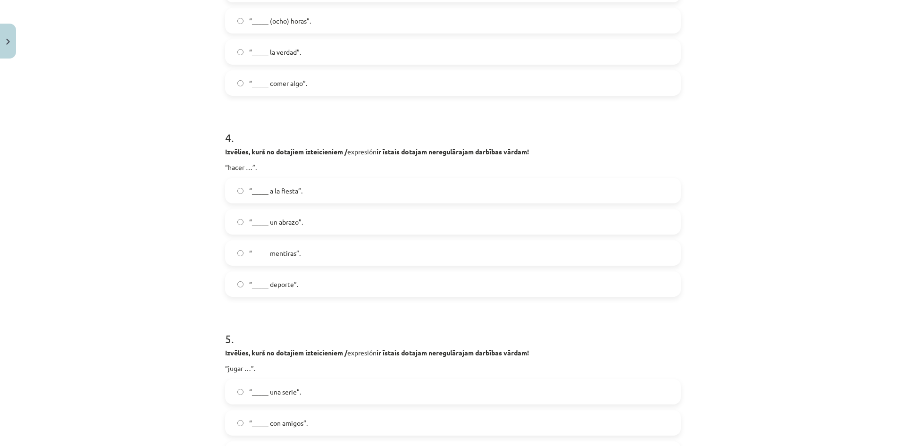
scroll to position [850, 0]
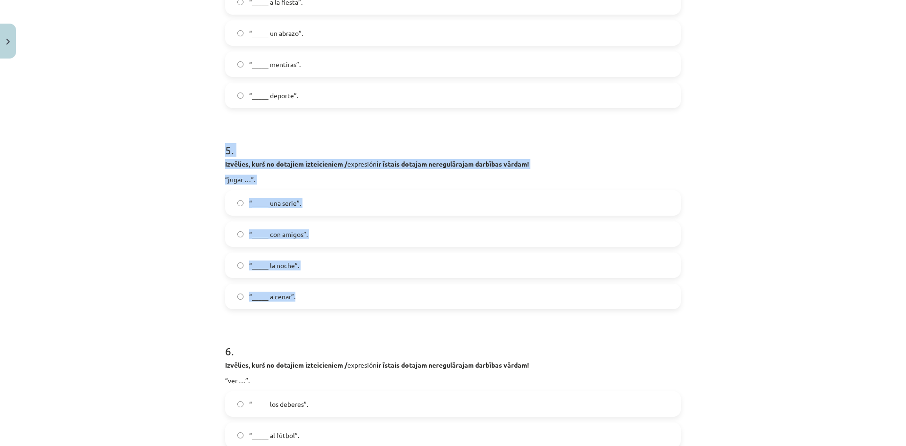
drag, startPoint x: 215, startPoint y: 156, endPoint x: 594, endPoint y: 304, distance: 407.1
click at [594, 304] on div "Mācību tēma: Spāņu valodas b1 - 11. klases 1.ieskaites mācību materiāls #8 ✅ Re…" at bounding box center [453, 223] width 906 height 446
click at [340, 236] on label "“_____ con amigos”." at bounding box center [453, 234] width 454 height 24
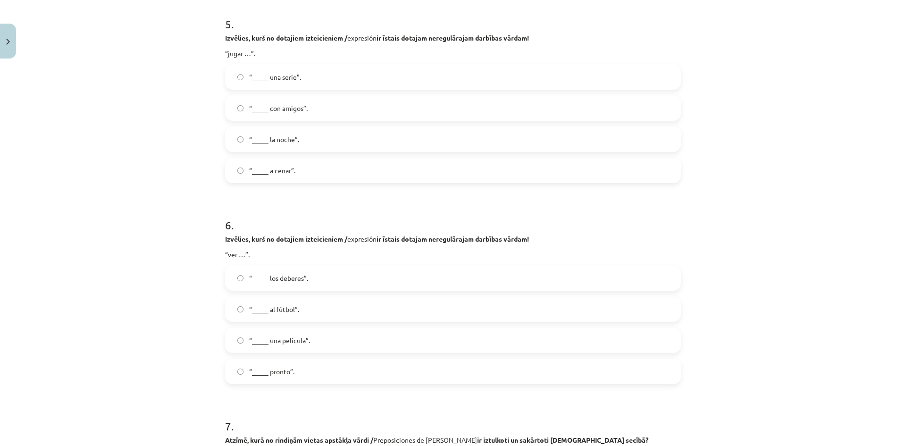
scroll to position [1038, 0]
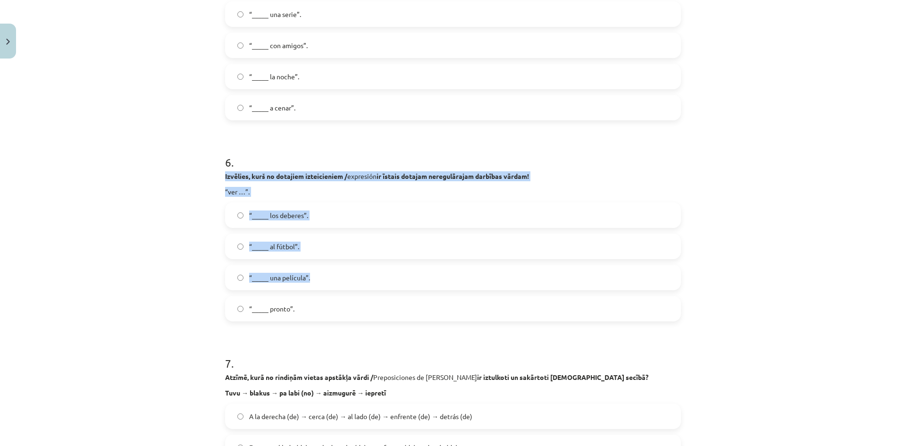
drag, startPoint x: 219, startPoint y: 173, endPoint x: 564, endPoint y: 275, distance: 360.1
click at [562, 284] on div "50 XP Saņemsi Sarežģīts 549 pilda Apraksts Uzdevums Palīdzība 1 . Kuriem no šie…" at bounding box center [452, 424] width 467 height 2800
click at [252, 177] on strong "Izvēlies, kurš no dotajiem izteicieniem /" at bounding box center [286, 176] width 122 height 8
drag, startPoint x: 215, startPoint y: 174, endPoint x: 678, endPoint y: 303, distance: 480.5
click at [678, 303] on div "Mācību tēma: Spāņu valodas b1 - 11. klases 1.ieskaites mācību materiāls #8 ✅ Re…" at bounding box center [453, 223] width 906 height 446
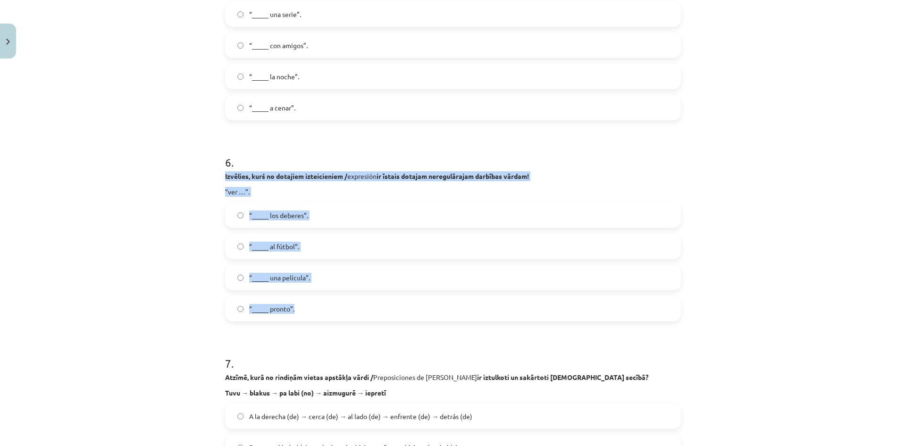
click at [342, 276] on label "“_____ una película”." at bounding box center [453, 278] width 454 height 24
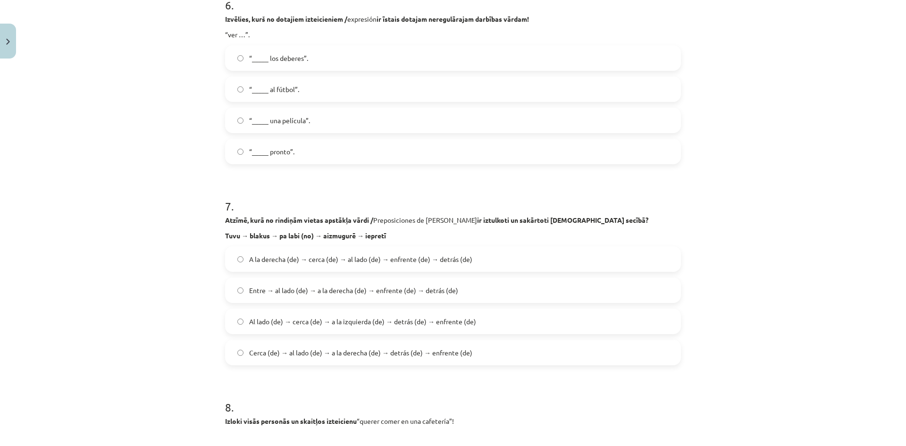
scroll to position [1290, 0]
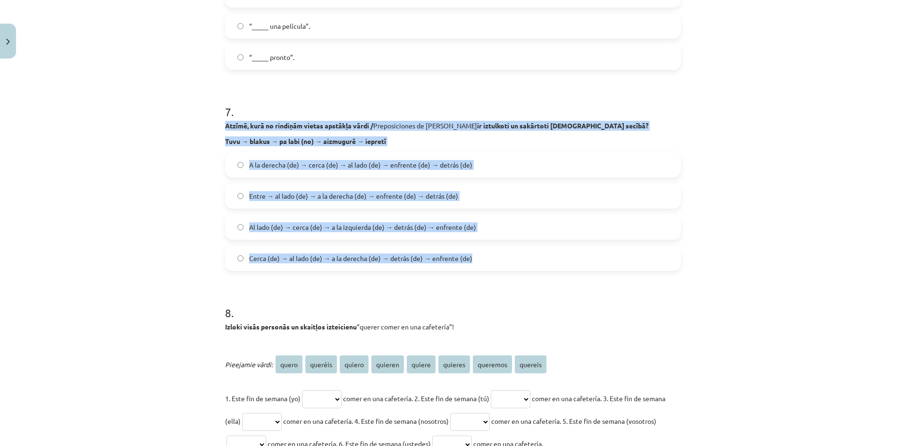
drag, startPoint x: 223, startPoint y: 125, endPoint x: 572, endPoint y: 244, distance: 368.8
click at [572, 244] on div "7 . Atzīmē, kurā no rindiņām vietas apstākļa vārdi / Preposiciones de Lugar ir …" at bounding box center [453, 180] width 456 height 182
click at [295, 263] on span "Cerca (de) → al lado (de) → a la derecha (de) → detrás (de) → enfrente (de)" at bounding box center [360, 258] width 223 height 10
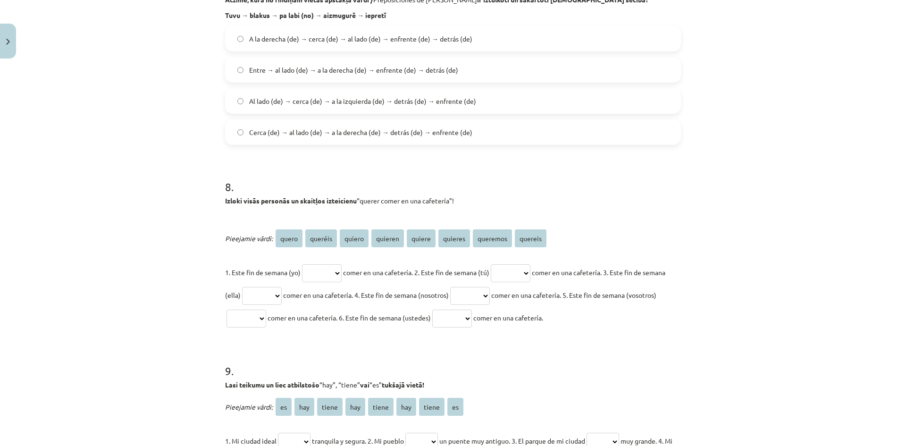
scroll to position [1479, 0]
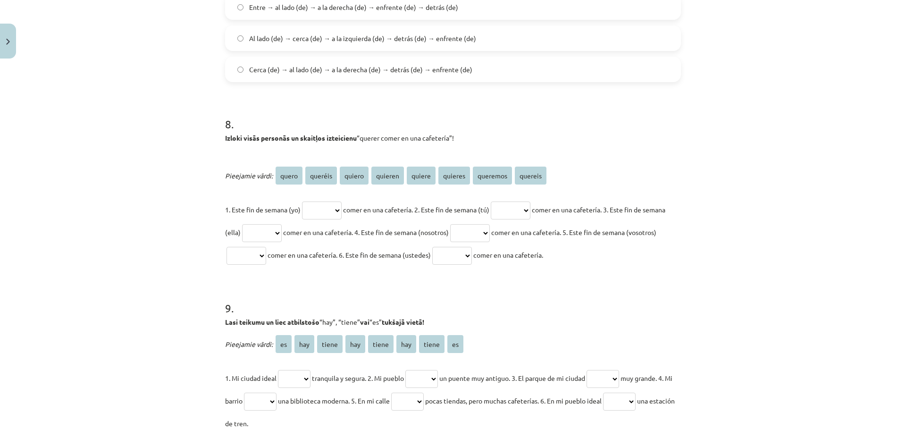
drag, startPoint x: 218, startPoint y: 137, endPoint x: 646, endPoint y: 252, distance: 442.8
click at [389, 272] on form "1 . Kuriem no šiem profesiju un arodu nosaukumiem / Profesiones y Oficios sievi…" at bounding box center [453, 6] width 456 height 2595
drag, startPoint x: 218, startPoint y: 140, endPoint x: 600, endPoint y: 265, distance: 401.8
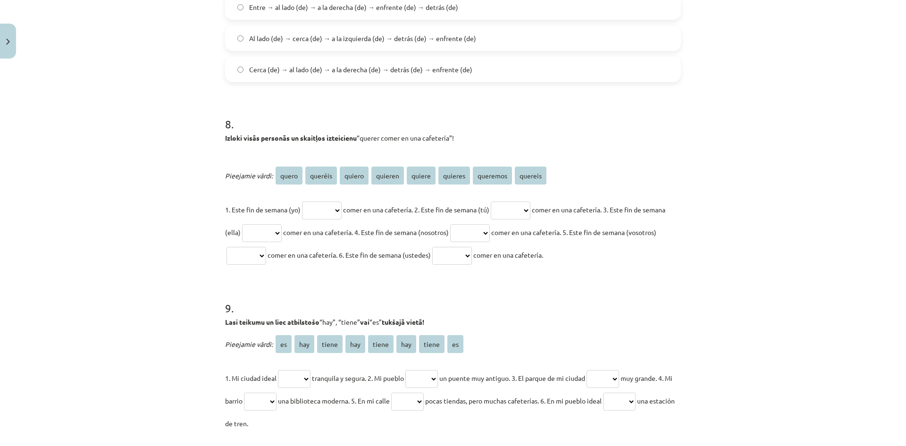
click at [307, 205] on select "***** ******* ****** ******* ****** ******* ******** *******" at bounding box center [322, 211] width 40 height 18
select select "******"
click at [302, 202] on select "***** ******* ****** ******* ****** ******* ******** *******" at bounding box center [322, 211] width 40 height 18
click at [254, 244] on p "1. Este fin de semana (yo) ***** ******* ****** ******* ****** ******* ********…" at bounding box center [453, 232] width 456 height 68
click at [531, 207] on select "***** ******* ****** ******* ****** ******* ******** *******" at bounding box center [511, 211] width 40 height 18
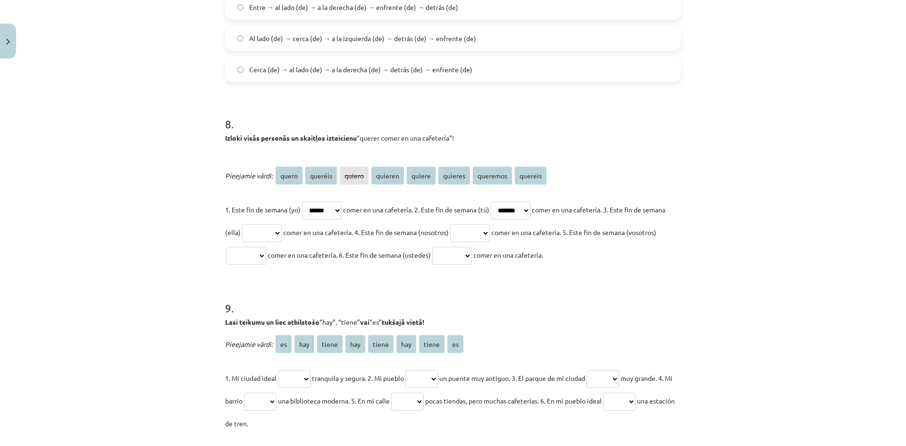
click at [503, 202] on select "***** ******* ****** ******* ****** ******* ******** *******" at bounding box center [511, 211] width 40 height 18
click at [531, 211] on select "***** ******* ****** ******* ****** ******* ******** *******" at bounding box center [511, 211] width 40 height 18
select select "*******"
click at [503, 202] on select "***** ******* ****** ******* ****** ******* ******** *******" at bounding box center [511, 211] width 40 height 18
click at [282, 239] on select "***** ******* ****** ******* ****** ******* ******** *******" at bounding box center [262, 233] width 40 height 18
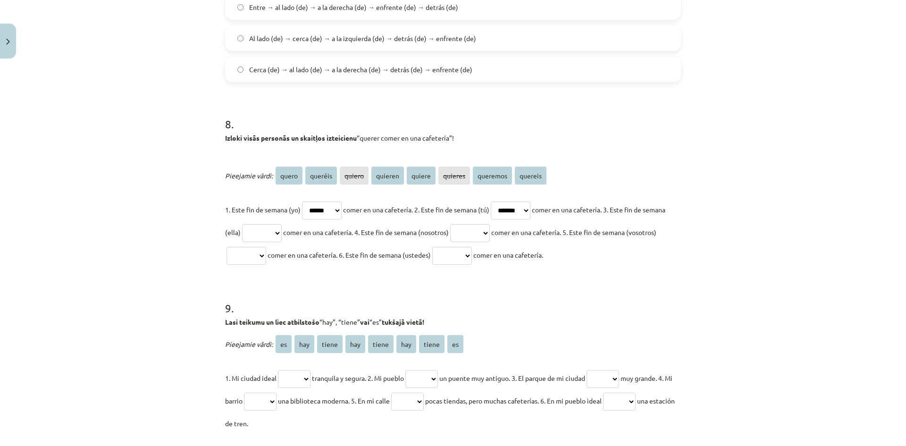
select select "******"
click at [264, 224] on select "***** ******* ****** ******* ****** ******* ******** *******" at bounding box center [262, 233] width 40 height 18
click at [517, 244] on p "1. Este fin de semana (yo) ***** ******* ****** ******* ****** ******* ********…" at bounding box center [453, 232] width 456 height 68
click at [490, 236] on select "***** ******* ****** ******* ****** ******* ******** *******" at bounding box center [470, 233] width 40 height 18
select select "********"
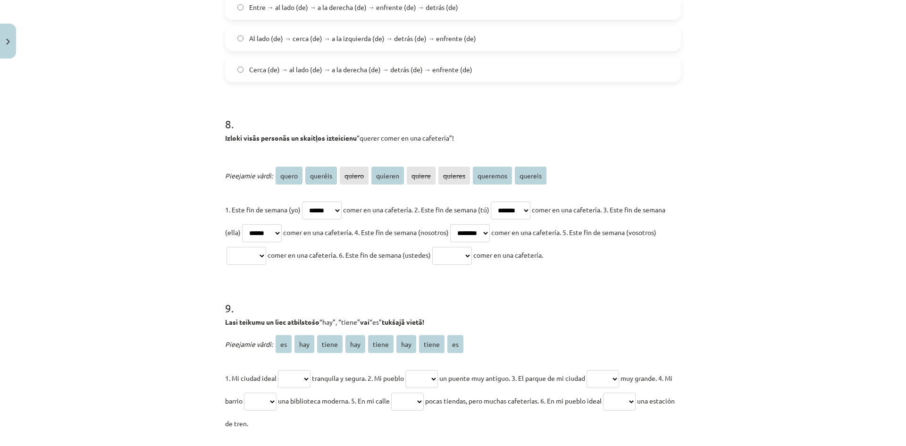
click at [487, 224] on select "***** ******* ****** ******* ****** ******* ******** *******" at bounding box center [470, 233] width 40 height 18
click at [282, 240] on select "***** ******* ****** ******* ****** ******* ******** *******" at bounding box center [262, 233] width 40 height 18
click at [337, 274] on form "1 . Kuriem no šiem profesiju un arodu nosaukumiem / Profesiones y Oficios sievi…" at bounding box center [453, 6] width 456 height 2595
click at [266, 262] on select "***** ******* ****** ******* ****** ******* ******** *******" at bounding box center [247, 256] width 40 height 18
select select "*******"
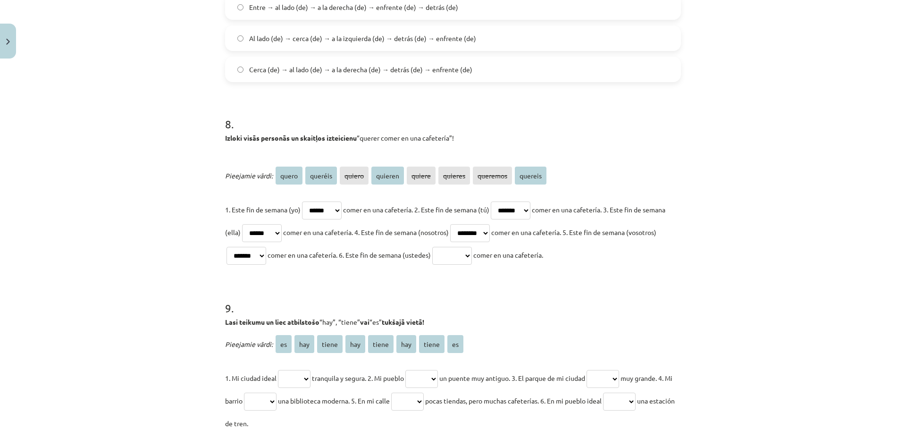
click at [254, 247] on select "***** ******* ****** ******* ****** ******* ******** *******" at bounding box center [247, 256] width 40 height 18
click at [523, 265] on p "1. Este fin de semana (yo) ***** ******* ****** ******* ****** ******* ********…" at bounding box center [453, 232] width 456 height 68
click at [472, 256] on select "***** ******* ****** ******* ****** ******* ******** *******" at bounding box center [452, 256] width 40 height 18
select select "*******"
click at [472, 247] on select "***** ******* ****** ******* ****** ******* ******** *******" at bounding box center [452, 256] width 40 height 18
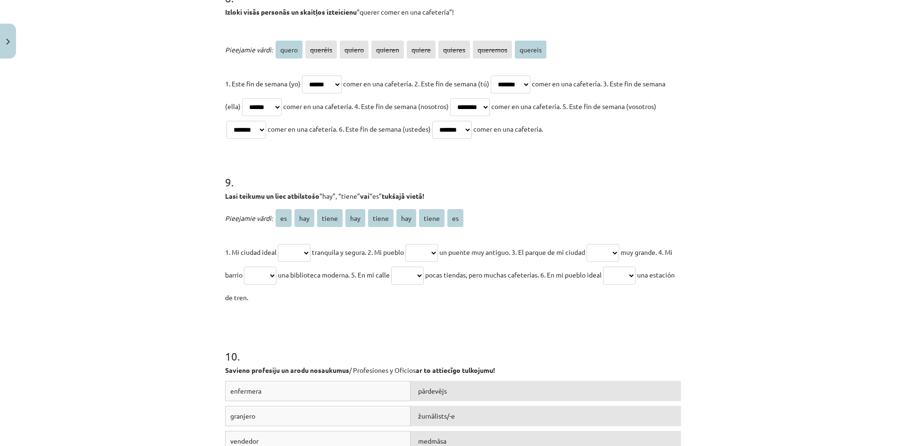
scroll to position [1636, 0]
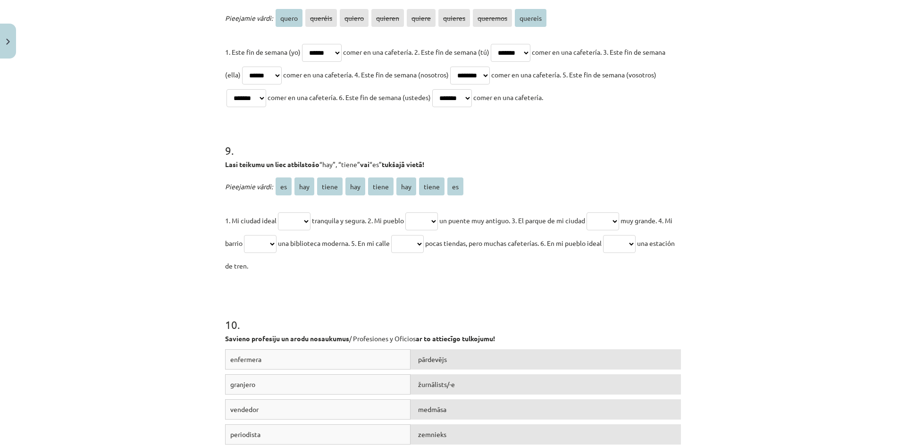
click at [288, 223] on select "** *** ***** *** ***** *** ***** **" at bounding box center [294, 221] width 33 height 18
select select "***"
click at [278, 212] on select "** *** ***** *** ***** *** ***** **" at bounding box center [294, 221] width 33 height 18
click at [426, 223] on select "** *** ***** *** ***** *** ***** **" at bounding box center [421, 221] width 33 height 18
click at [438, 222] on select "** *** ***** *** ***** *** ***** **" at bounding box center [421, 221] width 33 height 18
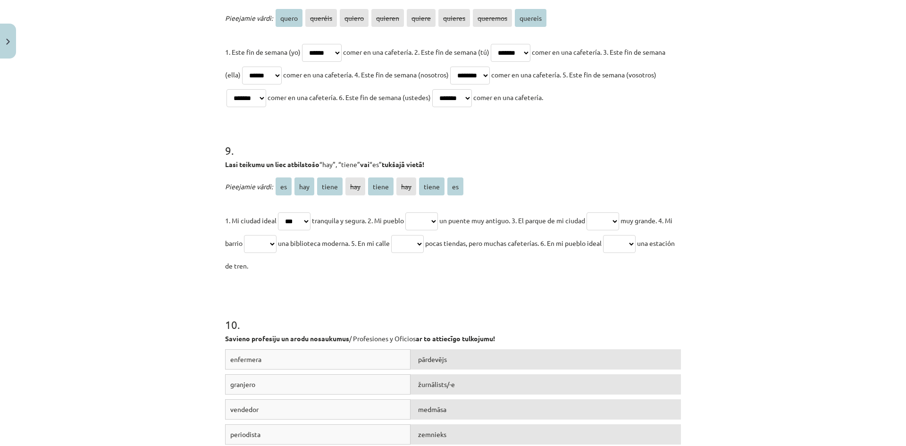
drag, startPoint x: 221, startPoint y: 164, endPoint x: 702, endPoint y: 262, distance: 491.4
click at [702, 262] on div "Mācību tēma: Spāņu valodas b1 - 11. klases 1.ieskaites mācību materiāls #8 ✅ Re…" at bounding box center [453, 223] width 906 height 446
click at [548, 200] on div "Pieejamie vārdi: es hay tiene hay tiene hay tiene es 1. Mi ciudad ideal ** *** …" at bounding box center [453, 226] width 456 height 102
click at [533, 187] on p "Pieejamie vārdi: es hay tiene hay tiene hay tiene es" at bounding box center [453, 186] width 456 height 23
click at [429, 222] on select "** *** ***** *** ***** *** ***** **" at bounding box center [421, 221] width 33 height 18
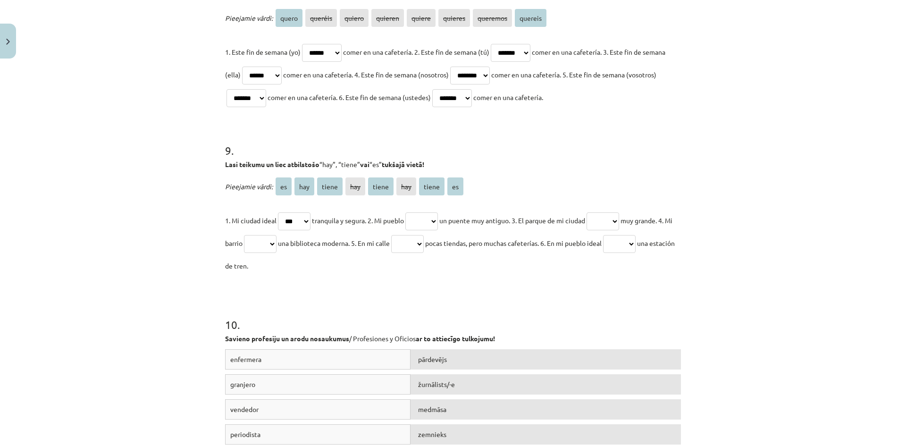
select select "*****"
click at [411, 212] on select "** *** ***** *** ***** *** ***** **" at bounding box center [421, 221] width 33 height 18
click at [619, 219] on select "** *** ***** *** ***** *** ***** **" at bounding box center [603, 221] width 33 height 18
select select "**"
click at [599, 212] on select "** *** ***** *** ***** *** ***** **" at bounding box center [603, 221] width 33 height 18
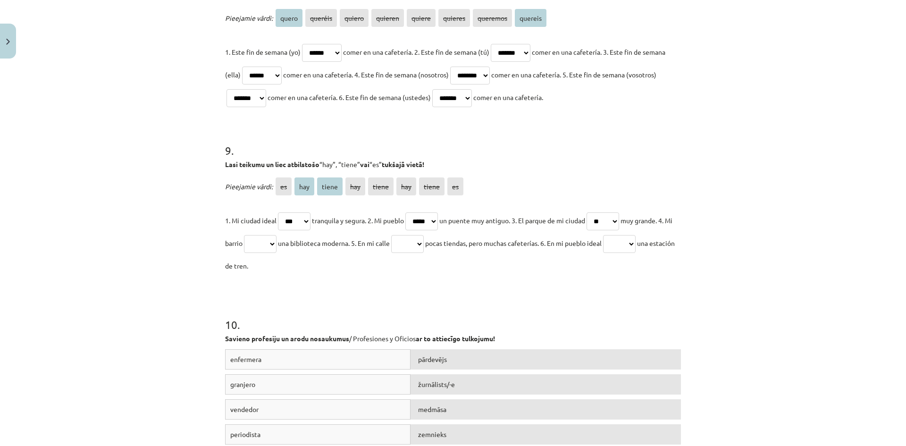
click at [277, 236] on select "** *** ***** *** ***** *** ***** **" at bounding box center [260, 244] width 33 height 18
select select "*****"
click at [258, 235] on select "** *** ***** *** ***** *** ***** **" at bounding box center [260, 244] width 33 height 18
click at [423, 252] on p "1. Mi ciudad ideal ** *** ***** *** ***** *** ***** ** tranquila y segura. 2. M…" at bounding box center [453, 243] width 456 height 68
click at [423, 248] on select "** *** ***** *** ***** *** ***** **" at bounding box center [407, 244] width 33 height 18
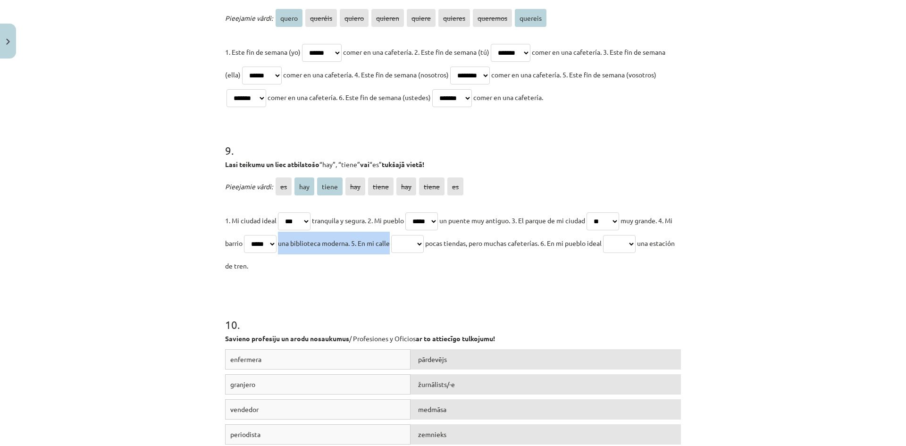
select select "***"
click at [412, 235] on select "** *** ***** *** ***** *** ***** **" at bounding box center [407, 244] width 33 height 18
click at [636, 236] on select "** *** ***** *** ***** *** ***** **" at bounding box center [619, 244] width 33 height 18
select select "***"
click at [632, 235] on select "** *** ***** *** ***** *** ***** **" at bounding box center [619, 244] width 33 height 18
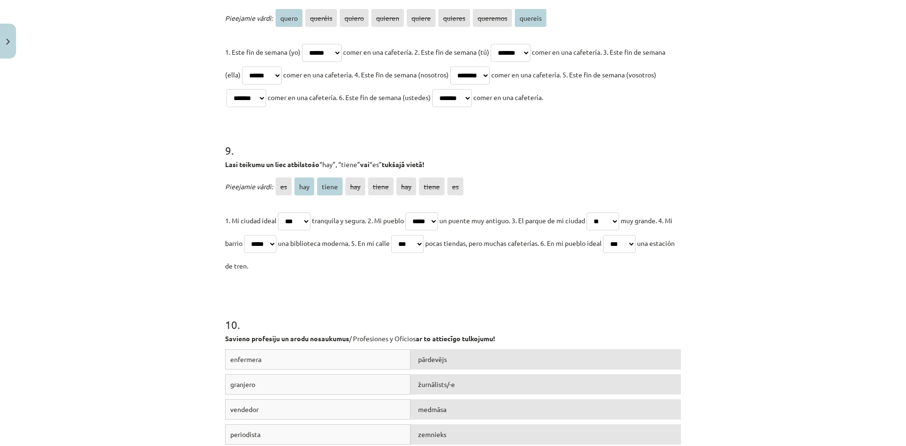
click at [530, 314] on h1 "10 ." at bounding box center [453, 316] width 456 height 29
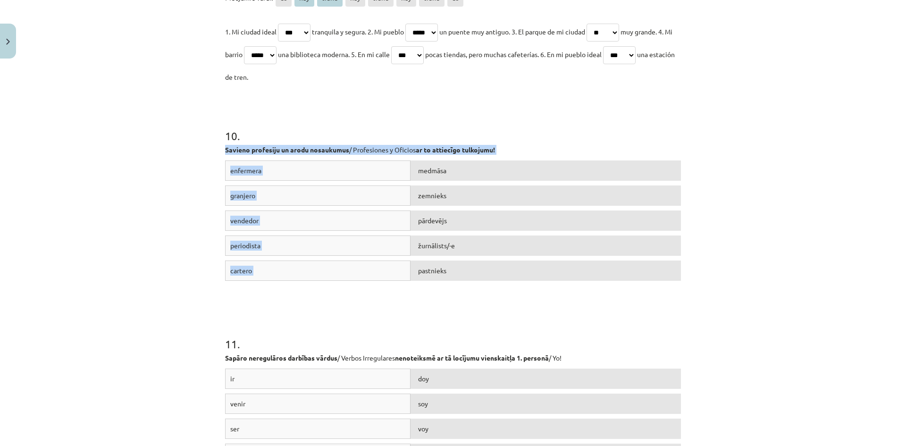
drag, startPoint x: 220, startPoint y: 147, endPoint x: 589, endPoint y: 278, distance: 391.9
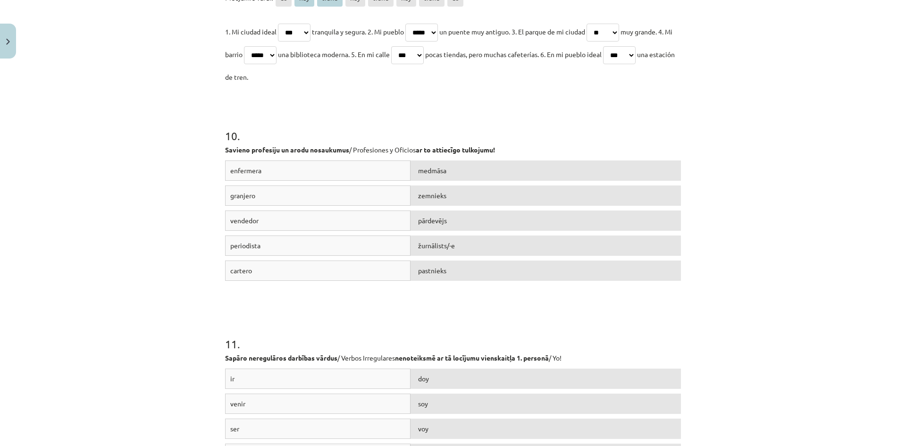
click at [575, 306] on div "11 . Sapāro neregulāros darbības vārdus / Verbos Irregulares nenoteiksmē ar tā …" at bounding box center [453, 406] width 456 height 208
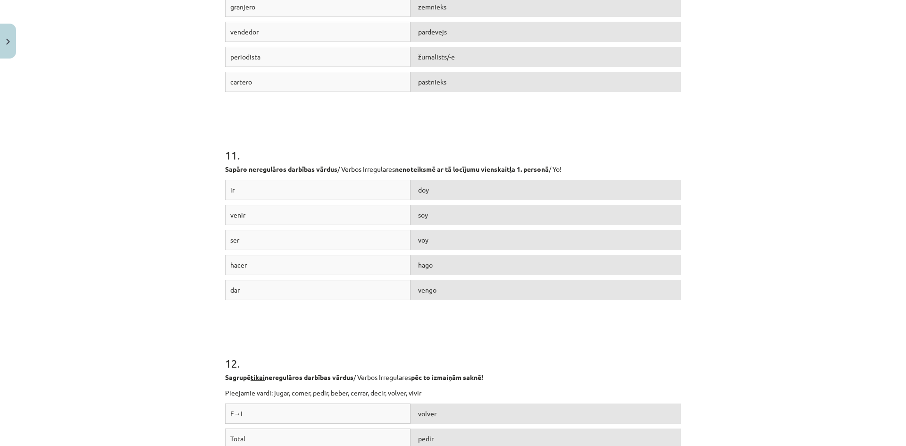
scroll to position [2045, 0]
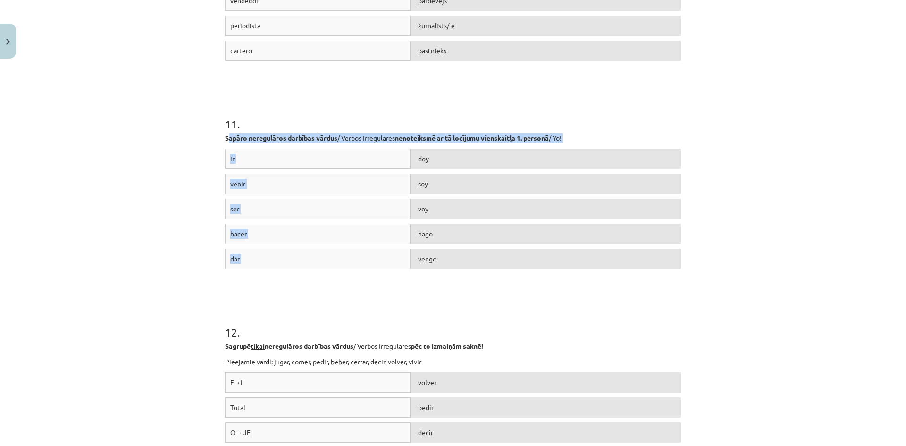
drag, startPoint x: 238, startPoint y: 135, endPoint x: 746, endPoint y: 270, distance: 525.1
click at [746, 270] on div "Mācību tēma: Spāņu valodas b1 - 11. klases 1.ieskaites mācību materiāls #8 ✅ Re…" at bounding box center [453, 223] width 906 height 446
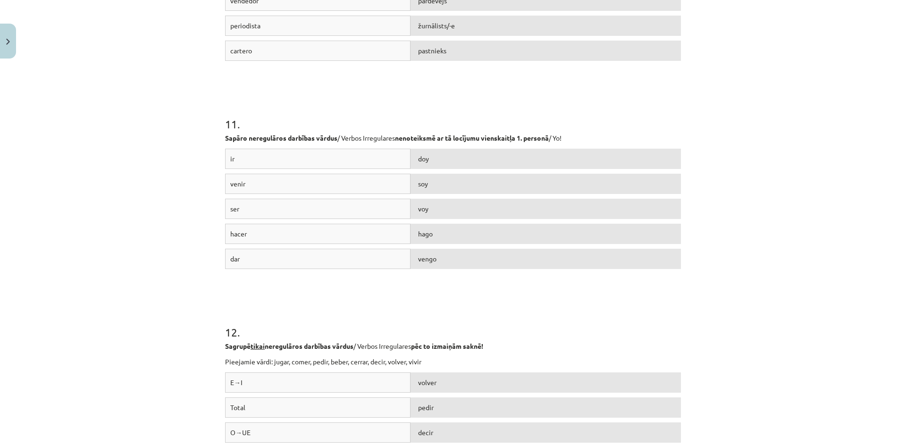
drag, startPoint x: 422, startPoint y: 235, endPoint x: 412, endPoint y: 236, distance: 10.9
click at [412, 236] on div "hago" at bounding box center [546, 234] width 270 height 20
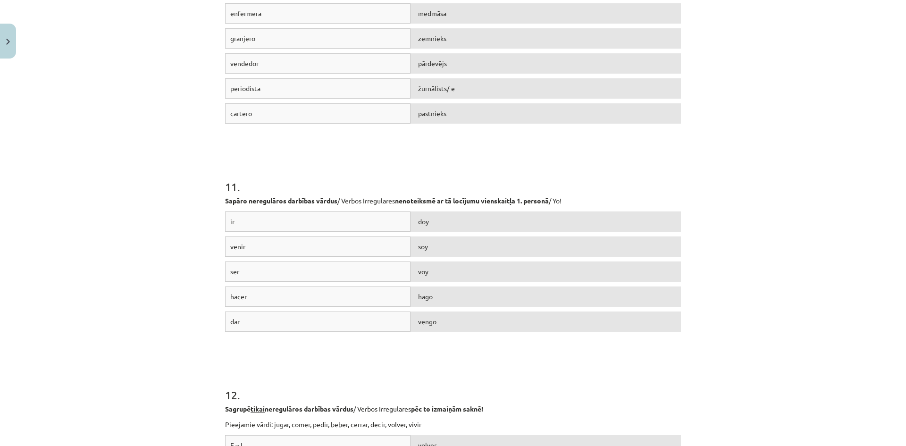
scroll to position [1951, 0]
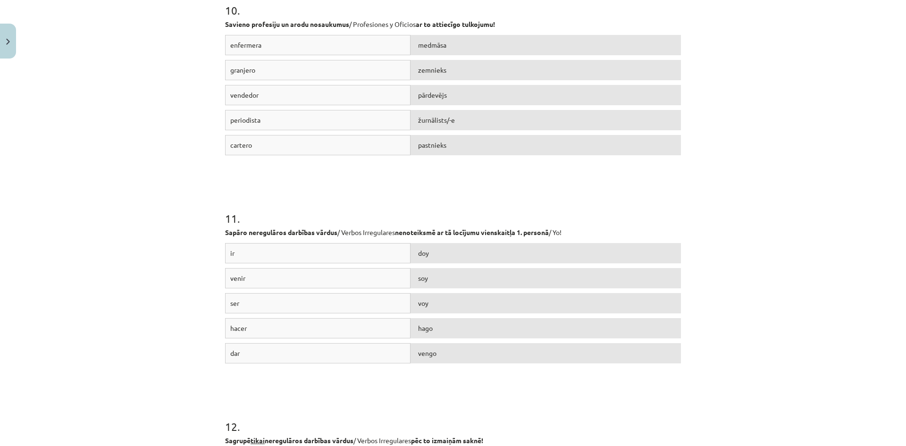
click at [457, 280] on div "soy" at bounding box center [546, 278] width 270 height 20
drag, startPoint x: 457, startPoint y: 280, endPoint x: 393, endPoint y: 203, distance: 100.5
click at [393, 203] on h1 "11 ." at bounding box center [453, 209] width 456 height 29
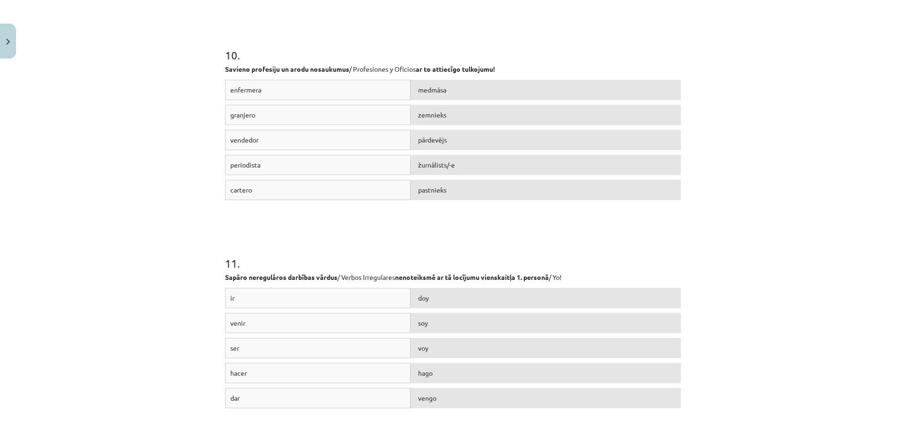
scroll to position [2000, 0]
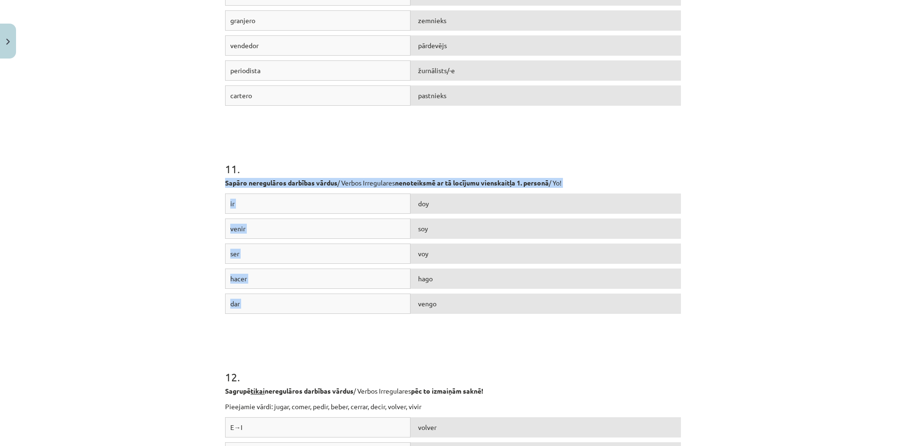
drag, startPoint x: 220, startPoint y: 181, endPoint x: 536, endPoint y: 309, distance: 340.9
click at [714, 264] on div "Mācību tēma: Spāņu valodas b1 - 11. klases 1.ieskaites mācību materiāls #8 ✅ Re…" at bounding box center [453, 223] width 906 height 446
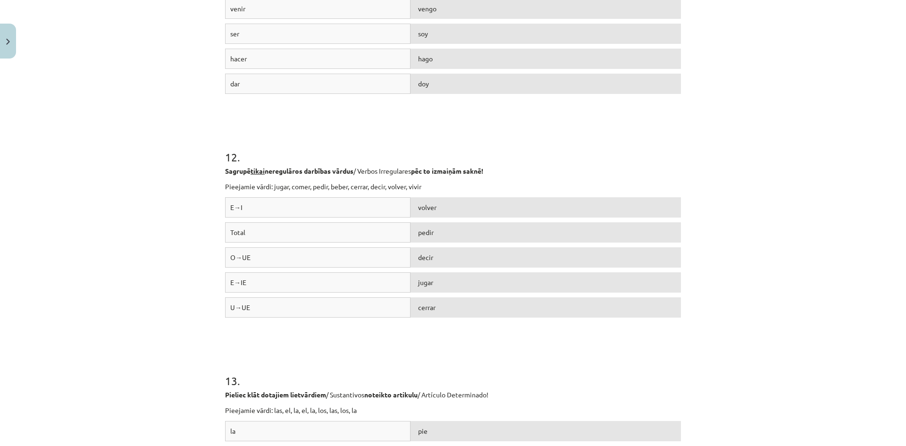
scroll to position [2252, 0]
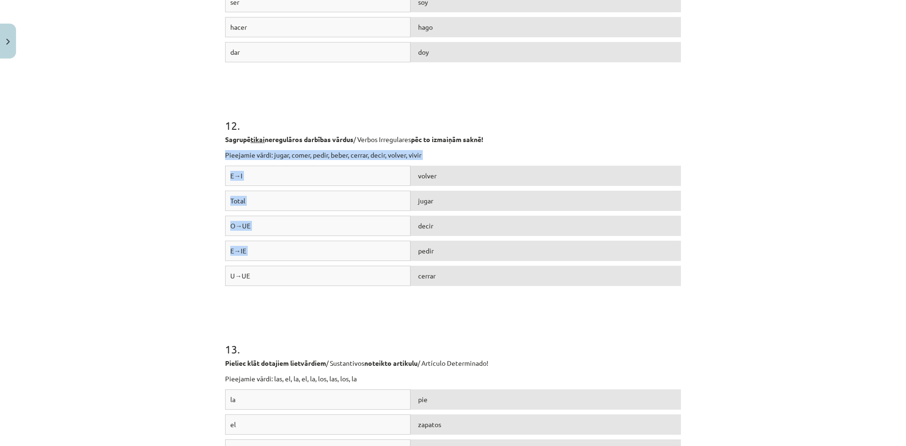
drag, startPoint x: 220, startPoint y: 155, endPoint x: 450, endPoint y: 245, distance: 247.4
click at [344, 148] on div "Sagrupē tikai neregulāros darbības vārdus / Verbos Irregulares pēc to izmaiņām …" at bounding box center [453, 147] width 456 height 25
drag, startPoint x: 203, startPoint y: 153, endPoint x: 455, endPoint y: 267, distance: 275.9
click at [455, 269] on div "Mācību tēma: Spāņu valodas b1 - 11. klases 1.ieskaites mācību materiāls #8 ✅ Re…" at bounding box center [453, 223] width 906 height 446
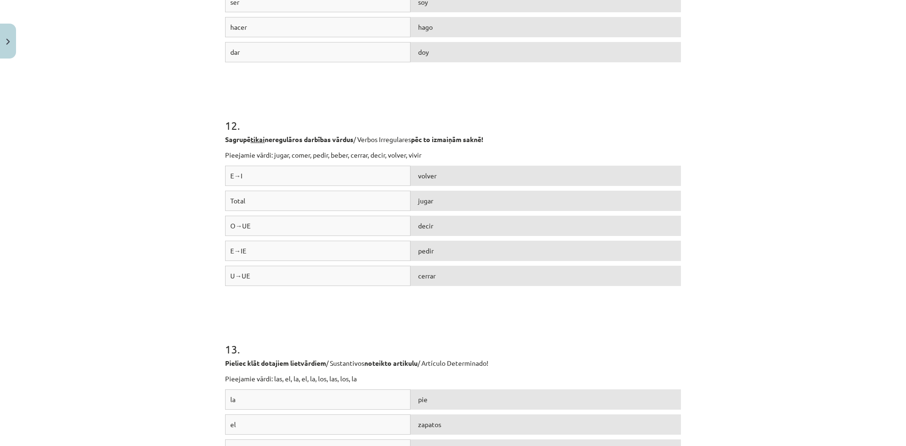
click at [447, 133] on div "12 . Sagrupē tikai neregulāros darbības vārdus / Verbos Irregulares pēc to izma…" at bounding box center [453, 196] width 456 height 224
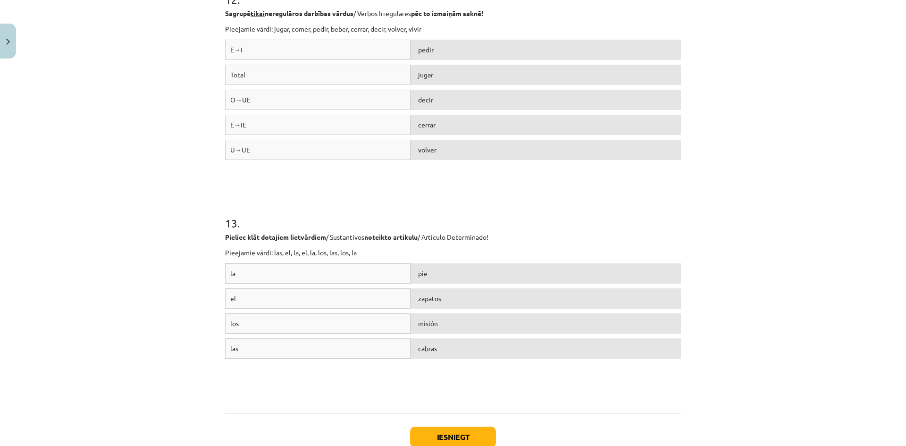
scroll to position [2441, 0]
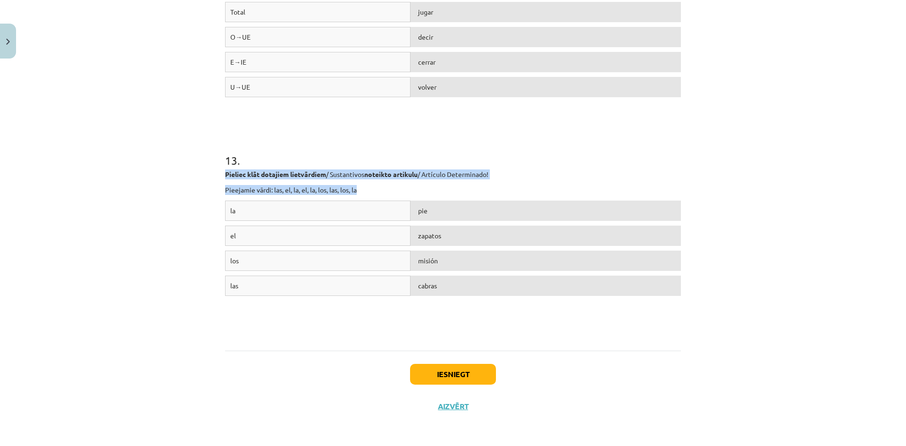
drag, startPoint x: 217, startPoint y: 169, endPoint x: 487, endPoint y: 186, distance: 271.0
click at [488, 186] on p "Pieejamie vārdi: las, el, la, el, la, los, las, los, la" at bounding box center [453, 190] width 456 height 10
drag, startPoint x: 213, startPoint y: 171, endPoint x: 526, endPoint y: 296, distance: 337.0
click at [526, 296] on div "Mācību tēma: Spāņu valodas b1 - 11. klases 1.ieskaites mācību materiāls #8 ✅ Re…" at bounding box center [453, 223] width 906 height 446
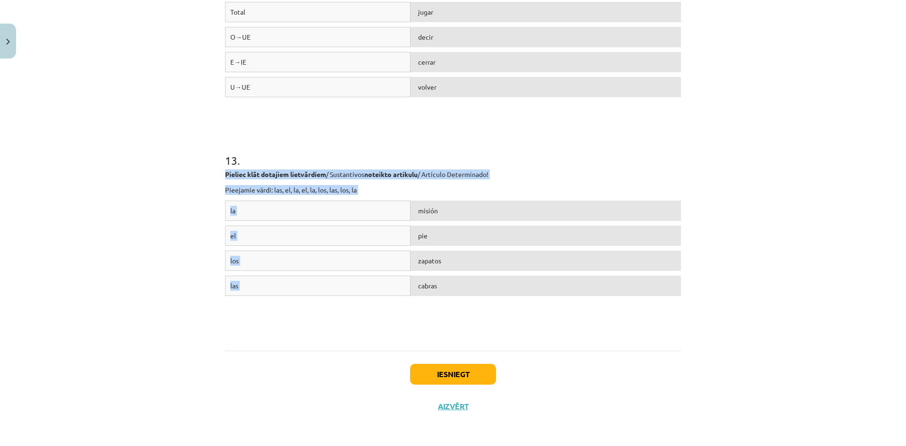
click at [410, 320] on div "la misión el pie los zapatos las cabras" at bounding box center [453, 272] width 456 height 142
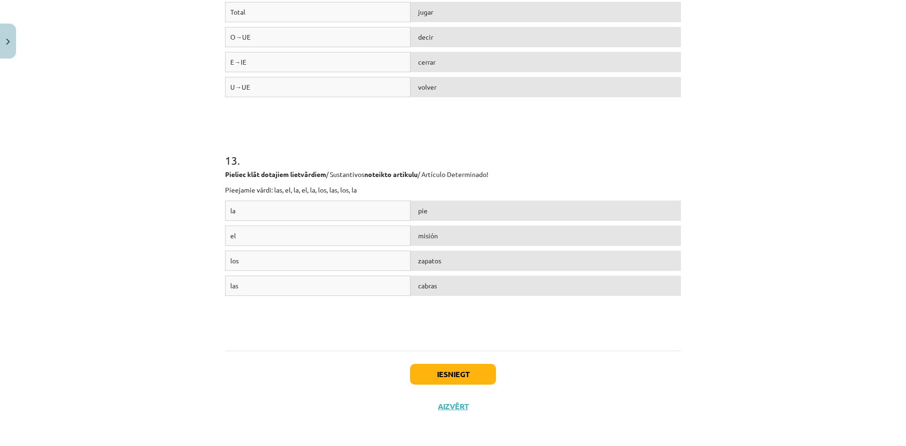
click at [461, 363] on div "Iesniegt Aizvērt" at bounding box center [453, 384] width 456 height 66
click at [462, 367] on button "Iesniegt" at bounding box center [453, 374] width 86 height 21
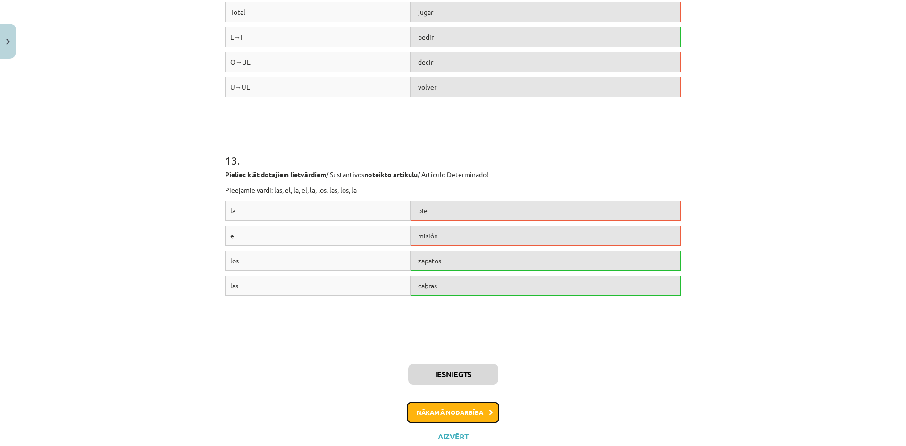
click at [422, 413] on button "Nākamā nodarbība" at bounding box center [453, 413] width 93 height 22
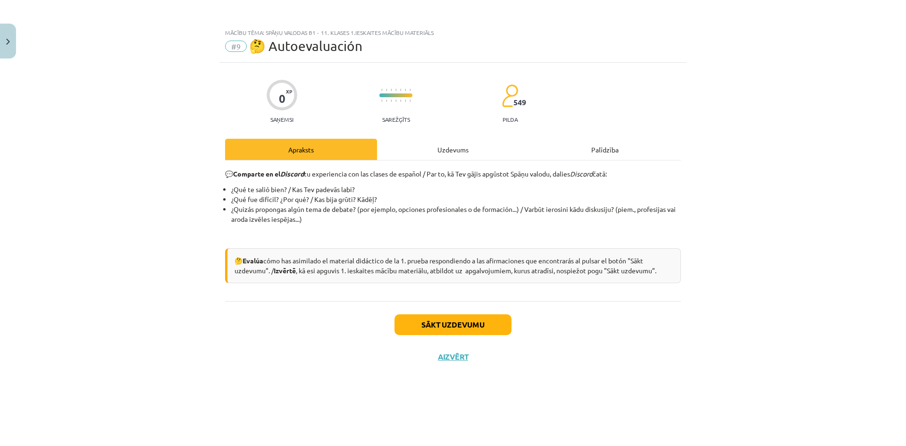
scroll to position [0, 0]
click at [449, 326] on button "Sākt uzdevumu" at bounding box center [453, 324] width 117 height 21
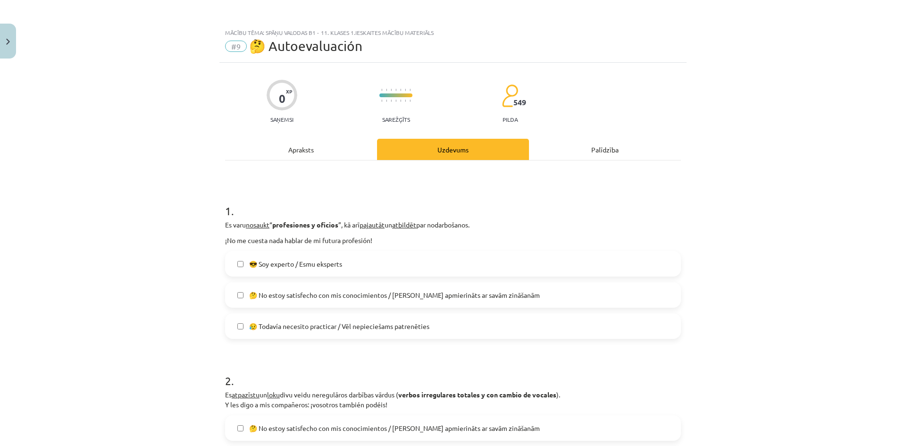
click at [310, 151] on div "Apraksts" at bounding box center [301, 149] width 152 height 21
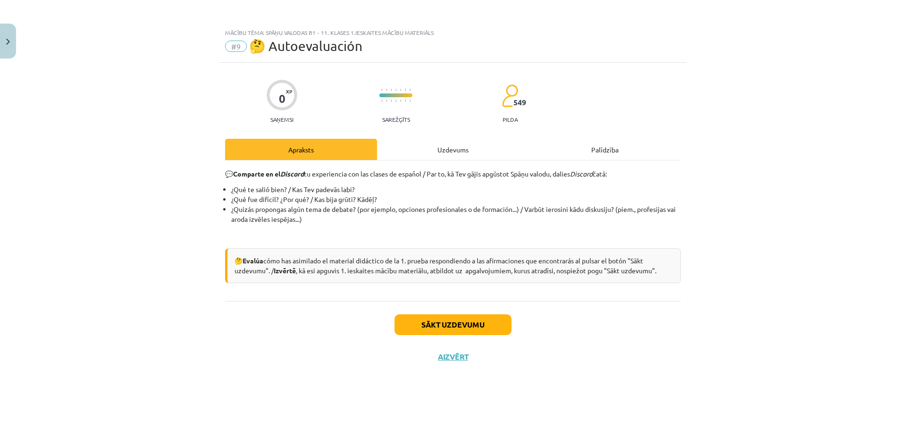
click at [425, 154] on div "Uzdevums" at bounding box center [453, 149] width 152 height 21
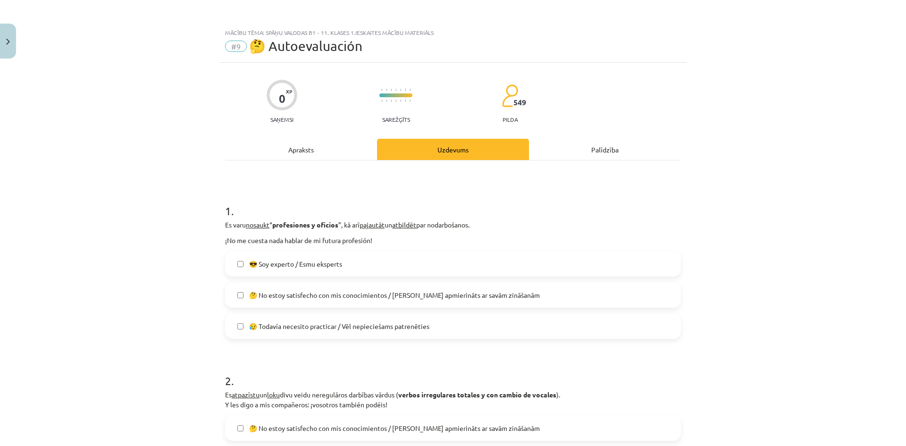
scroll to position [63, 0]
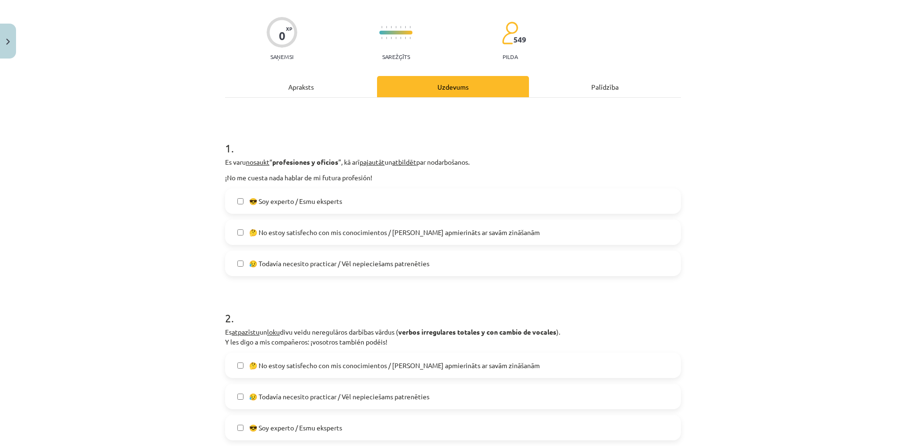
drag, startPoint x: 387, startPoint y: 204, endPoint x: 389, endPoint y: 212, distance: 8.7
click at [388, 205] on label "😎 Soy experto / Esmu eksperts" at bounding box center [453, 201] width 454 height 24
click at [387, 229] on span "🤔 No estoy satisfecho con mis conocimientos / [PERSON_NAME] apmierināts ar savā…" at bounding box center [394, 233] width 291 height 10
click at [376, 255] on label "😥 Todavía necesito practicar / Vēl nepieciešams patrenēties" at bounding box center [453, 264] width 454 height 24
click at [357, 260] on span "😥 Todavía necesito practicar / Vēl nepieciešams patrenēties" at bounding box center [339, 264] width 180 height 10
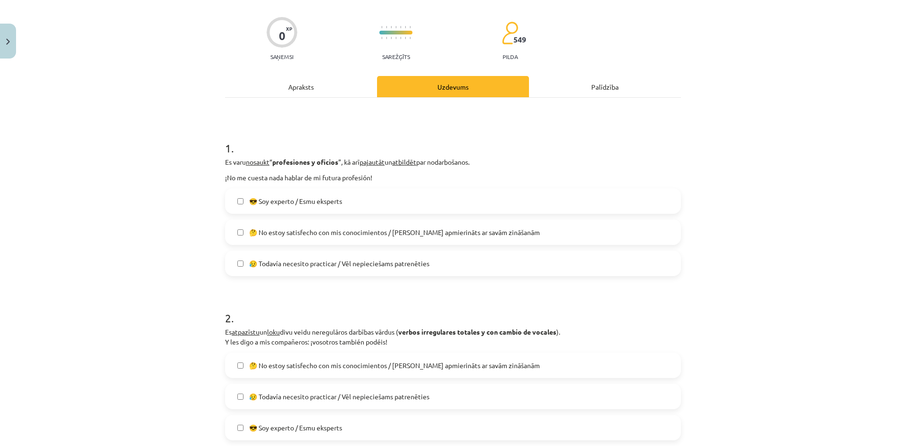
click at [344, 232] on span "🤔 No estoy satisfecho con mis conocimientos / [PERSON_NAME] apmierināts ar savā…" at bounding box center [394, 233] width 291 height 10
click at [333, 202] on span "😎 Soy experto / Esmu eksperts" at bounding box center [295, 201] width 93 height 10
click at [325, 232] on span "🤔 No estoy satisfecho con mis conocimientos / [PERSON_NAME] apmierināts ar savā…" at bounding box center [394, 233] width 291 height 10
click at [326, 204] on span "😎 Soy experto / Esmu eksperts" at bounding box center [295, 201] width 93 height 10
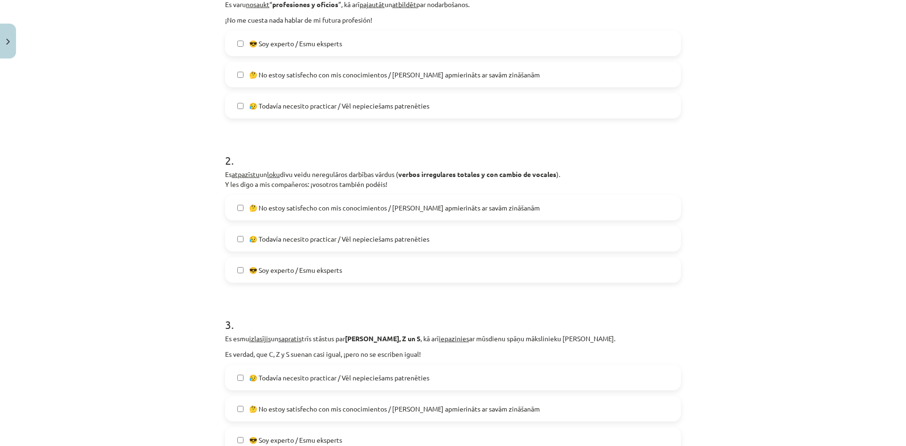
scroll to position [252, 0]
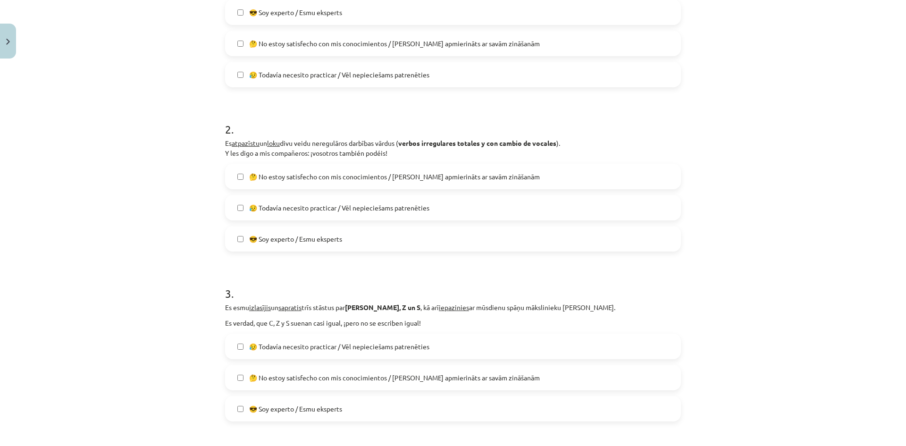
click at [311, 211] on span "😥 Todavía necesito practicar / Vēl nepieciešams patrenēties" at bounding box center [339, 208] width 180 height 10
click at [291, 55] on label "🤔 No estoy satisfecho con mis conocimientos / [PERSON_NAME] apmierināts ar savā…" at bounding box center [453, 44] width 454 height 24
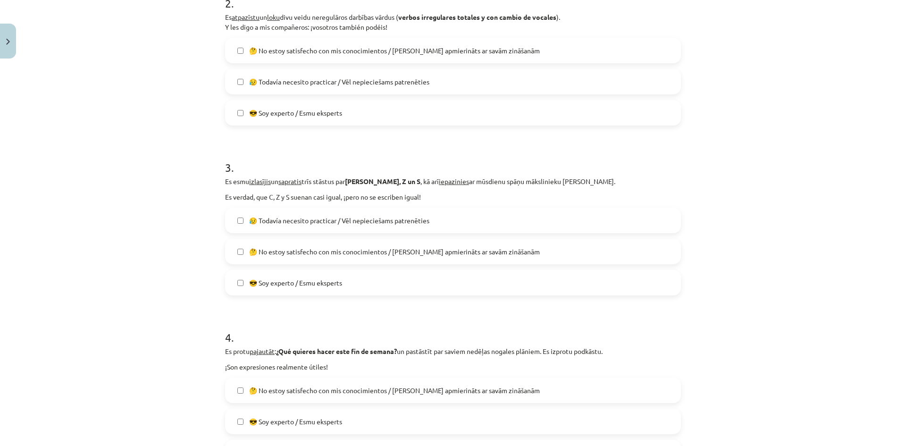
scroll to position [189, 0]
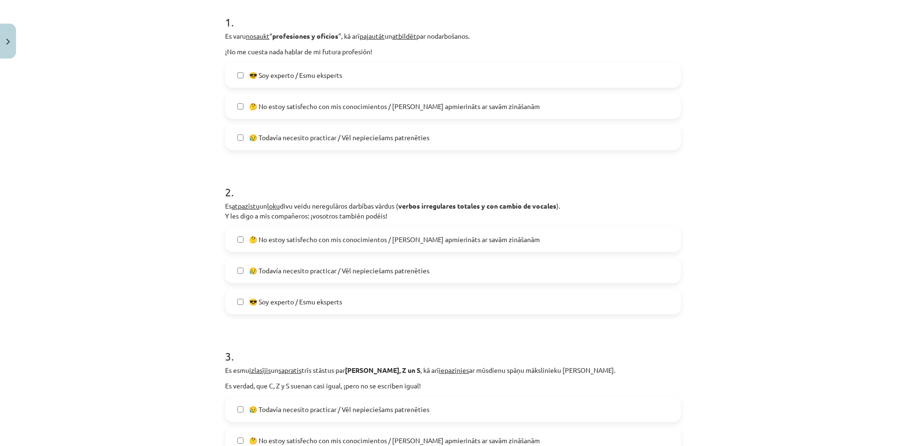
click at [284, 270] on span "😥 Todavía necesito practicar / Vēl nepieciešams patrenēties" at bounding box center [339, 271] width 180 height 10
drag, startPoint x: 304, startPoint y: 79, endPoint x: 311, endPoint y: 113, distance: 34.2
click at [303, 79] on span "😎 Soy experto / Esmu eksperts" at bounding box center [295, 75] width 93 height 10
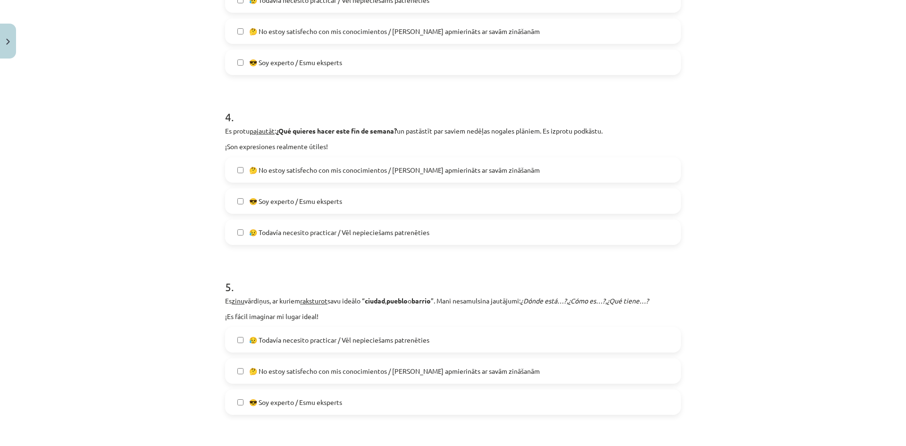
scroll to position [846, 0]
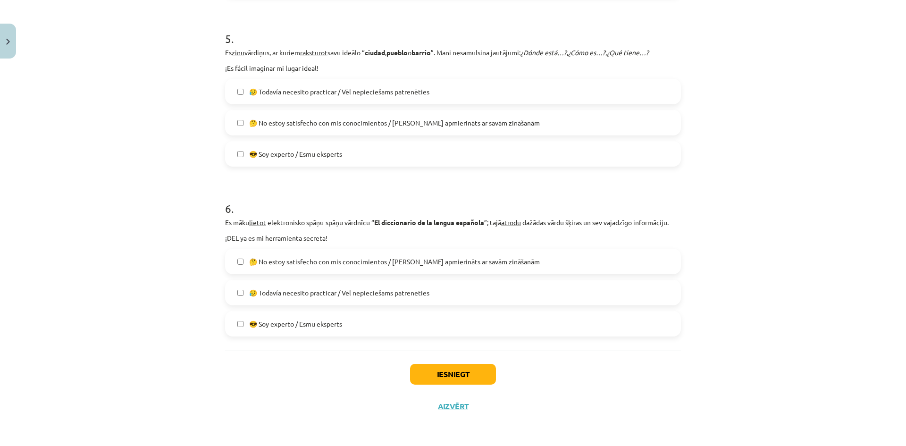
click at [430, 352] on div "Iesniegt Aizvērt" at bounding box center [453, 384] width 456 height 66
click at [428, 373] on button "Iesniegt" at bounding box center [453, 374] width 86 height 21
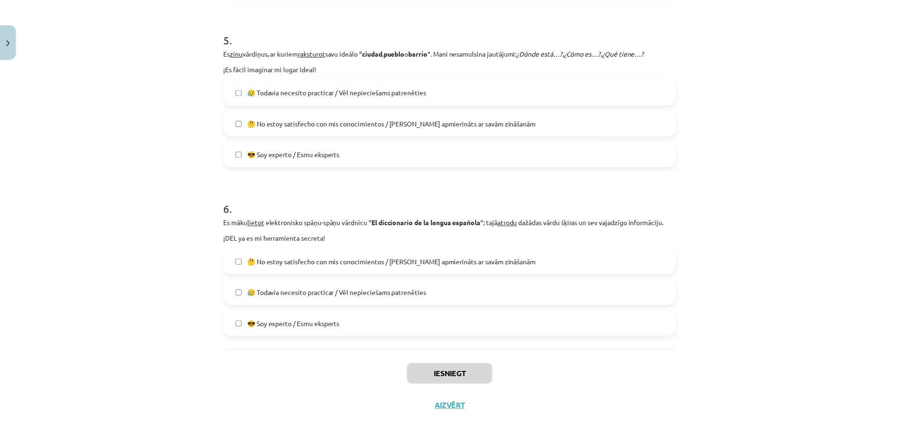
scroll to position [700, 0]
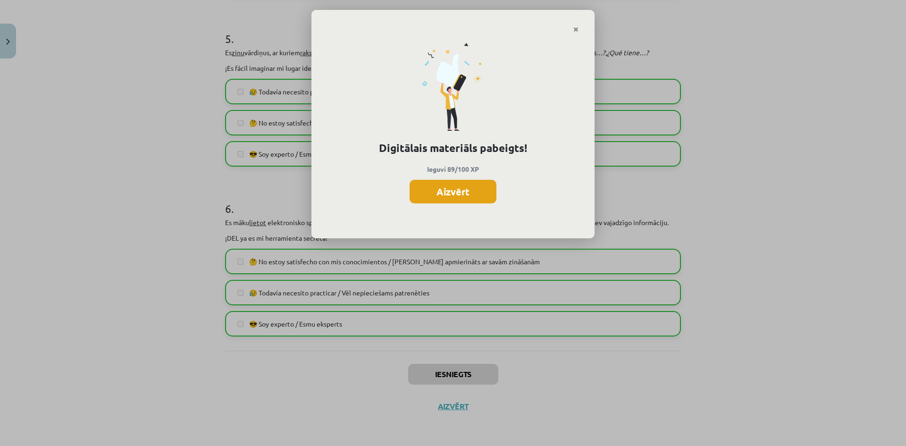
click at [441, 193] on button "Aizvērt" at bounding box center [453, 192] width 87 height 24
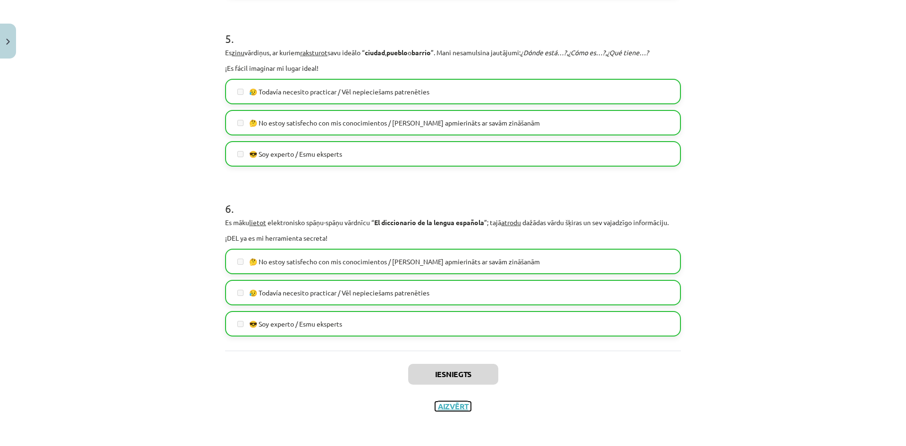
click at [442, 403] on button "Aizvērt" at bounding box center [453, 406] width 36 height 9
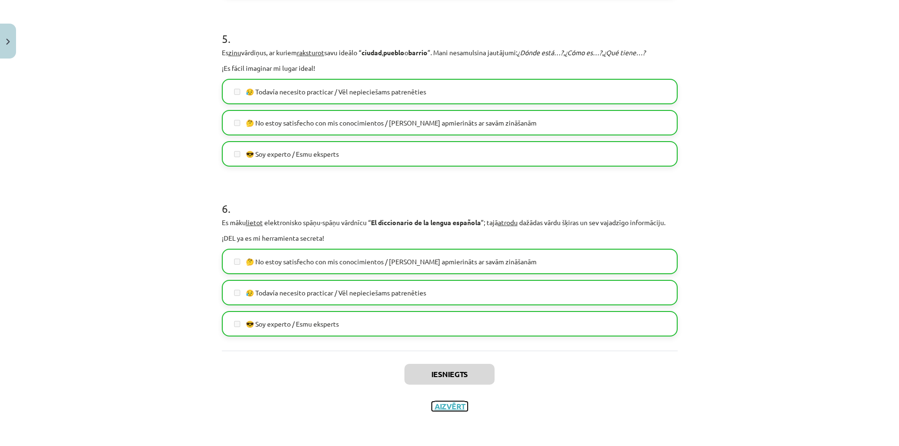
scroll to position [637, 0]
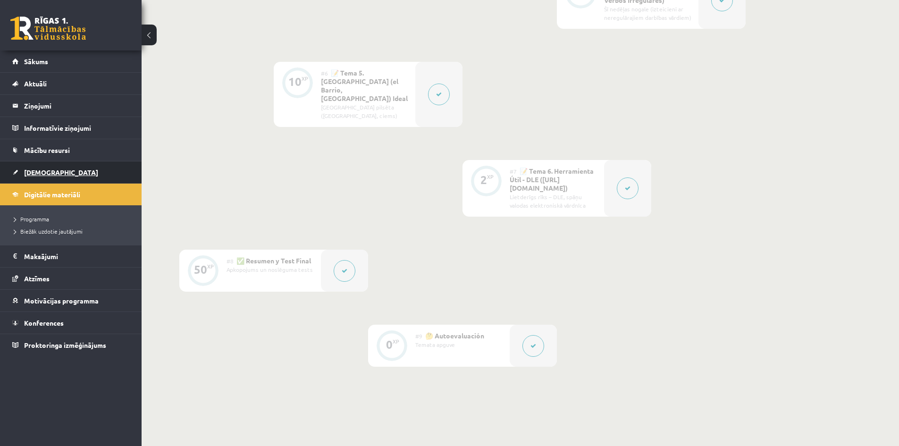
click at [84, 177] on link "[DEMOGRAPHIC_DATA]" at bounding box center [71, 172] width 118 height 22
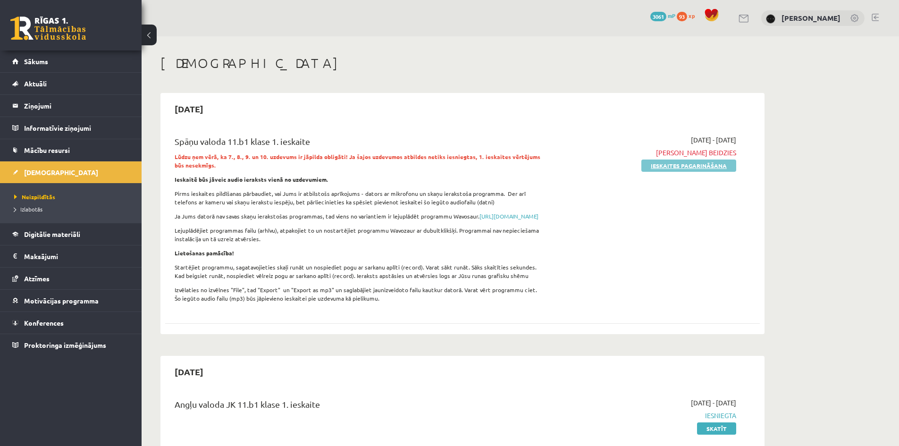
click at [698, 164] on link "Ieskaites pagarināšana" at bounding box center [688, 166] width 95 height 12
